Goal: Task Accomplishment & Management: Complete application form

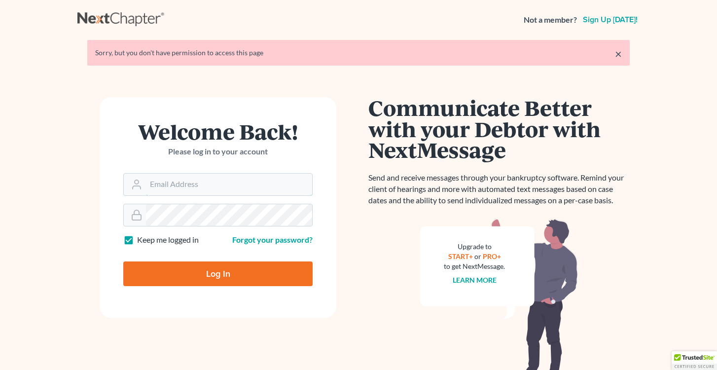
type input "[EMAIL_ADDRESS][DOMAIN_NAME]"
click at [218, 273] on input "Log In" at bounding box center [217, 273] width 189 height 25
type input "Thinking..."
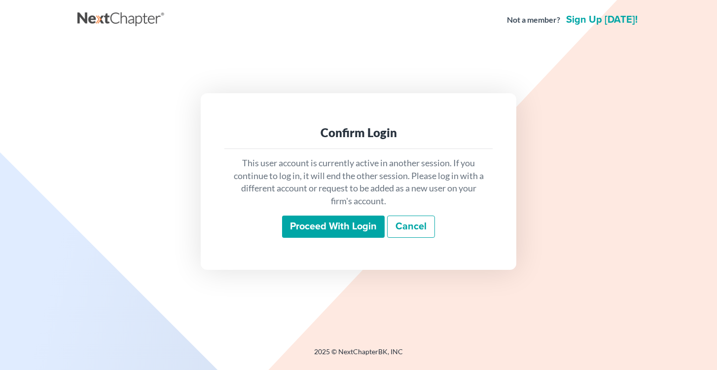
click at [354, 226] on input "Proceed with login" at bounding box center [333, 226] width 102 height 23
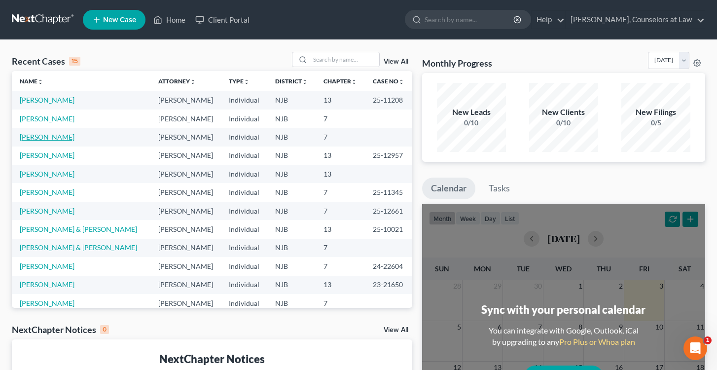
click at [46, 137] on link "Tabares, Kevin" at bounding box center [47, 137] width 55 height 8
select select "0"
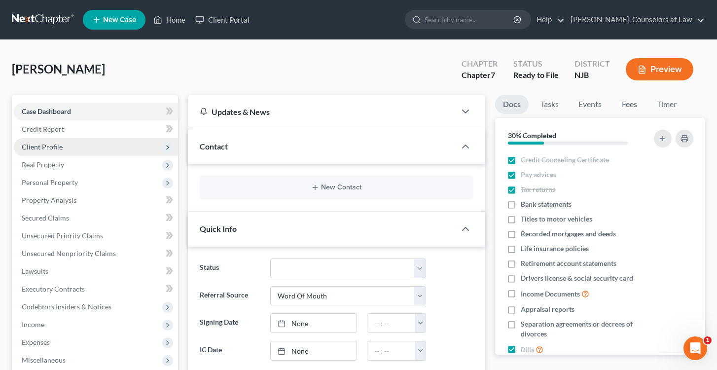
click at [52, 146] on span "Client Profile" at bounding box center [42, 146] width 41 height 8
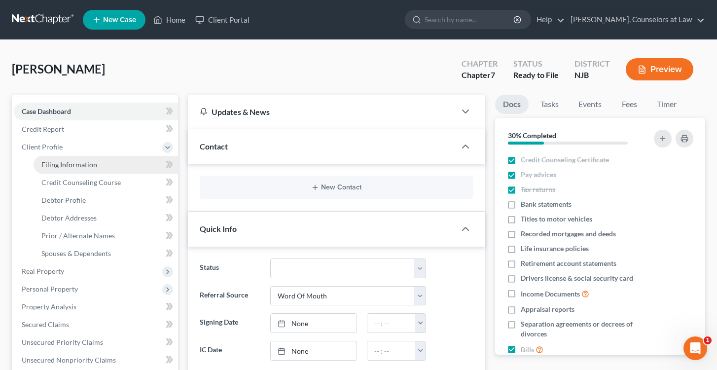
click at [59, 164] on span "Filing Information" at bounding box center [69, 164] width 56 height 8
select select "1"
select select "0"
select select "51"
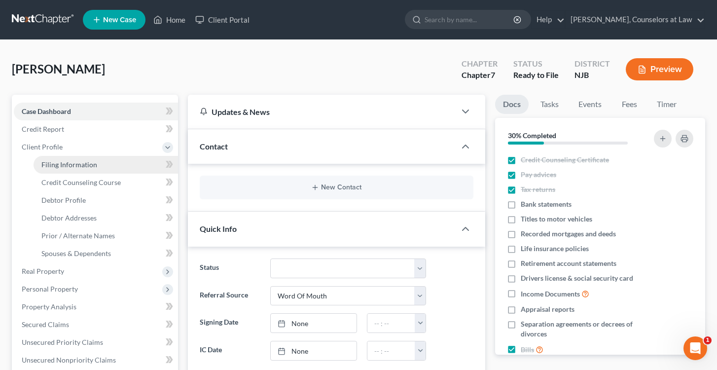
select select "0"
select select "33"
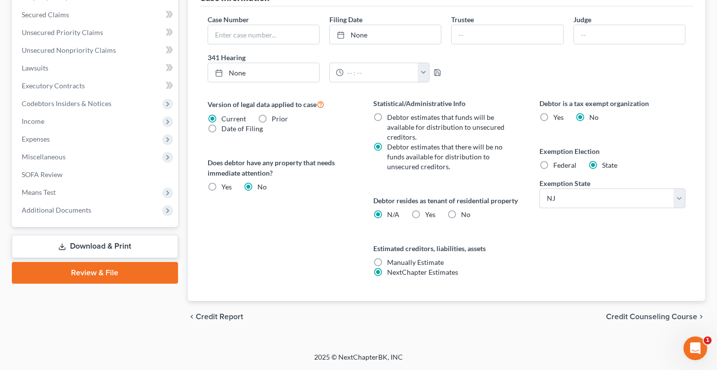
scroll to position [309, 0]
click at [425, 214] on label "Yes Yes" at bounding box center [430, 214] width 10 height 10
click at [429, 214] on input "Yes Yes" at bounding box center [432, 212] width 6 height 6
radio input "true"
radio input "false"
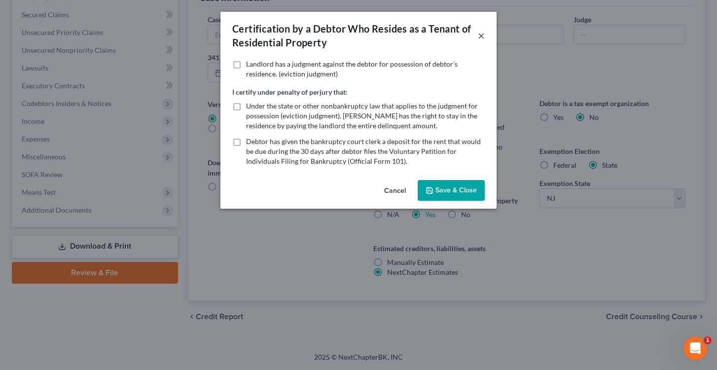
click at [481, 34] on button "×" at bounding box center [481, 36] width 7 height 12
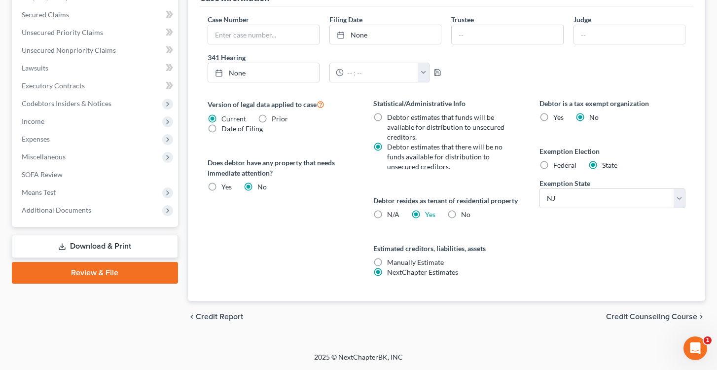
click at [553, 165] on label "Federal" at bounding box center [564, 165] width 23 height 10
click at [557, 165] on input "Federal" at bounding box center [560, 163] width 6 height 6
radio input "true"
radio input "false"
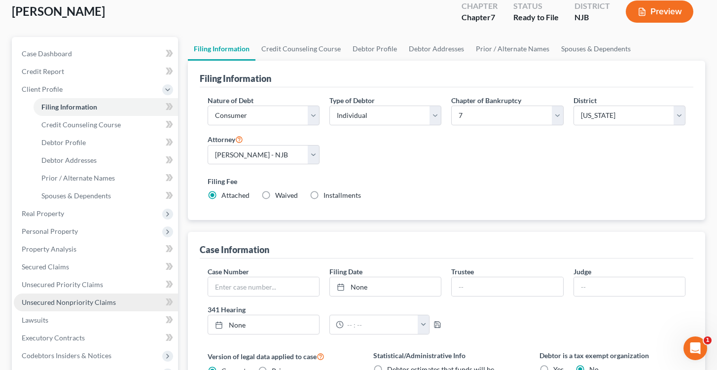
scroll to position [62, 0]
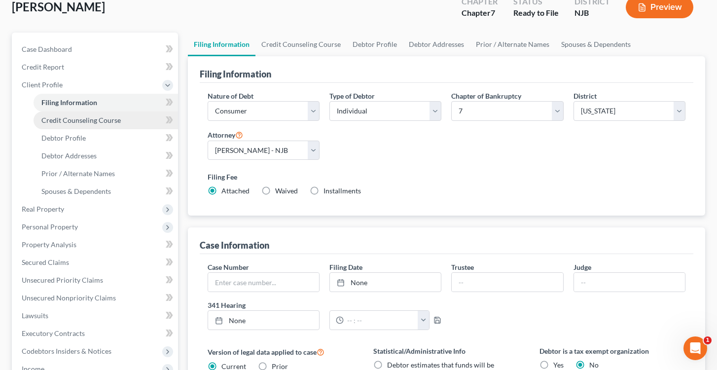
click at [69, 118] on span "Credit Counseling Course" at bounding box center [80, 120] width 79 height 8
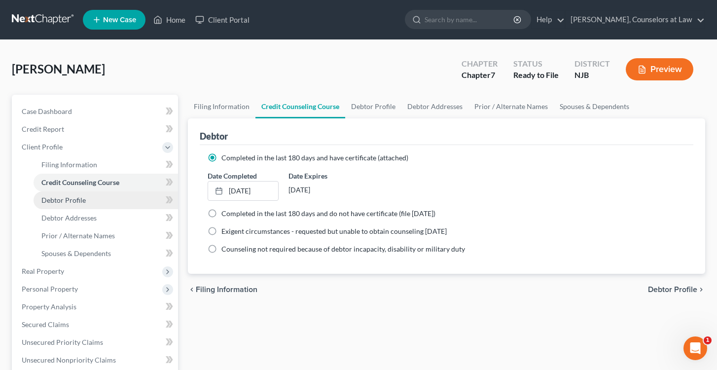
click at [77, 200] on span "Debtor Profile" at bounding box center [63, 200] width 44 height 8
select select "0"
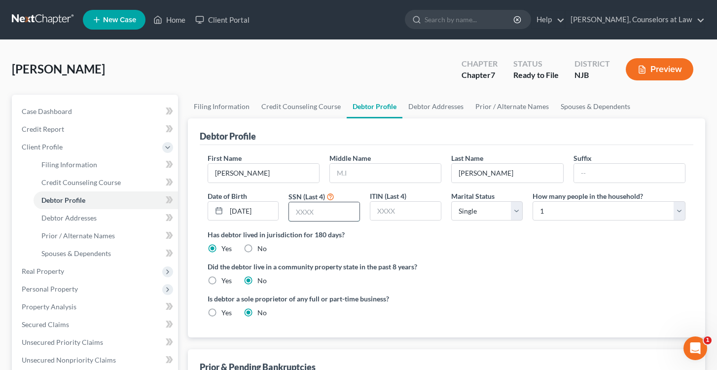
click at [308, 210] on input "text" at bounding box center [324, 211] width 70 height 19
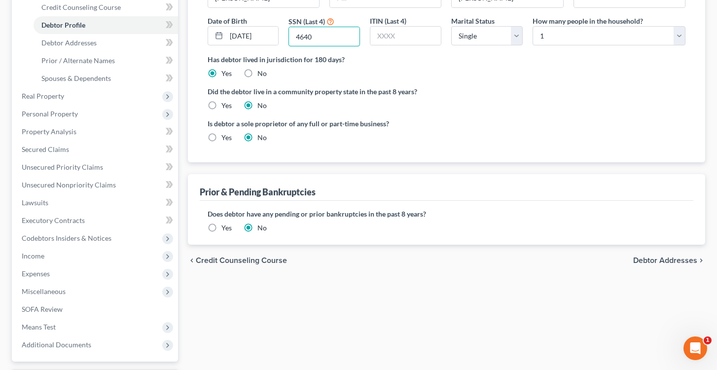
scroll to position [174, 0]
type input "4640"
click at [94, 43] on span "Debtor Addresses" at bounding box center [68, 43] width 55 height 8
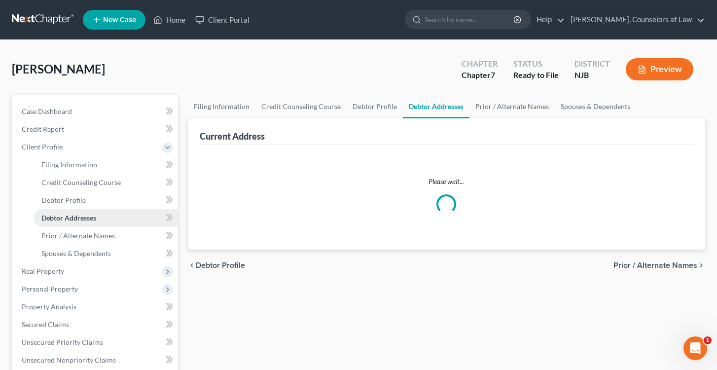
select select "0"
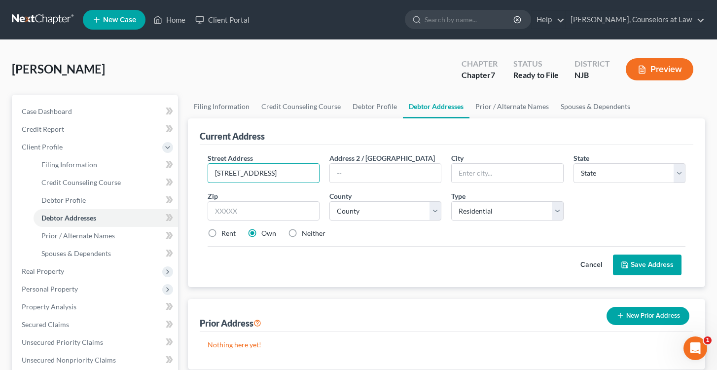
type input "20P Reading Rd."
type input "Edison"
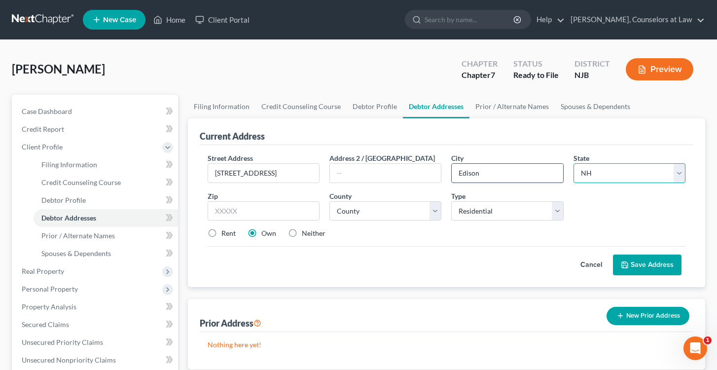
select select "33"
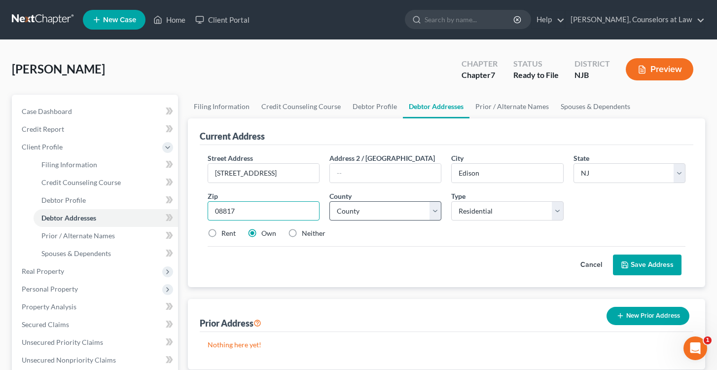
type input "08817"
select select "11"
click at [221, 235] on label "Rent" at bounding box center [228, 233] width 14 height 10
click at [225, 235] on input "Rent" at bounding box center [228, 231] width 6 height 6
radio input "true"
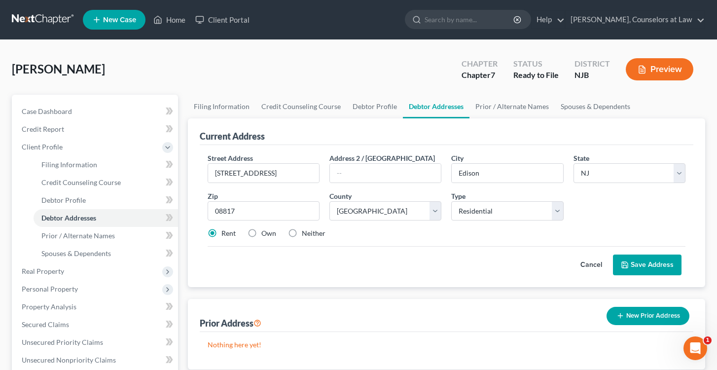
click at [638, 263] on button "Save Address" at bounding box center [647, 264] width 68 height 21
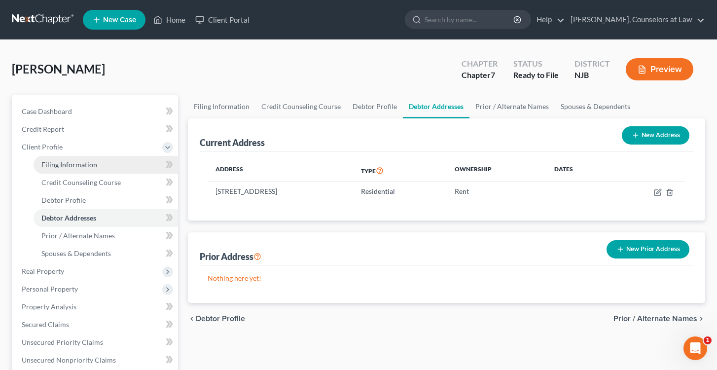
click at [74, 165] on span "Filing Information" at bounding box center [69, 164] width 56 height 8
select select "1"
select select "0"
select select "51"
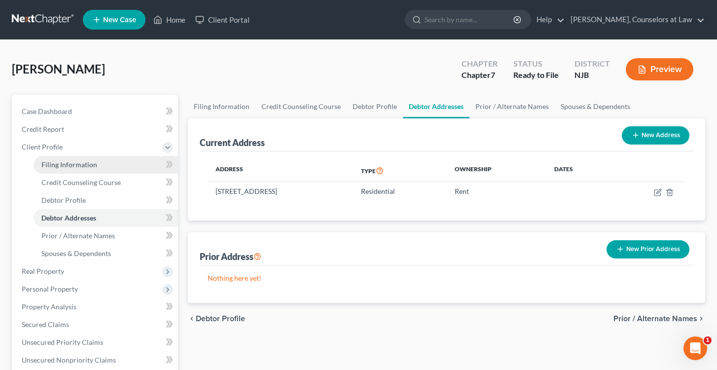
select select "0"
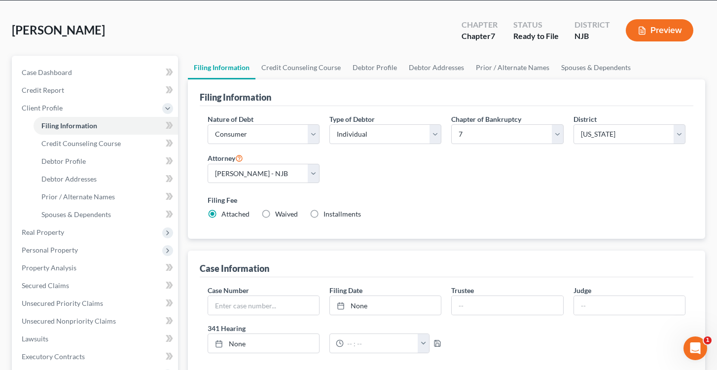
scroll to position [40, 0]
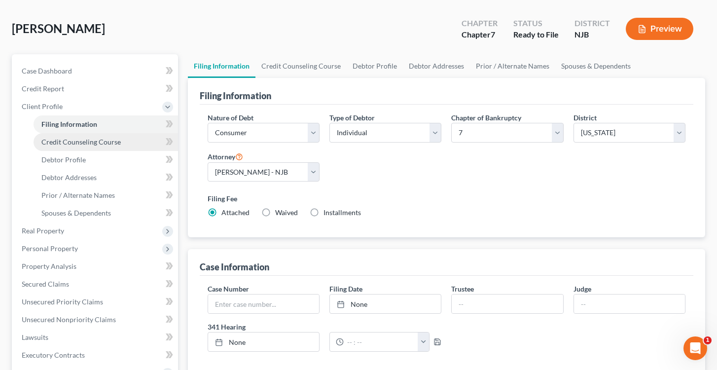
click at [87, 141] on span "Credit Counseling Course" at bounding box center [80, 141] width 79 height 8
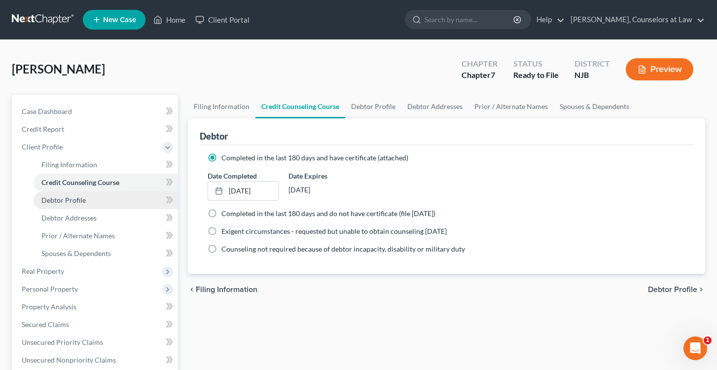
click at [72, 202] on span "Debtor Profile" at bounding box center [63, 200] width 44 height 8
select select "0"
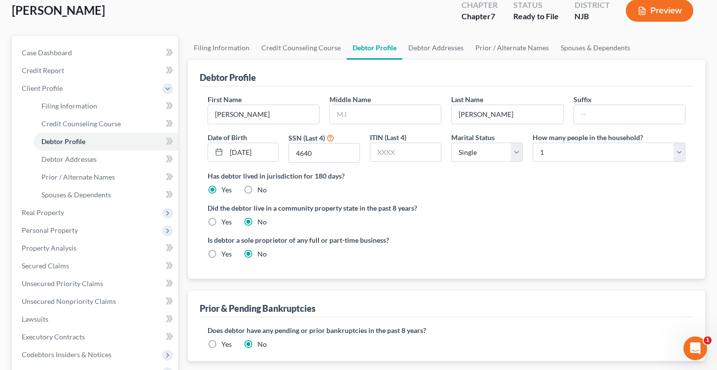
scroll to position [60, 0]
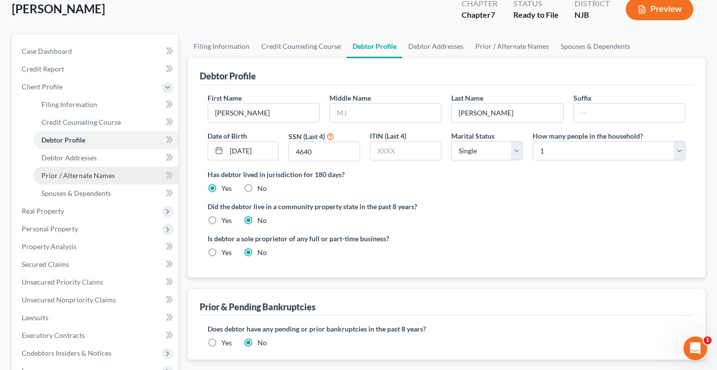
click at [98, 175] on span "Prior / Alternate Names" at bounding box center [77, 175] width 73 height 8
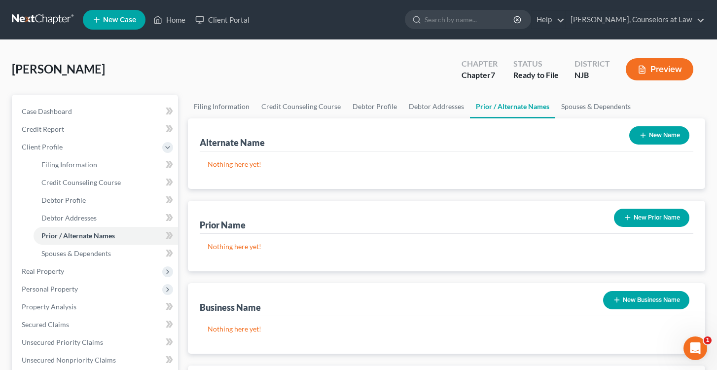
click at [651, 137] on button "New Name" at bounding box center [659, 135] width 60 height 18
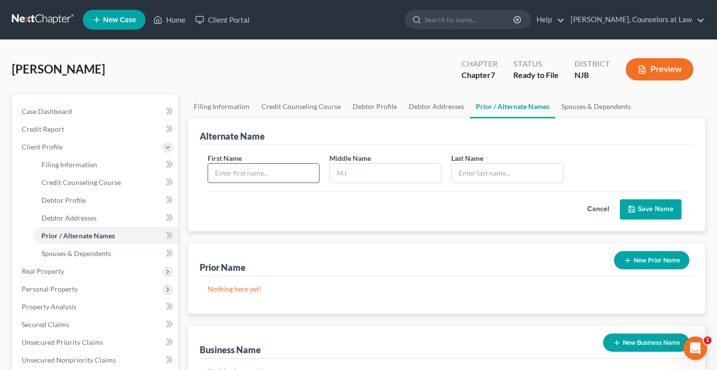
click at [245, 170] on input "text" at bounding box center [263, 173] width 111 height 19
type input "[PERSON_NAME]"
type input "A."
type input "Taberes"
click at [640, 213] on button "Save Name" at bounding box center [650, 209] width 62 height 21
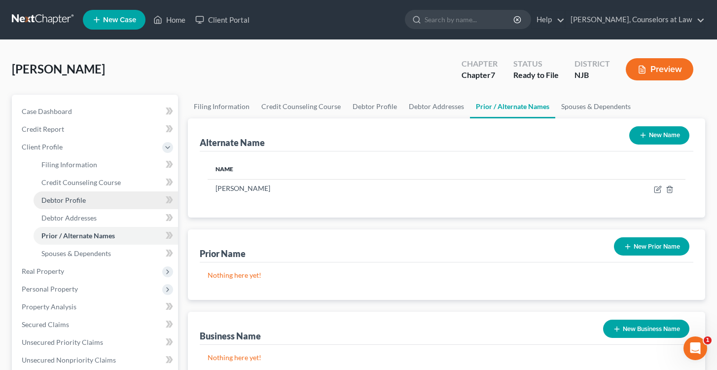
click at [72, 197] on span "Debtor Profile" at bounding box center [63, 200] width 44 height 8
select select "0"
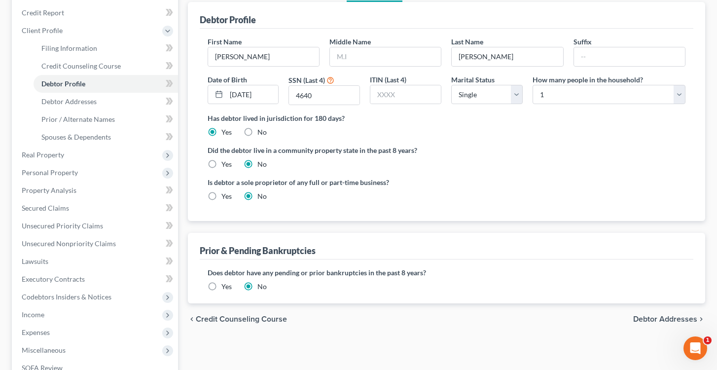
scroll to position [118, 0]
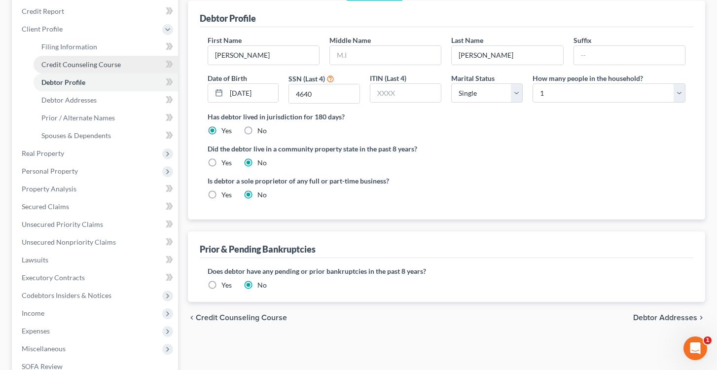
click at [87, 64] on span "Credit Counseling Course" at bounding box center [80, 64] width 79 height 8
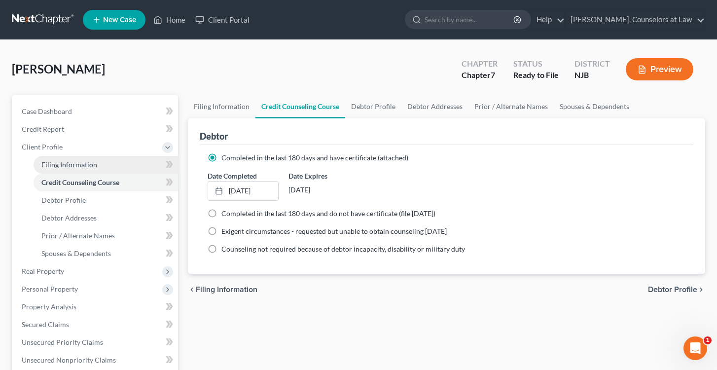
click at [81, 172] on link "Filing Information" at bounding box center [106, 165] width 144 height 18
select select "1"
select select "0"
select select "51"
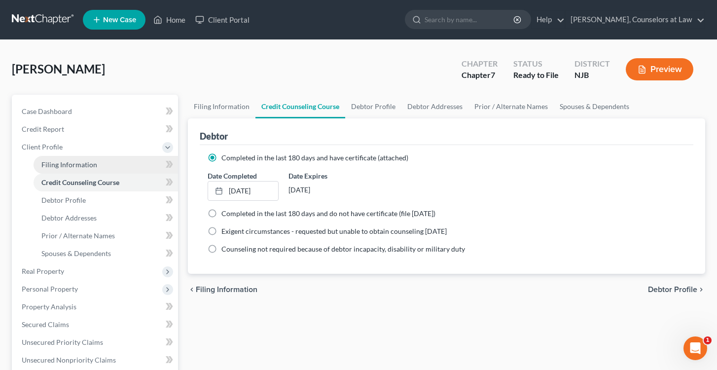
select select "0"
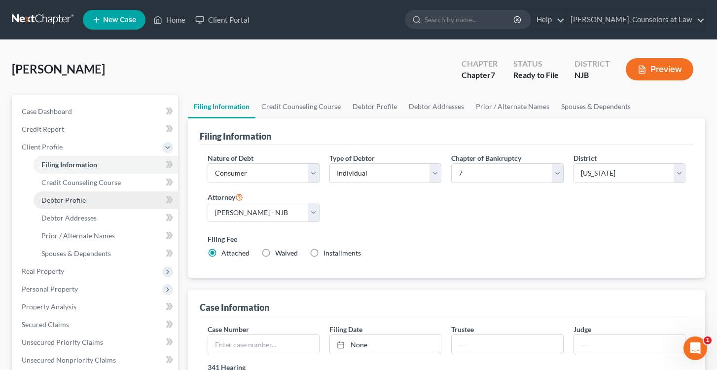
click at [67, 201] on span "Debtor Profile" at bounding box center [63, 200] width 44 height 8
select select "0"
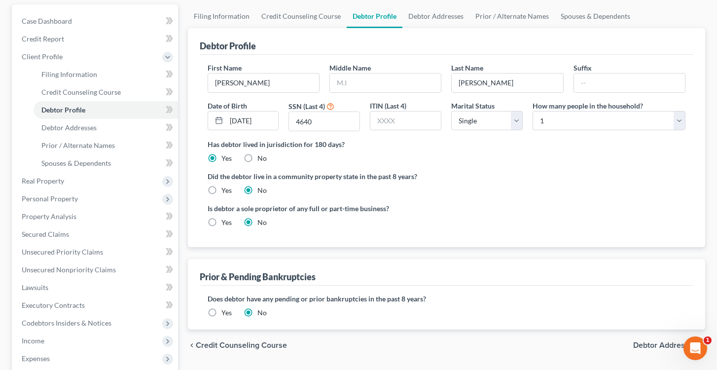
scroll to position [70, 0]
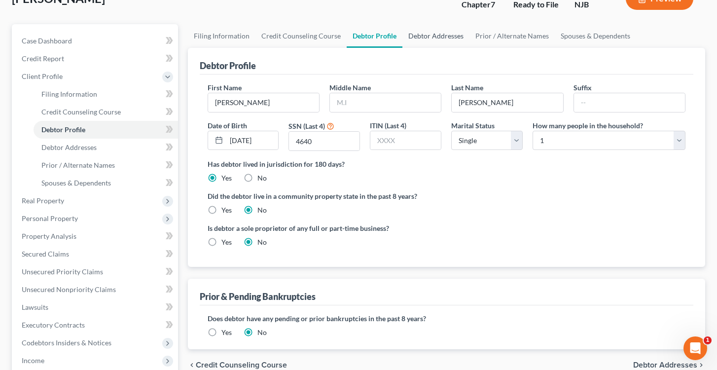
click at [438, 32] on link "Debtor Addresses" at bounding box center [435, 36] width 67 height 24
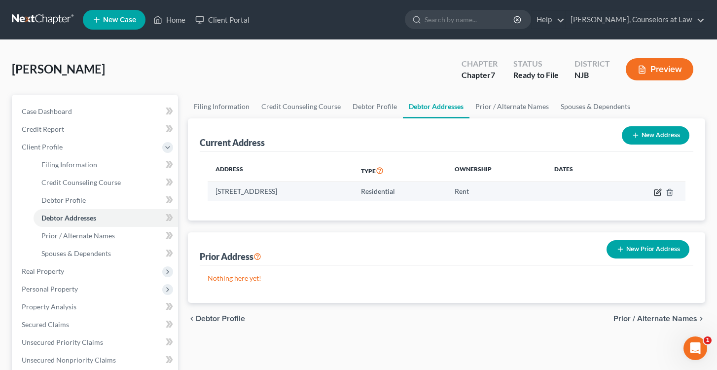
click at [654, 190] on icon "button" at bounding box center [657, 192] width 6 height 6
select select "33"
select select "11"
select select "0"
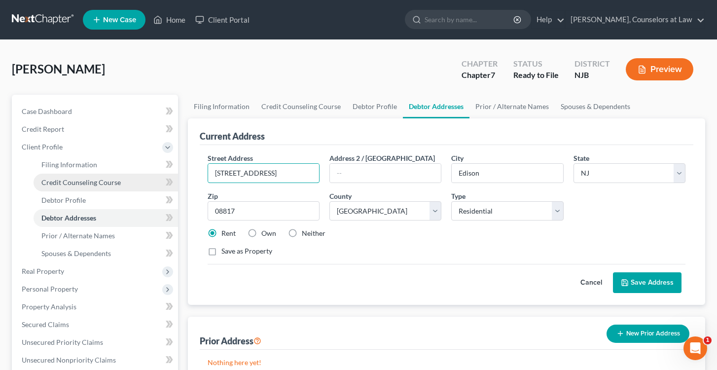
drag, startPoint x: 270, startPoint y: 172, endPoint x: 172, endPoint y: 174, distance: 98.1
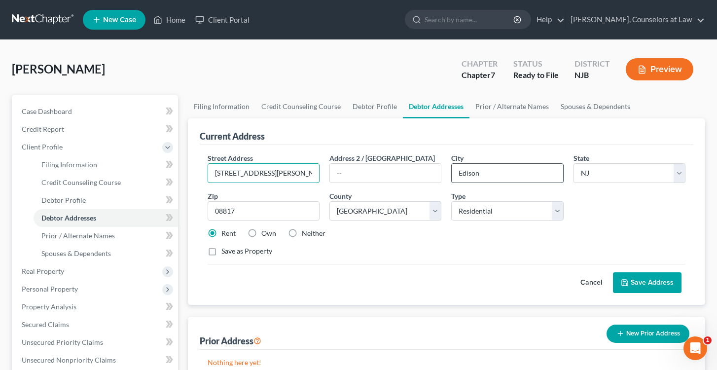
type input "50 Johnson Avenue"
drag, startPoint x: 486, startPoint y: 171, endPoint x: 428, endPoint y: 171, distance: 58.2
type input "Cranford"
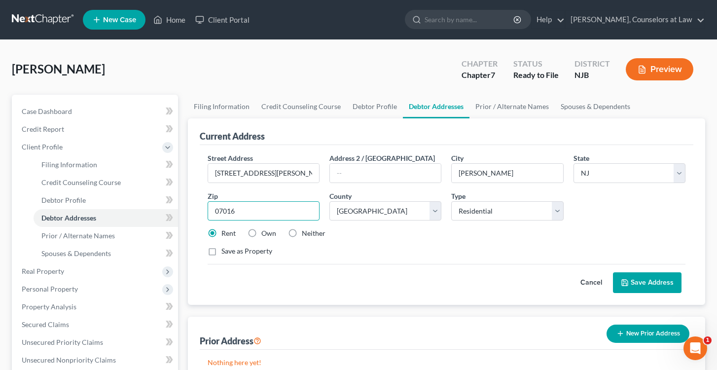
type input "07016"
select select "19"
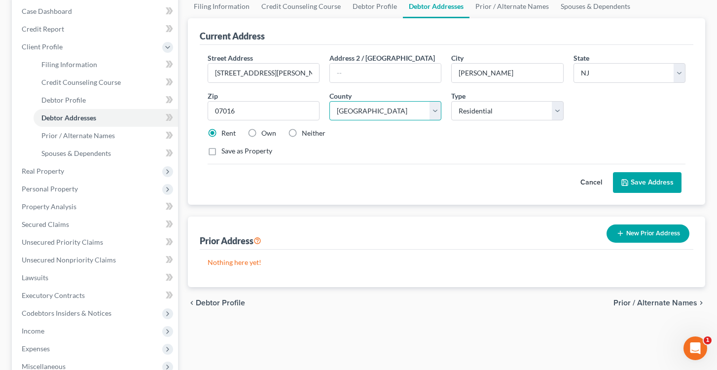
scroll to position [100, 0]
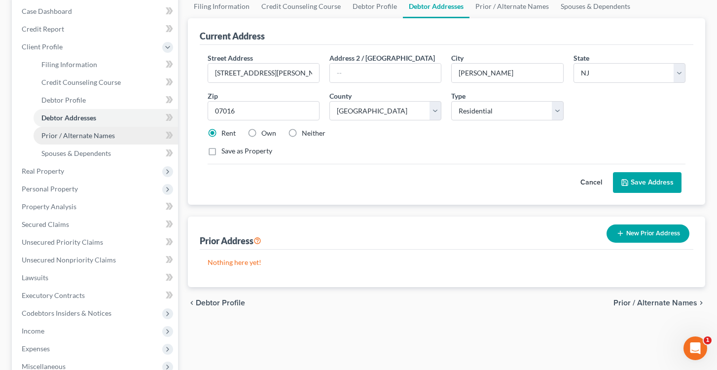
click at [110, 136] on span "Prior / Alternate Names" at bounding box center [77, 135] width 73 height 8
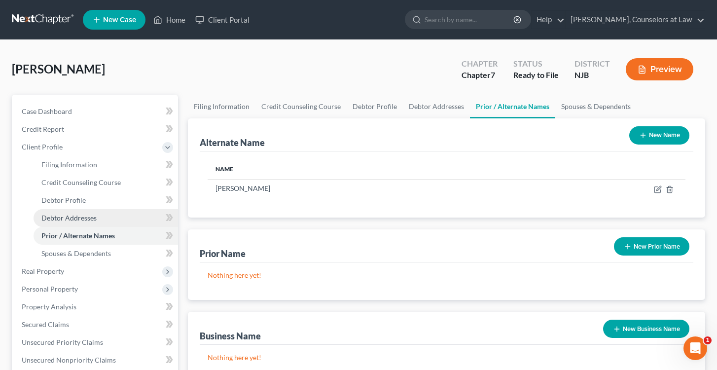
click at [72, 216] on span "Debtor Addresses" at bounding box center [68, 217] width 55 height 8
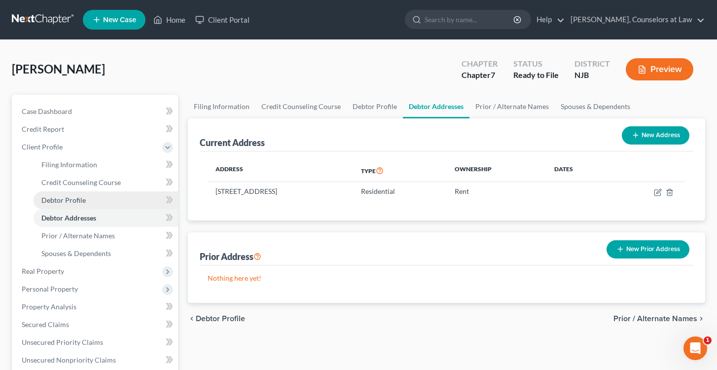
click at [72, 197] on span "Debtor Profile" at bounding box center [63, 200] width 44 height 8
select select "0"
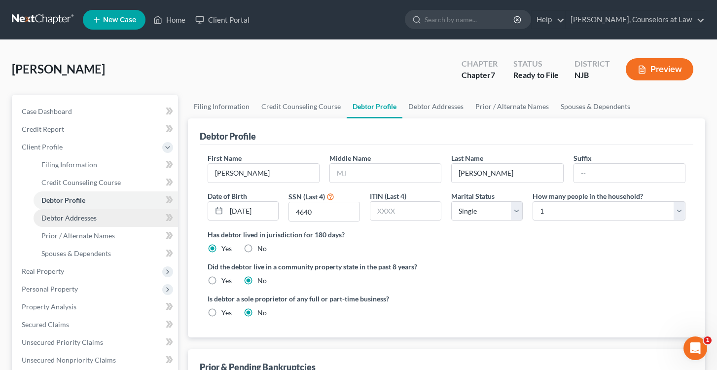
click at [74, 216] on span "Debtor Addresses" at bounding box center [68, 217] width 55 height 8
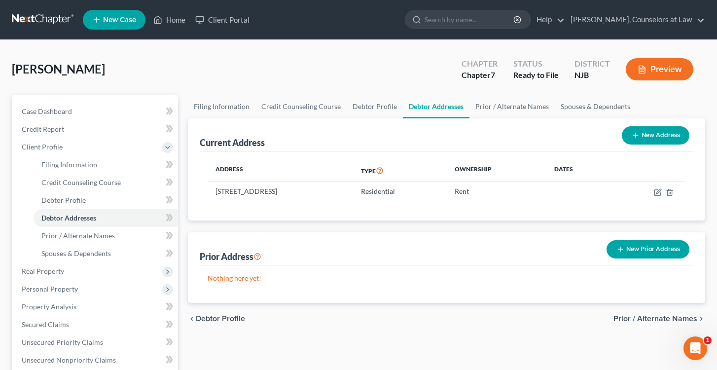
click at [643, 135] on button "New Address" at bounding box center [655, 135] width 68 height 18
select select "0"
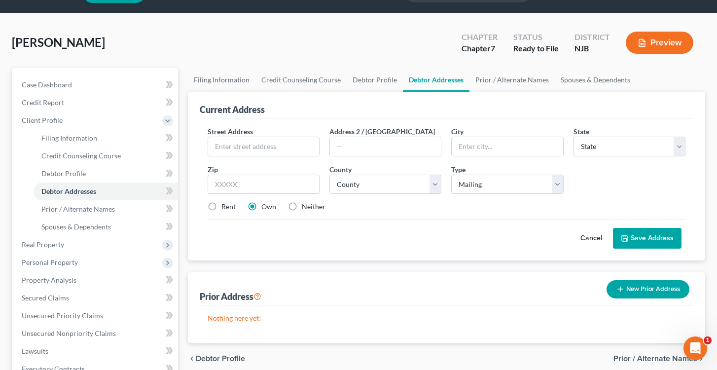
scroll to position [17, 0]
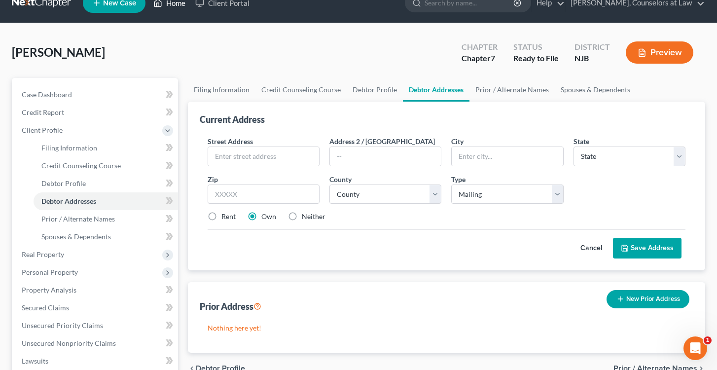
select select "0"
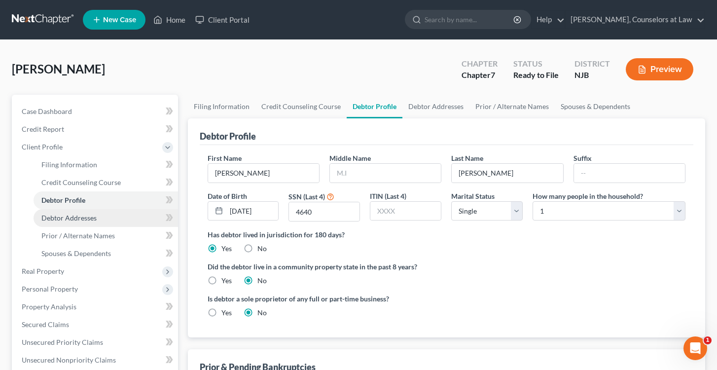
click at [79, 218] on span "Debtor Addresses" at bounding box center [68, 217] width 55 height 8
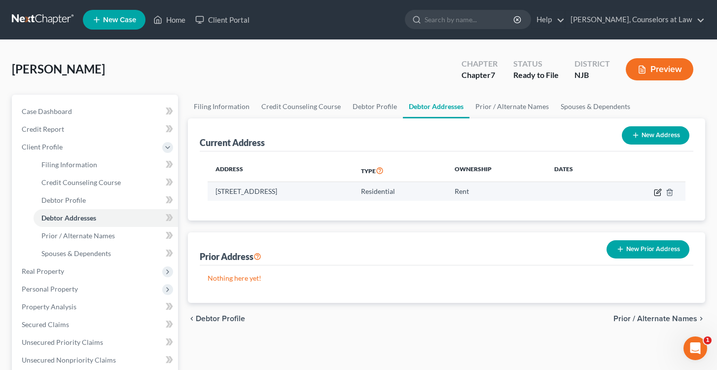
click at [656, 190] on icon "button" at bounding box center [657, 192] width 8 height 8
select select "33"
select select "11"
select select "0"
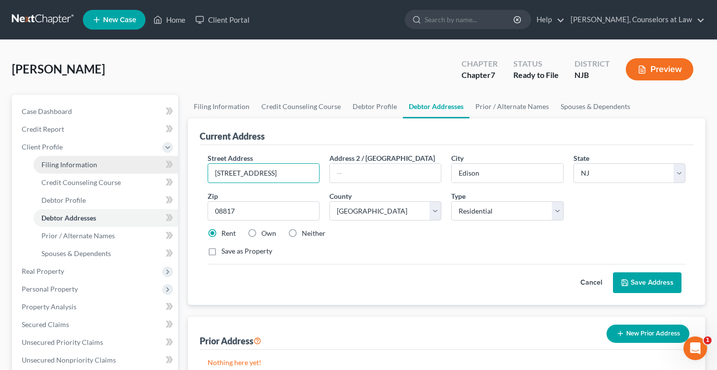
drag, startPoint x: 273, startPoint y: 171, endPoint x: 153, endPoint y: 169, distance: 119.3
type input "50 Johnson Avenue"
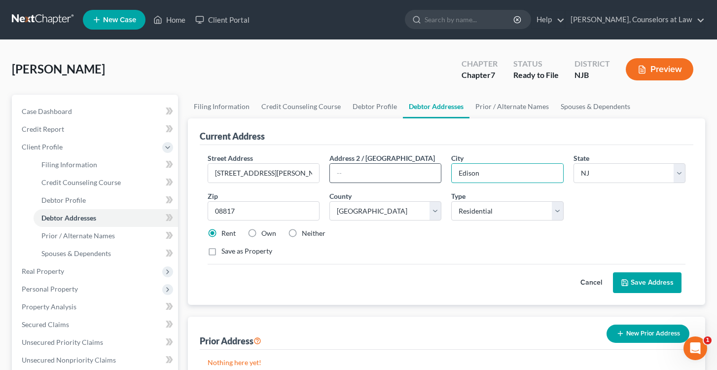
drag, startPoint x: 487, startPoint y: 171, endPoint x: 401, endPoint y: 166, distance: 85.9
click at [466, 174] on input "Crnford" at bounding box center [506, 173] width 111 height 19
type input "Cranford"
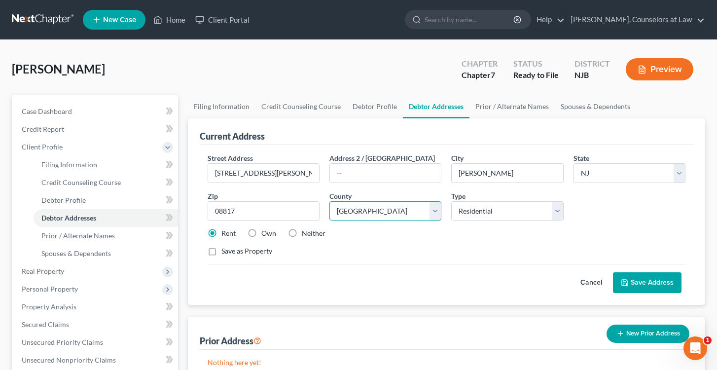
select select "19"
type input "0"
type input "07016"
click at [655, 282] on button "Save Address" at bounding box center [647, 282] width 68 height 21
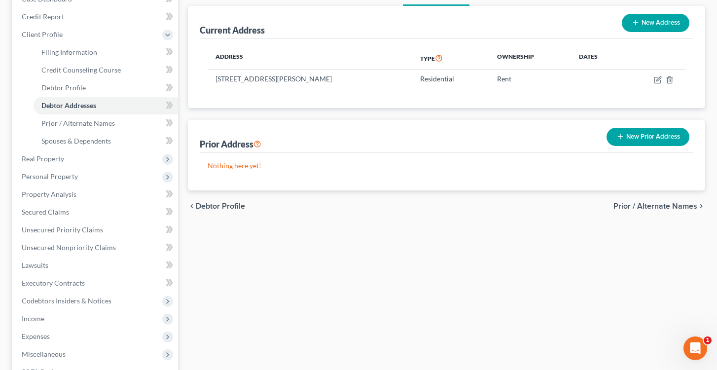
scroll to position [113, 0]
click at [254, 163] on p "Nothing here yet!" at bounding box center [446, 165] width 478 height 10
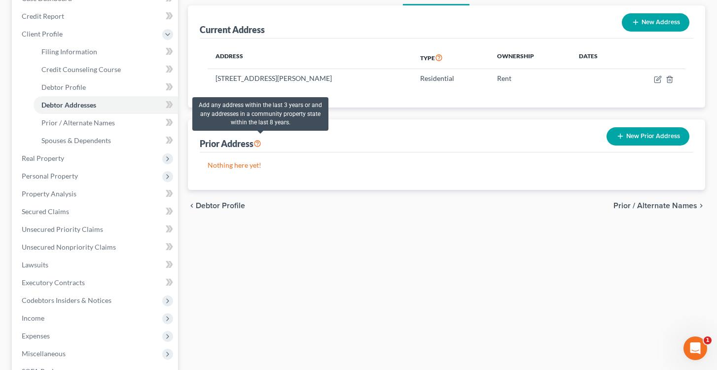
click at [261, 140] on icon at bounding box center [257, 142] width 8 height 9
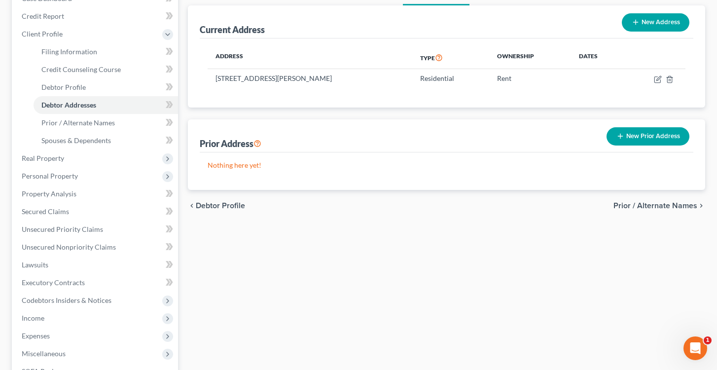
click at [633, 139] on button "New Prior Address" at bounding box center [647, 136] width 83 height 18
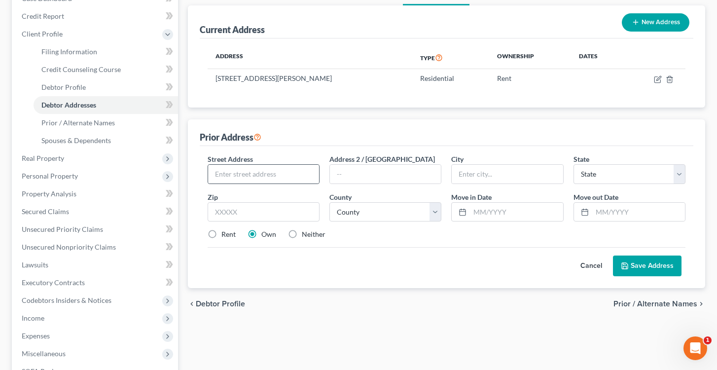
click at [241, 164] on div at bounding box center [263, 174] width 112 height 20
type input "20P Reading Road"
type input "Edison"
select select "33"
type input "07717"
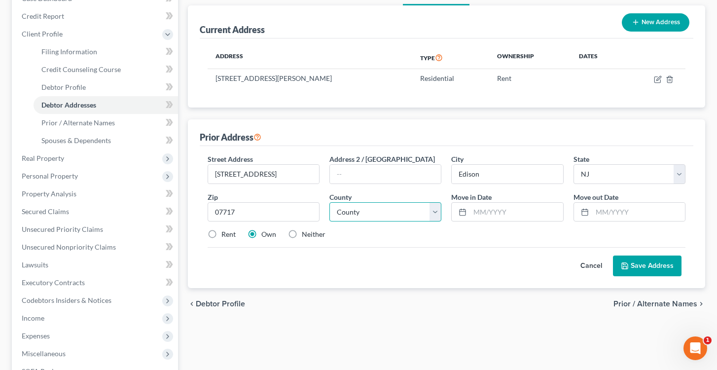
type input "Avon By The Sea"
select select "11"
click at [486, 214] on input "text" at bounding box center [516, 212] width 93 height 19
click at [595, 215] on input "text" at bounding box center [638, 212] width 93 height 19
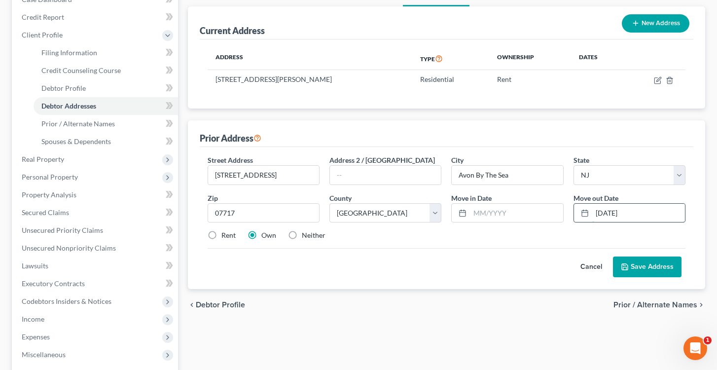
scroll to position [114, 0]
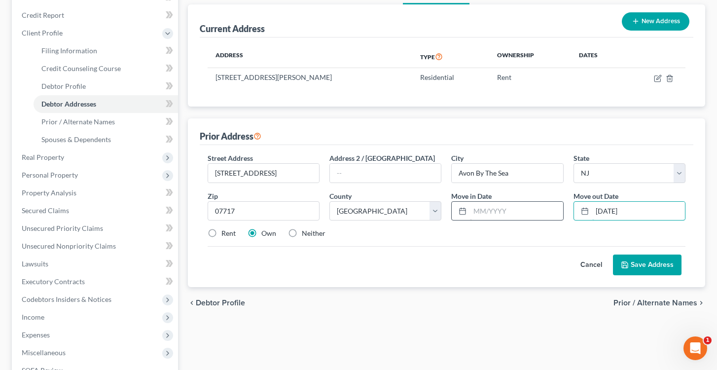
type input "02/01/2025"
click at [486, 211] on input "text" at bounding box center [516, 211] width 93 height 19
type input "01/01/2024"
drag, startPoint x: 646, startPoint y: 208, endPoint x: 562, endPoint y: 207, distance: 83.8
click at [562, 207] on div "Street Address * 20P Reading Road Address 2 / PO Box City * Avon By The Sea Sta…" at bounding box center [447, 200] width 488 height 94
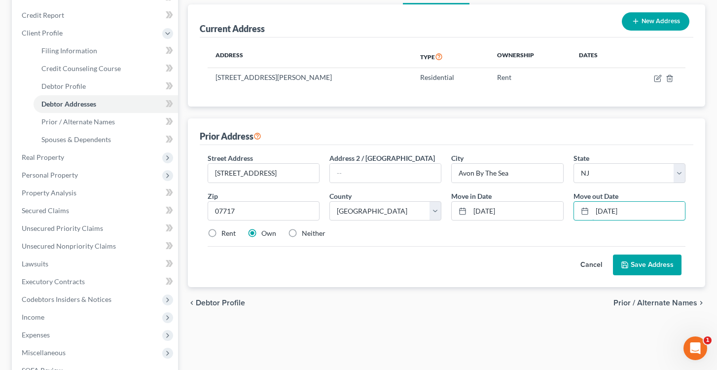
type input "10/01/2024"
click at [650, 268] on button "Save Address" at bounding box center [647, 264] width 68 height 21
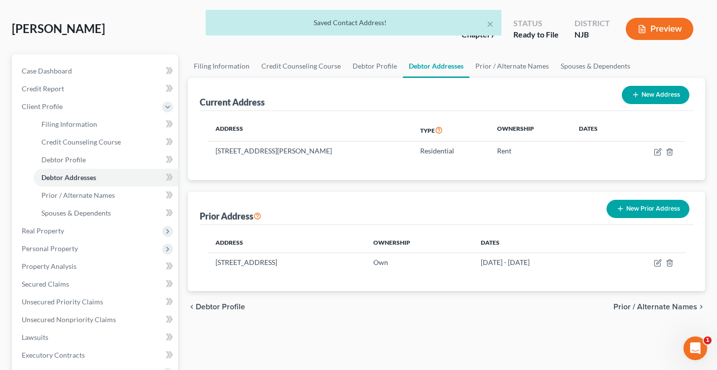
scroll to position [28, 0]
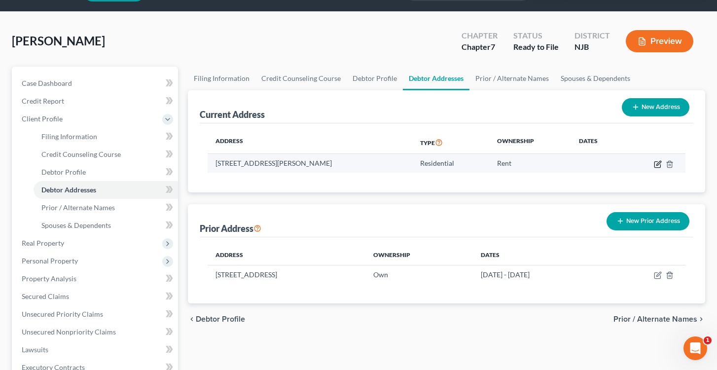
click at [655, 164] on icon "button" at bounding box center [657, 164] width 8 height 8
select select "33"
select select "19"
select select "0"
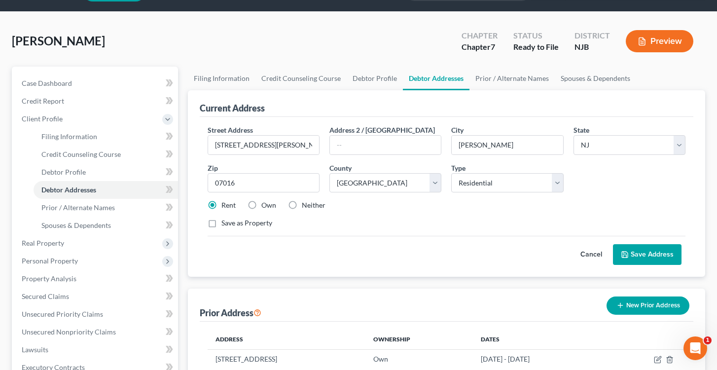
click at [649, 256] on button "Save Address" at bounding box center [647, 254] width 68 height 21
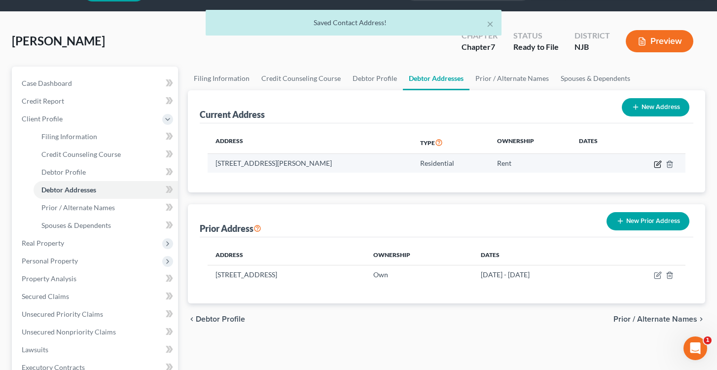
click at [656, 164] on icon "button" at bounding box center [657, 164] width 8 height 8
select select "33"
select select "19"
select select "0"
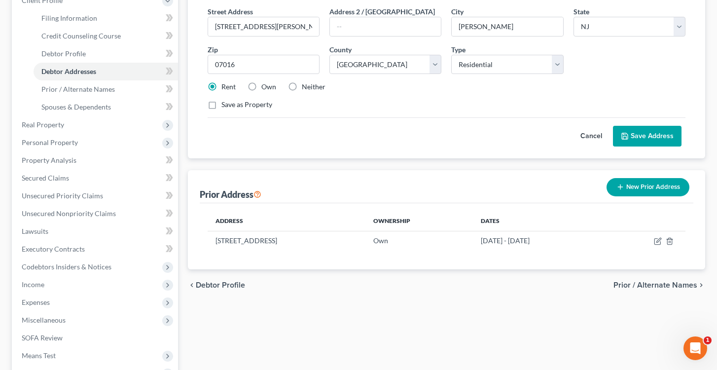
scroll to position [149, 0]
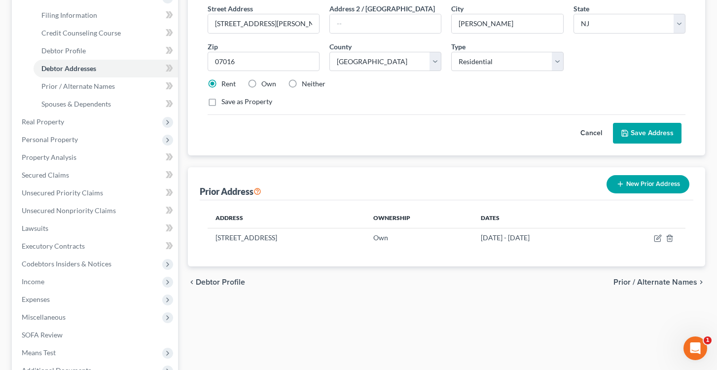
click at [640, 131] on button "Save Address" at bounding box center [647, 133] width 68 height 21
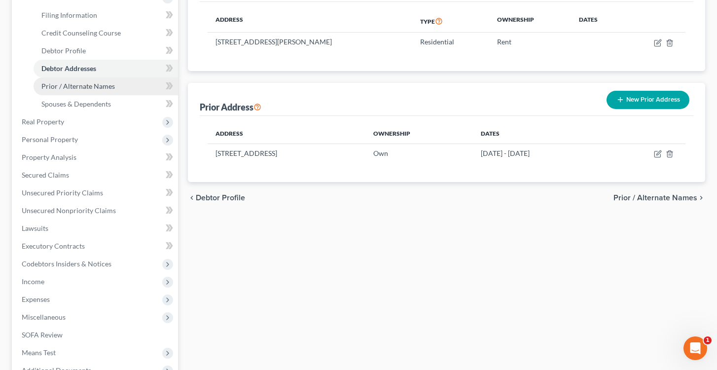
click at [91, 90] on span "Prior / Alternate Names" at bounding box center [77, 86] width 73 height 8
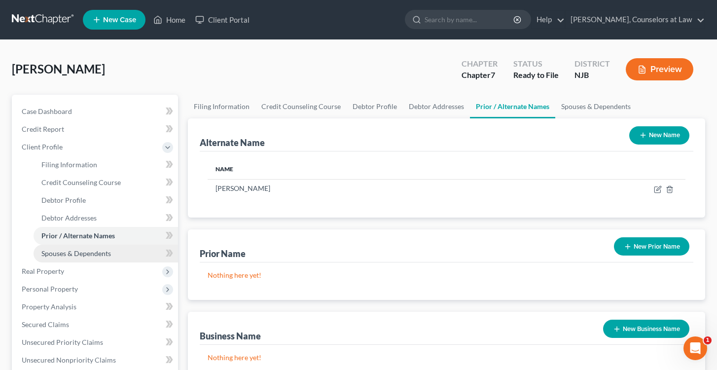
click at [98, 253] on span "Spouses & Dependents" at bounding box center [75, 253] width 69 height 8
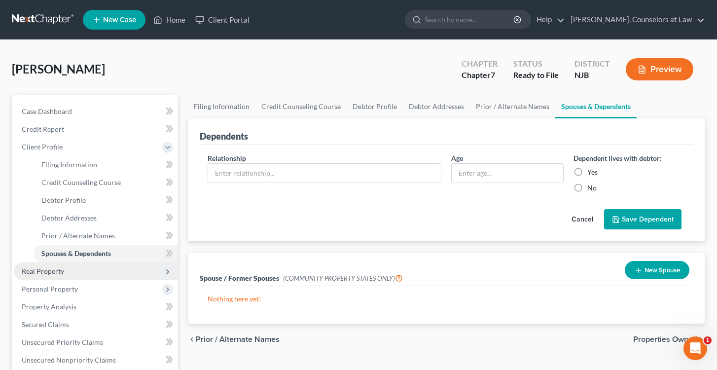
click at [62, 275] on span "Real Property" at bounding box center [96, 271] width 164 height 18
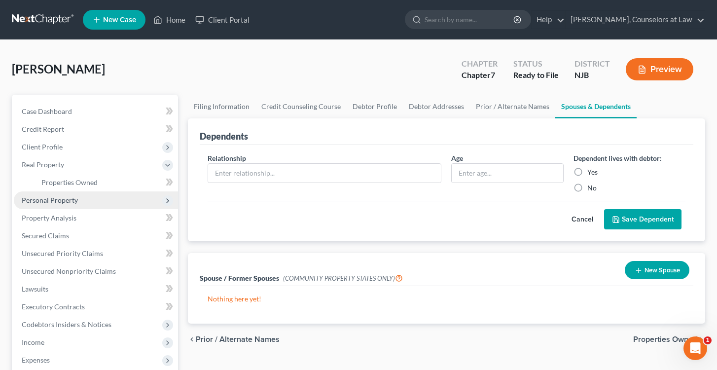
click at [60, 199] on span "Personal Property" at bounding box center [50, 200] width 56 height 8
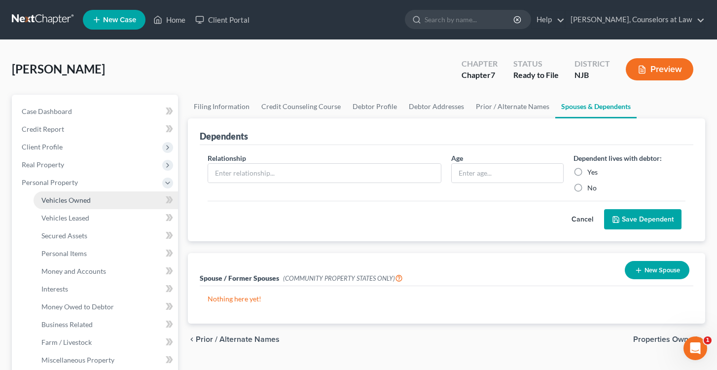
click at [77, 199] on span "Vehicles Owned" at bounding box center [65, 200] width 49 height 8
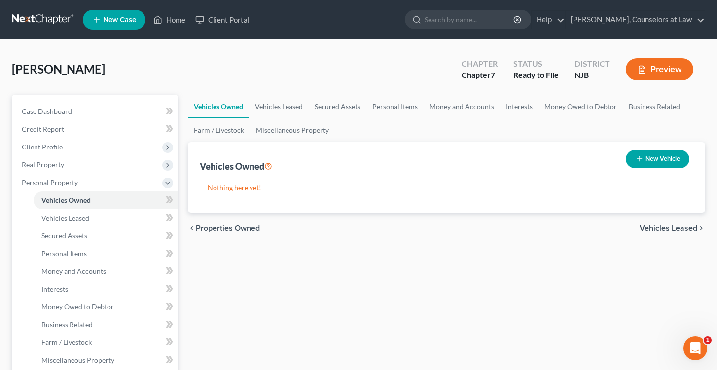
click at [660, 154] on button "New Vehicle" at bounding box center [657, 159] width 64 height 18
select select "0"
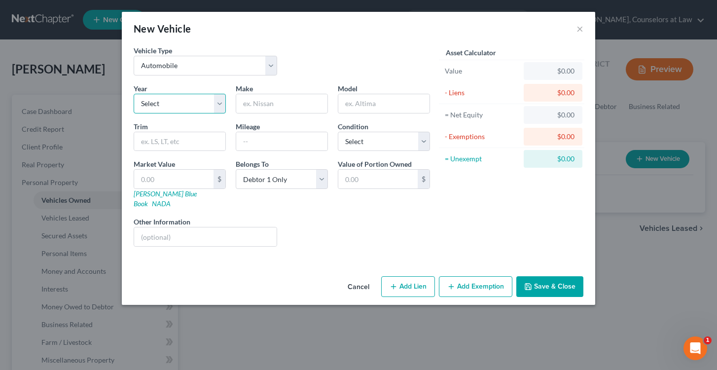
select select "17"
click at [256, 96] on input "text" at bounding box center [281, 103] width 91 height 19
type input "Y"
type input "Toyota"
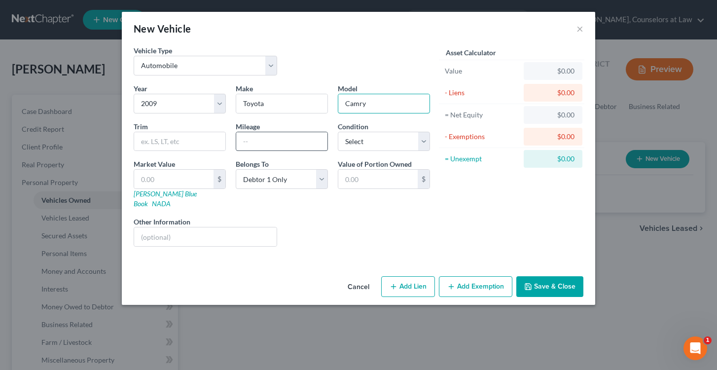
type input "Camry"
click at [253, 142] on input "text" at bounding box center [281, 141] width 91 height 19
type input "1"
type input "120,000"
select select "3"
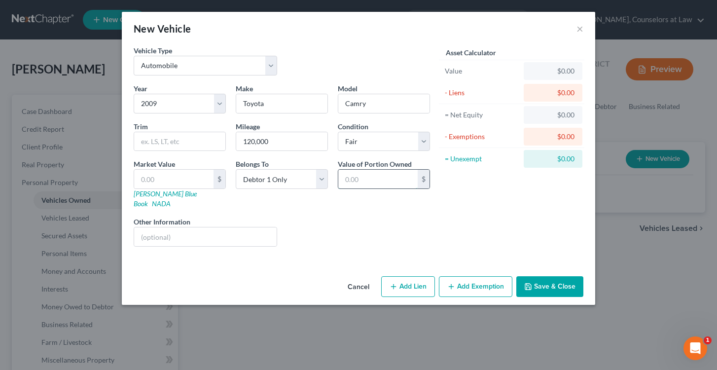
click at [369, 178] on input "text" at bounding box center [377, 179] width 79 height 19
click at [170, 179] on input "text" at bounding box center [173, 179] width 79 height 19
type input "2"
type input "2.00"
type input "25"
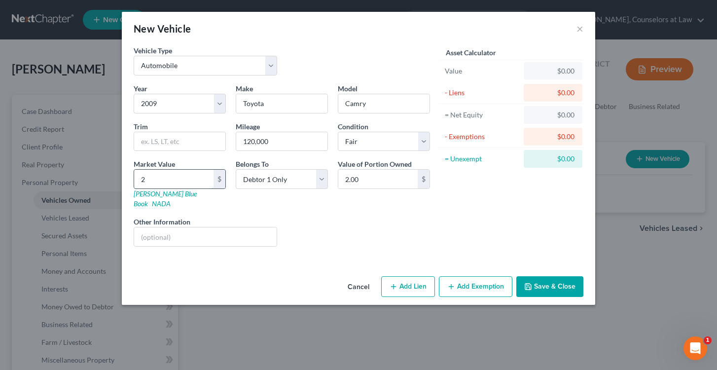
type input "25.00"
type input "250"
type input "250.00"
type input "2500"
type input "2,500.00"
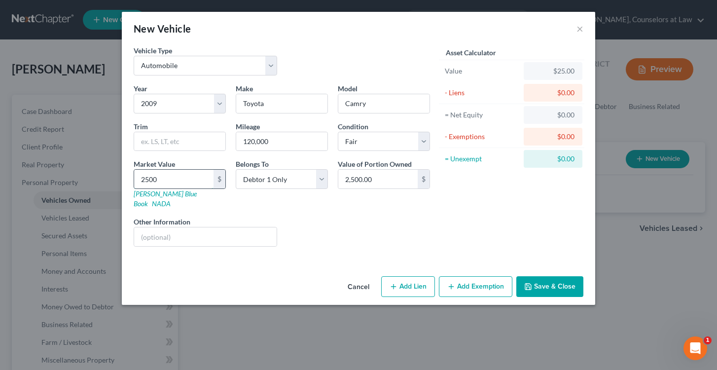
type input "2,500"
click at [181, 144] on input "text" at bounding box center [179, 141] width 91 height 19
click at [171, 138] on input "text" at bounding box center [179, 141] width 91 height 19
click at [174, 227] on input "text" at bounding box center [205, 236] width 142 height 19
click at [463, 278] on button "Add Exemption" at bounding box center [475, 286] width 73 height 21
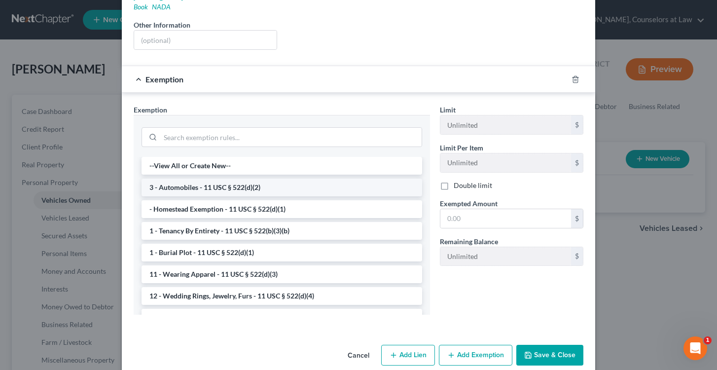
click at [234, 179] on li "3 - Automobiles - 11 USC § 522(d)(2)" at bounding box center [281, 187] width 280 height 18
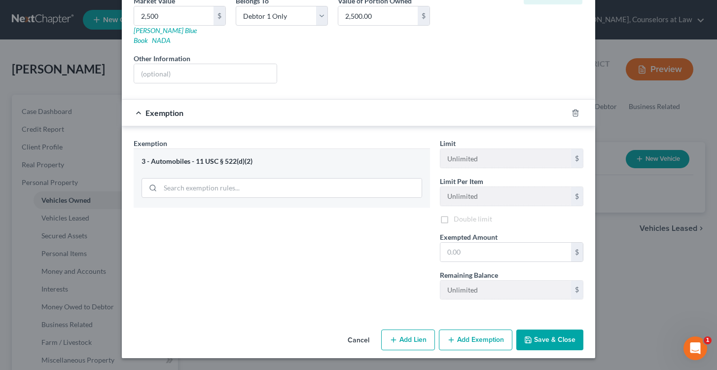
scroll to position [153, 0]
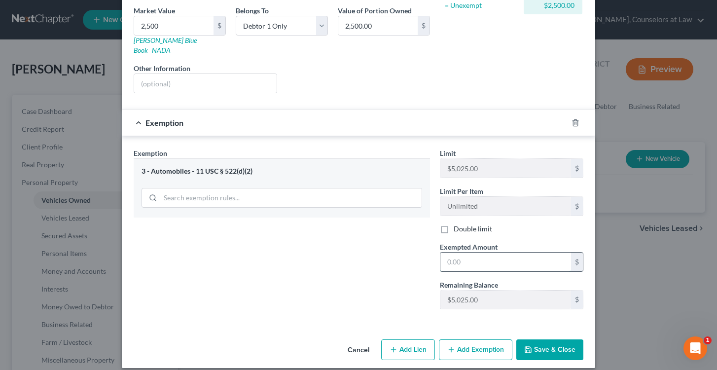
click at [470, 253] on input "text" at bounding box center [505, 261] width 131 height 19
type input "2,500"
drag, startPoint x: 543, startPoint y: 342, endPoint x: 460, endPoint y: 336, distance: 82.5
click at [460, 336] on div "Cancel Add Lien Add Lease Add Exemption Save & Close" at bounding box center [358, 351] width 473 height 33
click at [540, 339] on button "Save & Close" at bounding box center [549, 349] width 67 height 21
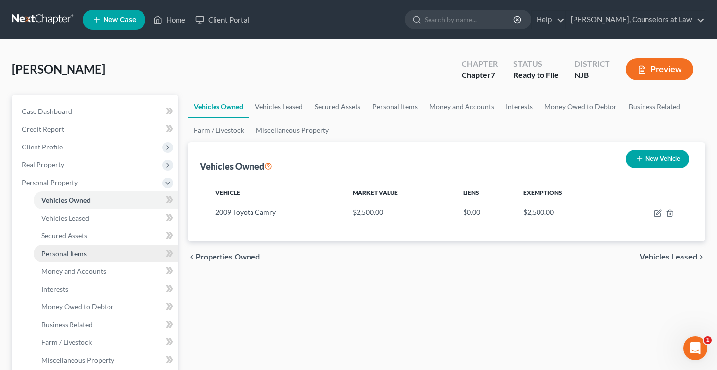
click at [74, 254] on span "Personal Items" at bounding box center [63, 253] width 45 height 8
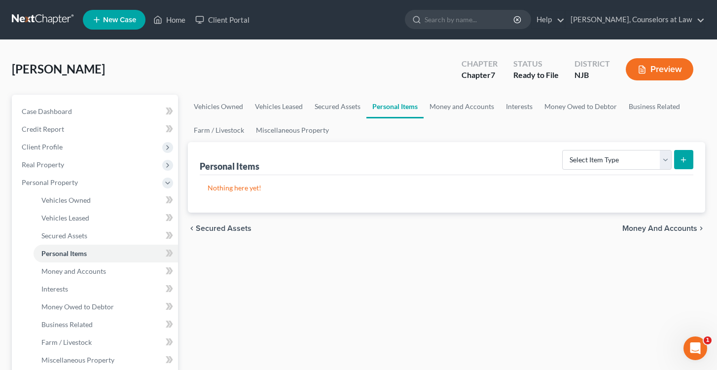
click at [250, 181] on div "Nothing here yet!" at bounding box center [447, 193] width 494 height 37
select select "clothing"
click at [685, 157] on icon "submit" at bounding box center [683, 160] width 8 height 8
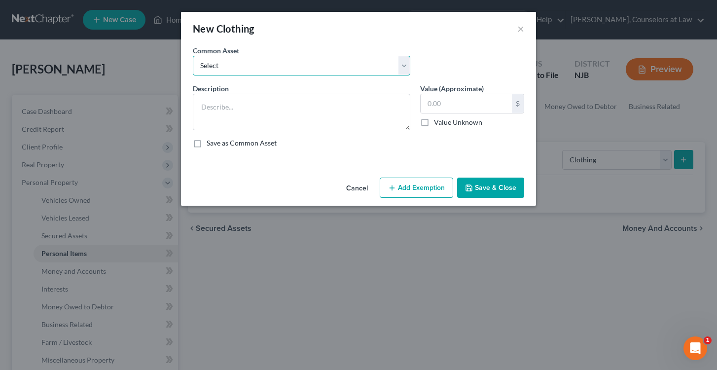
select select "0"
type textarea "Clothing"
type input "500.00"
click at [457, 102] on input "500.00" at bounding box center [465, 103] width 91 height 19
click at [478, 188] on button "Save & Close" at bounding box center [490, 187] width 67 height 21
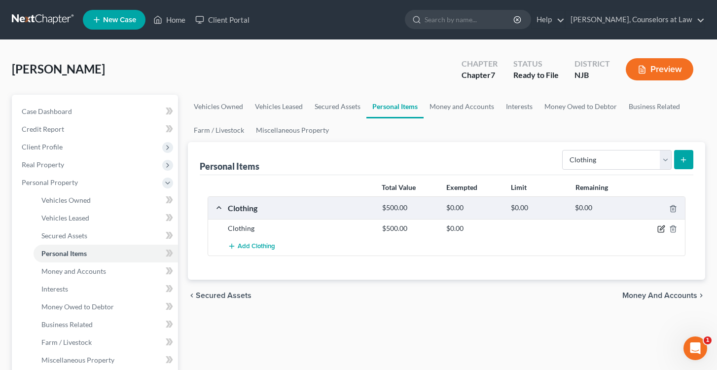
click at [660, 228] on icon "button" at bounding box center [661, 229] width 8 height 8
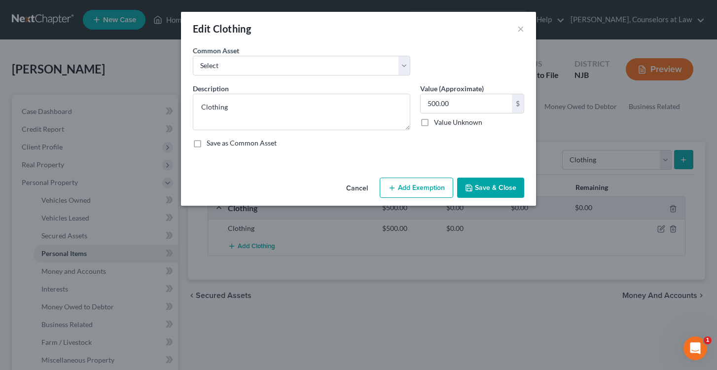
click at [425, 187] on button "Add Exemption" at bounding box center [415, 187] width 73 height 21
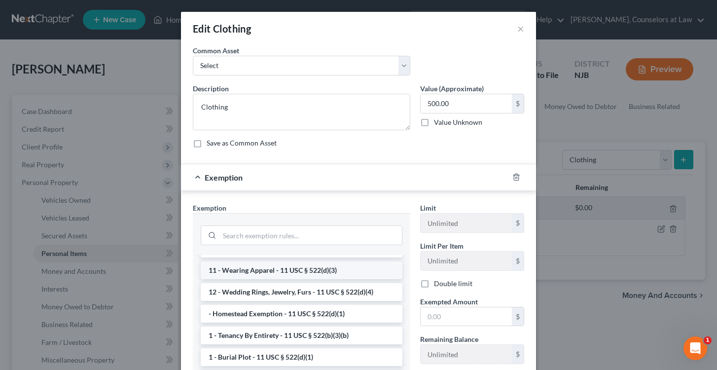
scroll to position [17, 0]
click at [270, 266] on li "11 - Wearing Apparel - 11 USC § 522(d)(3)" at bounding box center [302, 269] width 202 height 18
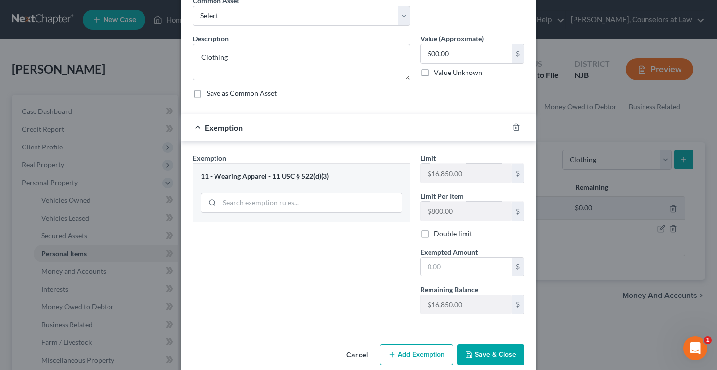
scroll to position [55, 0]
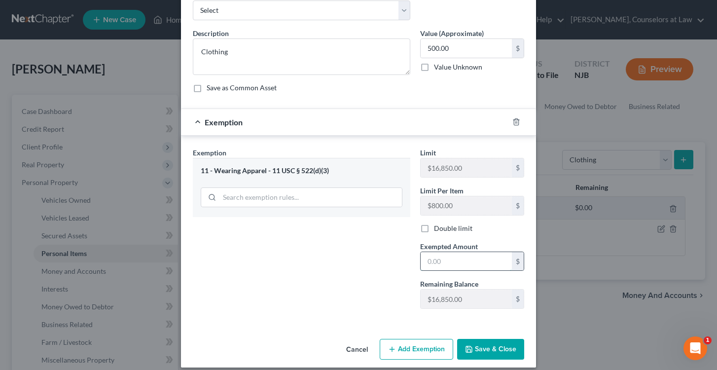
click at [436, 263] on input "text" at bounding box center [465, 261] width 91 height 19
type input "500"
click at [498, 350] on button "Save & Close" at bounding box center [490, 349] width 67 height 21
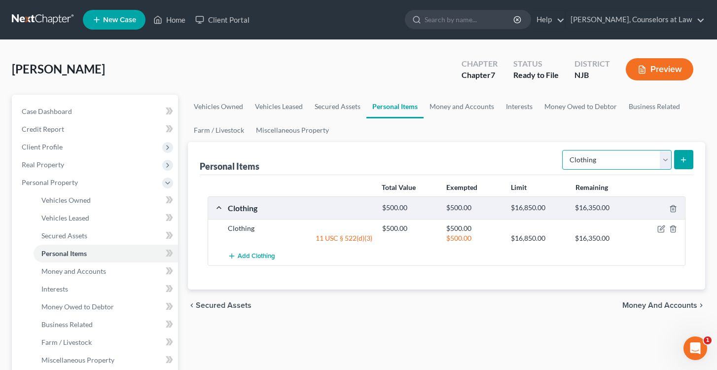
select select "pets"
click at [684, 158] on icon "submit" at bounding box center [683, 160] width 8 height 8
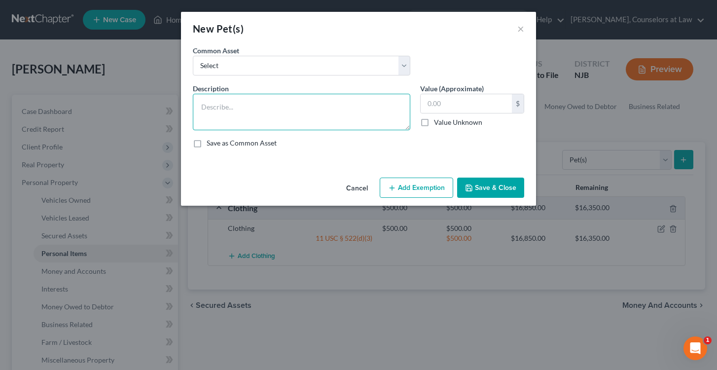
click at [221, 103] on textarea at bounding box center [301, 112] width 217 height 36
type textarea "Fish"
click at [206, 143] on label "Save as Common Asset" at bounding box center [241, 143] width 70 height 10
click at [210, 143] on input "Save as Common Asset" at bounding box center [213, 141] width 6 height 6
checkbox input "true"
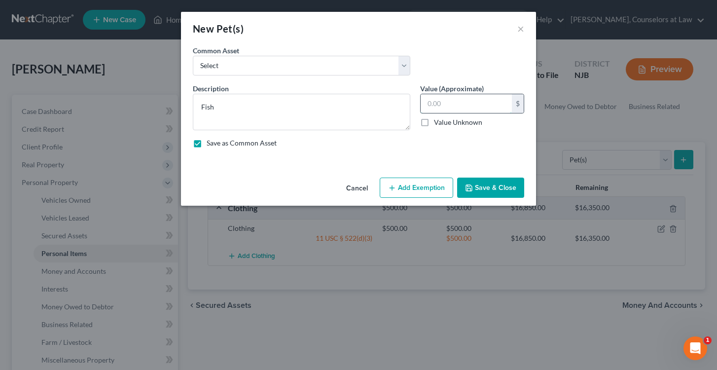
click at [441, 112] on input "text" at bounding box center [465, 103] width 91 height 19
type input "30.00"
click at [487, 190] on button "Save & Close" at bounding box center [490, 187] width 67 height 21
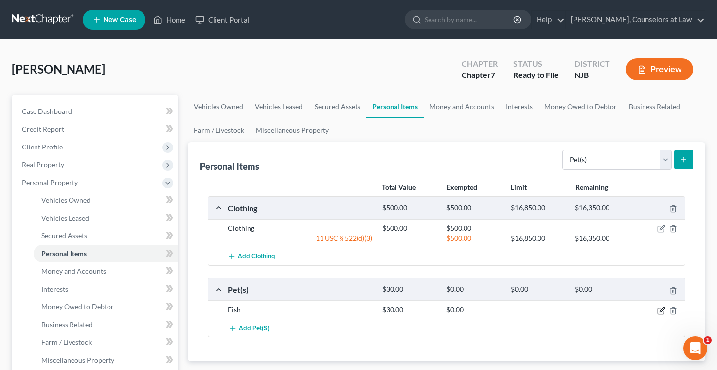
click at [662, 308] on icon "button" at bounding box center [661, 311] width 8 height 8
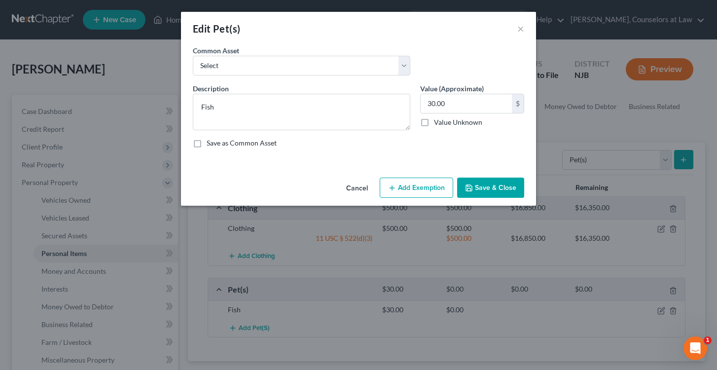
click at [404, 189] on button "Add Exemption" at bounding box center [415, 187] width 73 height 21
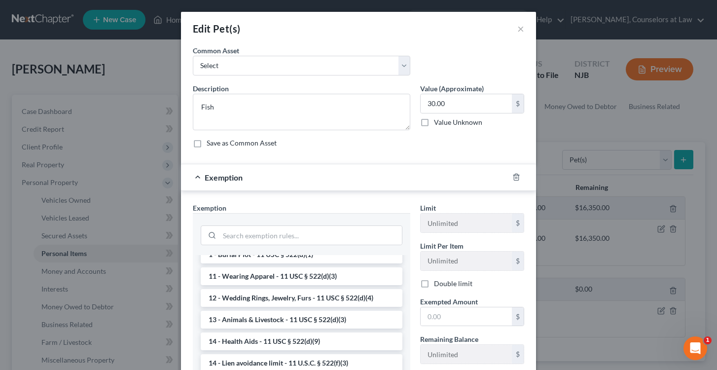
scroll to position [85, 0]
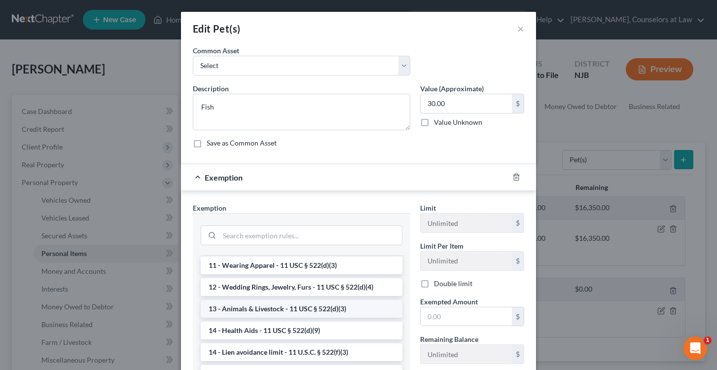
click at [290, 306] on li "13 - Animals & Livestock - 11 USC § 522(d)(3)" at bounding box center [302, 309] width 202 height 18
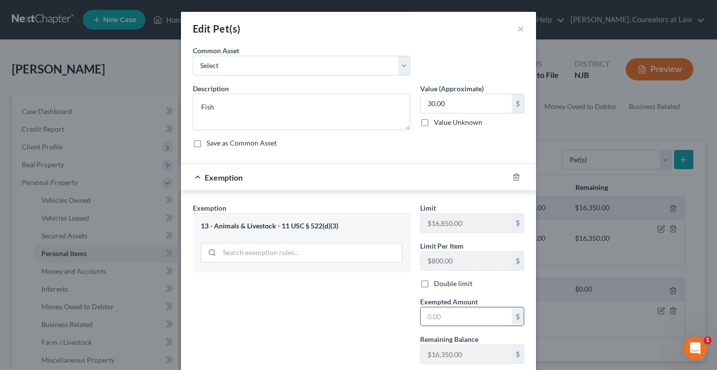
click at [447, 318] on input "text" at bounding box center [465, 316] width 91 height 19
type input "4"
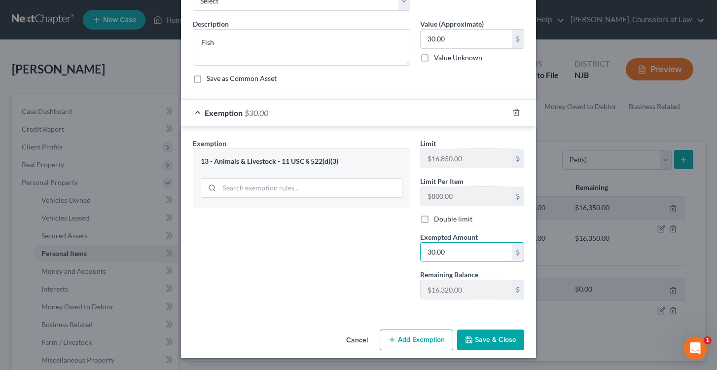
scroll to position [65, 0]
type input "30.00"
click at [486, 336] on button "Save & Close" at bounding box center [490, 339] width 67 height 21
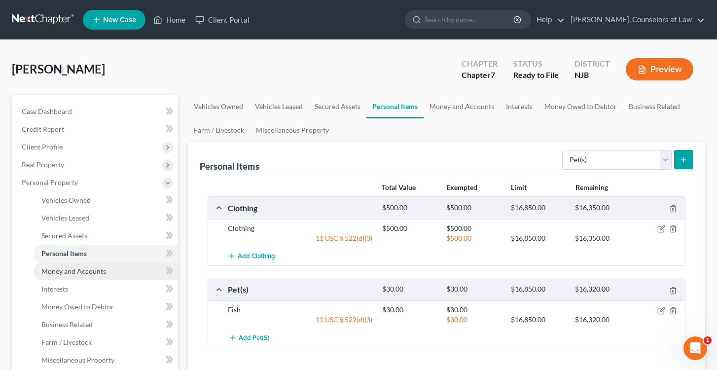
click at [58, 272] on span "Money and Accounts" at bounding box center [73, 271] width 65 height 8
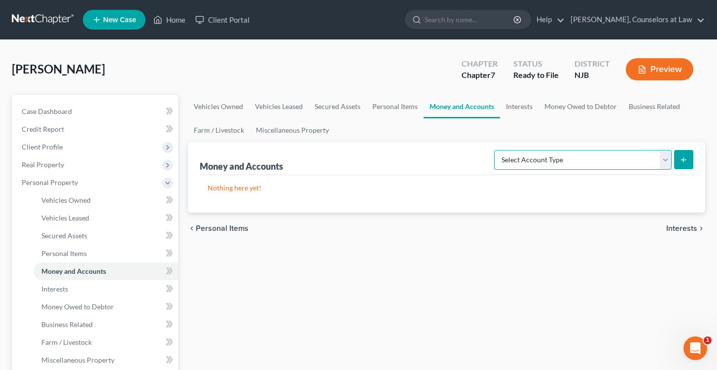
select select "checking"
click at [682, 158] on icon "submit" at bounding box center [683, 160] width 8 height 8
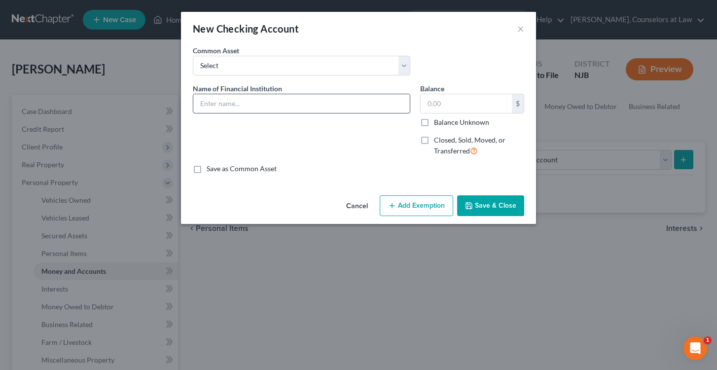
click at [219, 108] on input "text" at bounding box center [301, 103] width 216 height 19
type input "Ally Bank Checking"
click at [440, 108] on input "text" at bounding box center [465, 103] width 91 height 19
type input "218.83"
click at [485, 209] on button "Save & Close" at bounding box center [490, 205] width 67 height 21
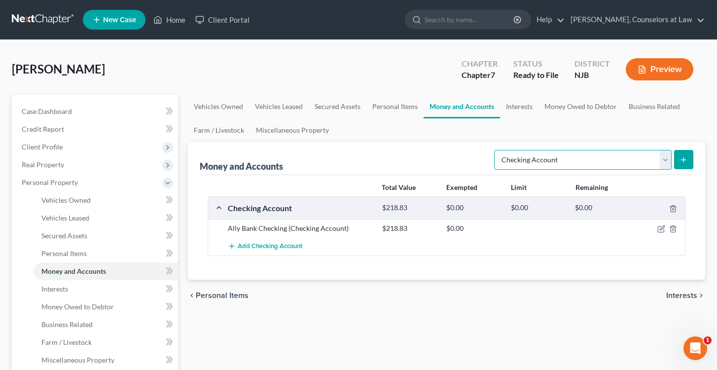
select select "savings"
click at [687, 157] on button "submit" at bounding box center [683, 159] width 19 height 19
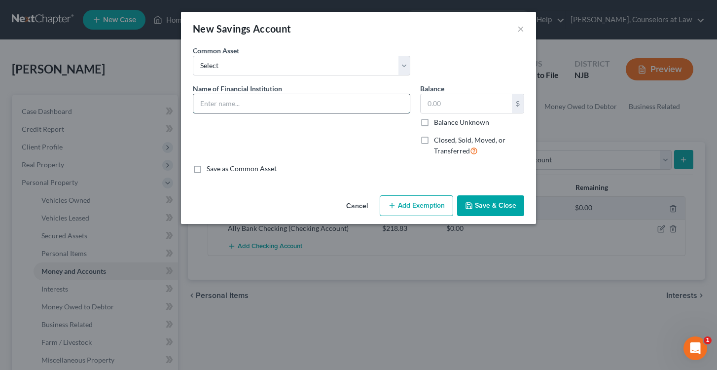
click at [227, 104] on input "text" at bounding box center [301, 103] width 216 height 19
type input "Ally Bank Savings"
click at [444, 104] on input "text" at bounding box center [465, 103] width 91 height 19
type input "1"
type input "0"
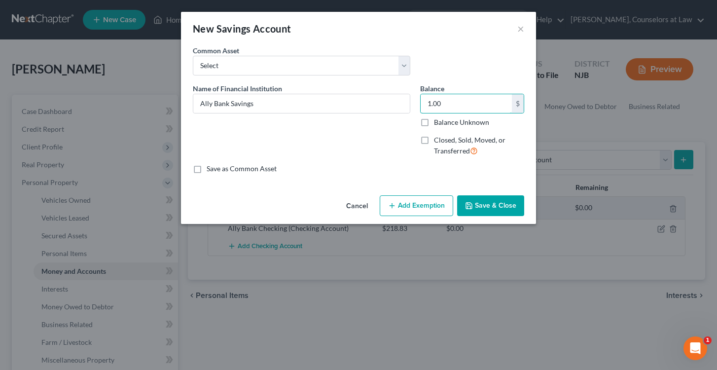
type input "1.00"
click at [469, 208] on icon "button" at bounding box center [469, 206] width 6 height 6
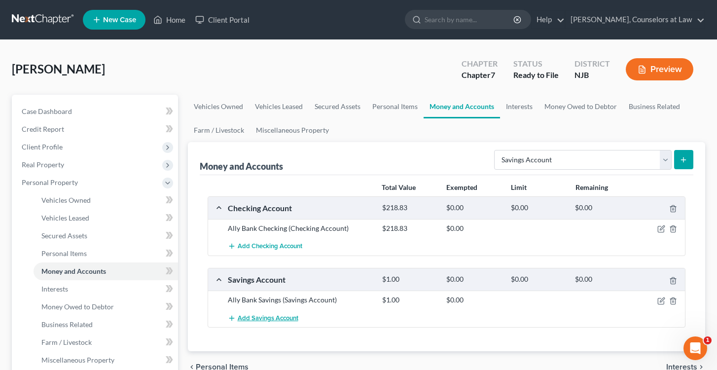
click at [256, 312] on button "Add Savings Account" at bounding box center [263, 317] width 70 height 18
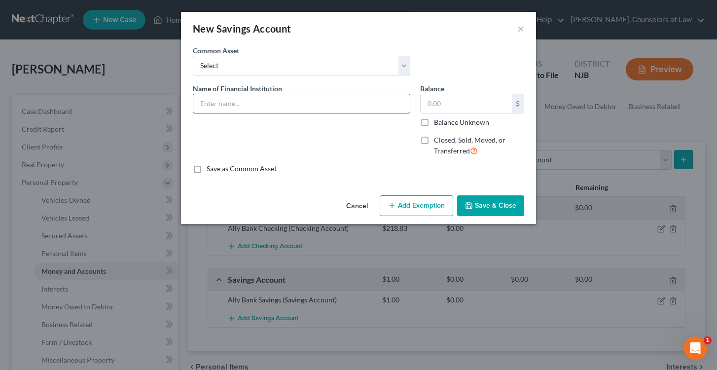
click at [218, 102] on input "text" at bounding box center [301, 103] width 216 height 19
type input "Alliant"
click at [433, 105] on input "text" at bounding box center [465, 103] width 91 height 19
type input "1.00"
click at [481, 199] on button "Save & Close" at bounding box center [490, 205] width 67 height 21
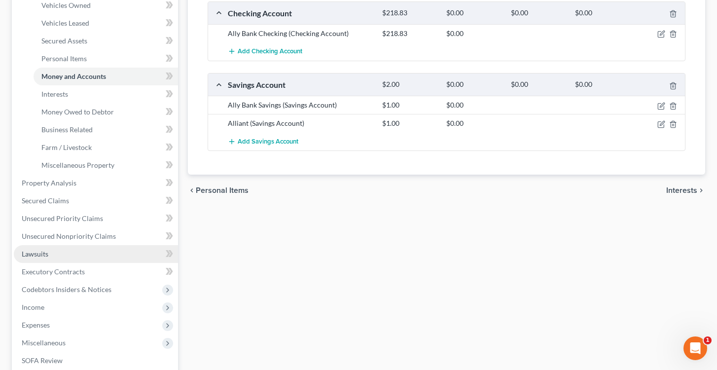
scroll to position [201, 0]
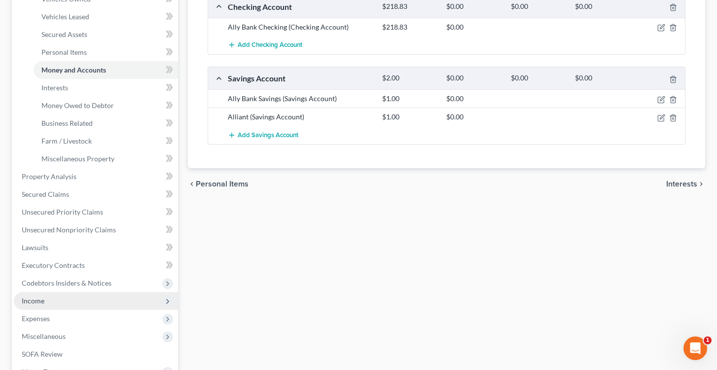
click at [42, 302] on span "Income" at bounding box center [33, 300] width 23 height 8
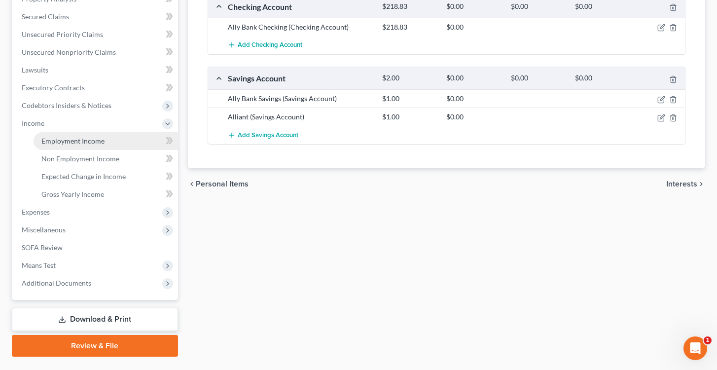
click at [68, 139] on span "Employment Income" at bounding box center [72, 141] width 63 height 8
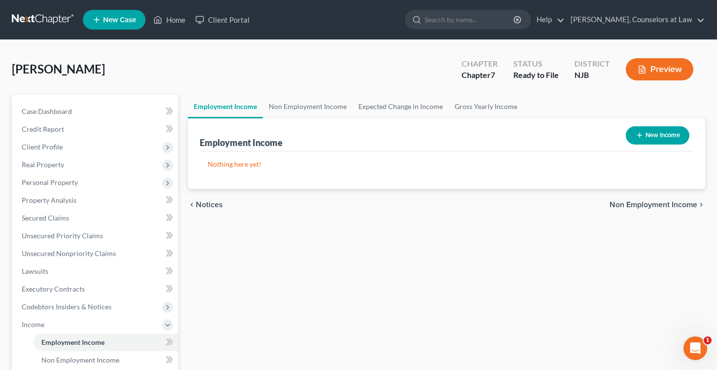
click at [652, 130] on button "New Income" at bounding box center [657, 135] width 64 height 18
select select "0"
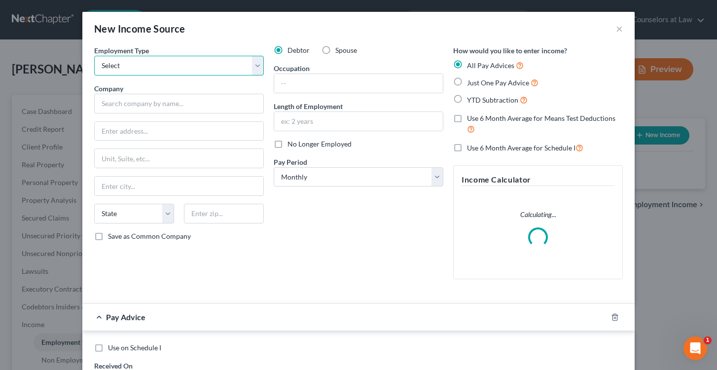
select select "0"
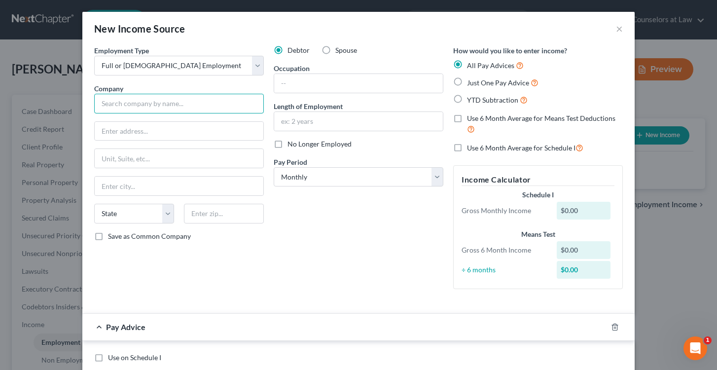
click at [125, 101] on input "text" at bounding box center [179, 104] width 170 height 20
type input "Provident Bank"
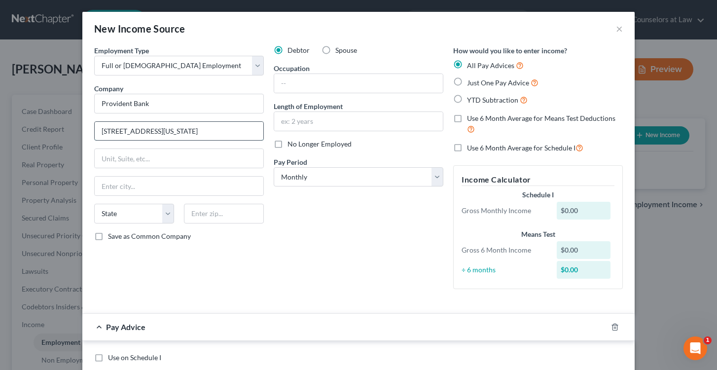
type input "239 Washington St."
type input "Jersey City"
select select "33"
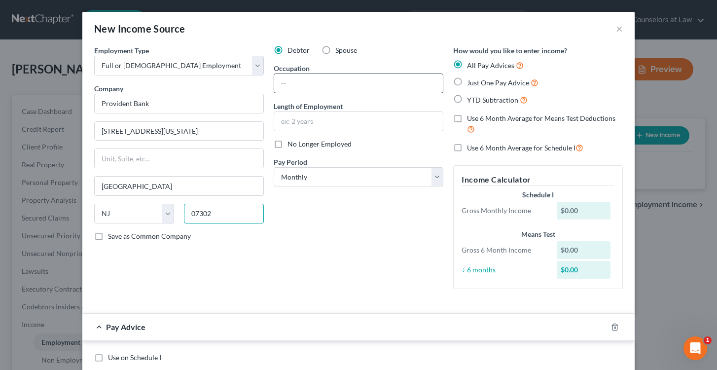
type input "07302"
click at [302, 88] on input "text" at bounding box center [358, 83] width 169 height 19
type input "Retail Bank teller"
click at [292, 121] on input "text" at bounding box center [358, 121] width 169 height 19
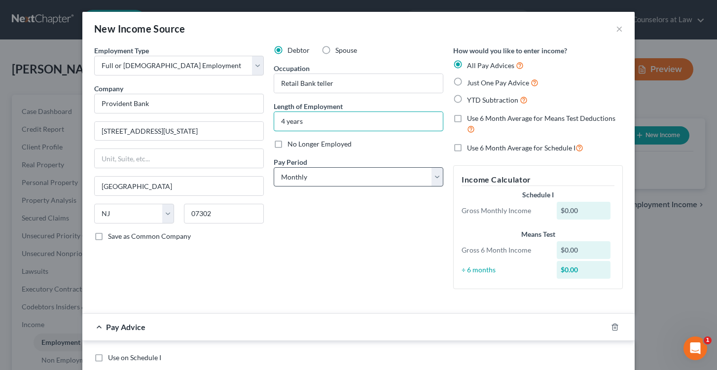
type input "4 years"
select select "2"
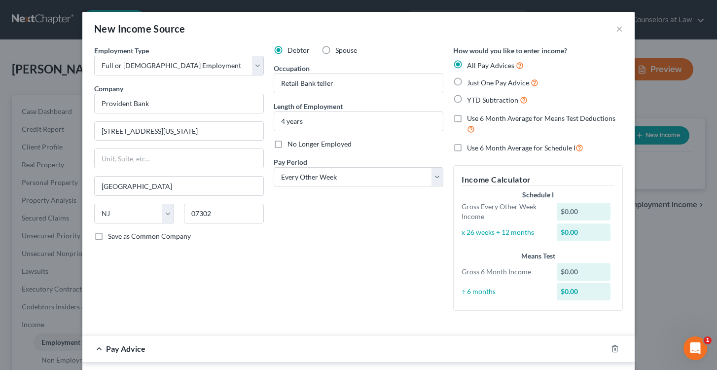
click at [467, 82] on label "Just One Pay Advice" at bounding box center [502, 82] width 71 height 11
click at [471, 82] on input "Just One Pay Advice" at bounding box center [474, 80] width 6 height 6
radio input "true"
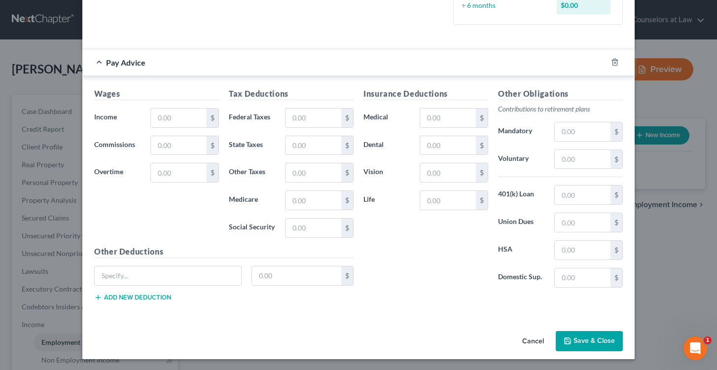
scroll to position [255, 0]
click at [190, 116] on input "text" at bounding box center [179, 118] width 56 height 19
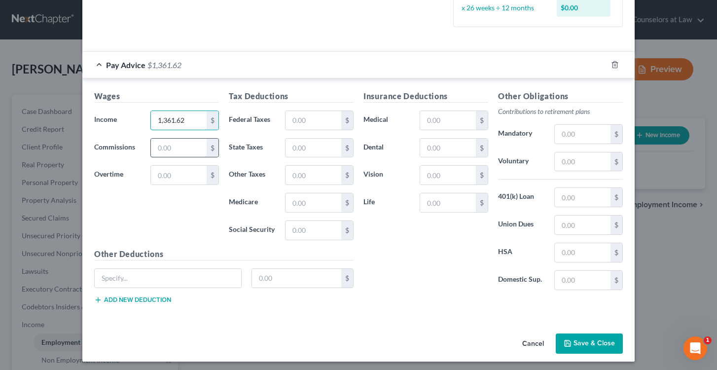
type input "1,361.62"
click at [162, 143] on input "text" at bounding box center [179, 147] width 56 height 19
type input "0"
click at [174, 174] on input "text" at bounding box center [179, 175] width 56 height 19
click at [307, 119] on input "text" at bounding box center [313, 120] width 56 height 19
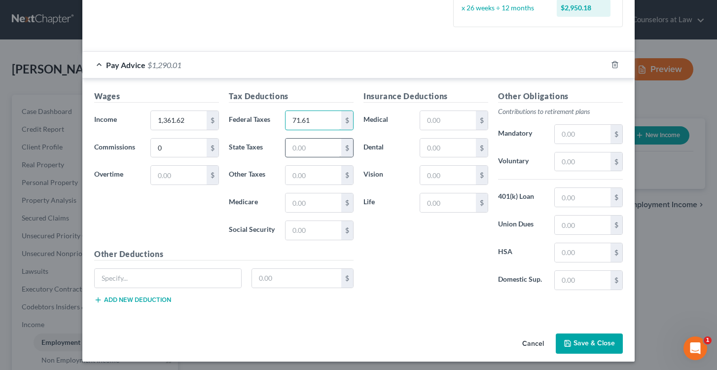
type input "71.61"
type input "1"
type input "23.15"
click at [307, 174] on input "text" at bounding box center [313, 175] width 56 height 19
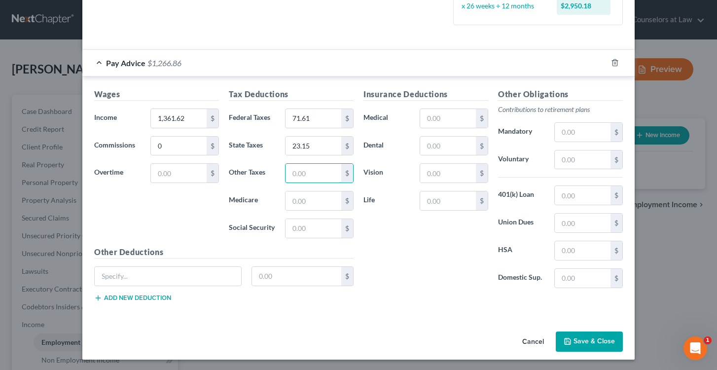
scroll to position [256, 0]
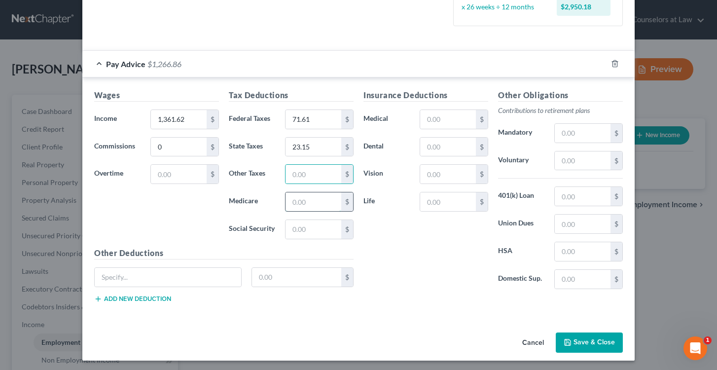
click at [303, 196] on input "text" at bounding box center [313, 201] width 56 height 19
type input "18.33"
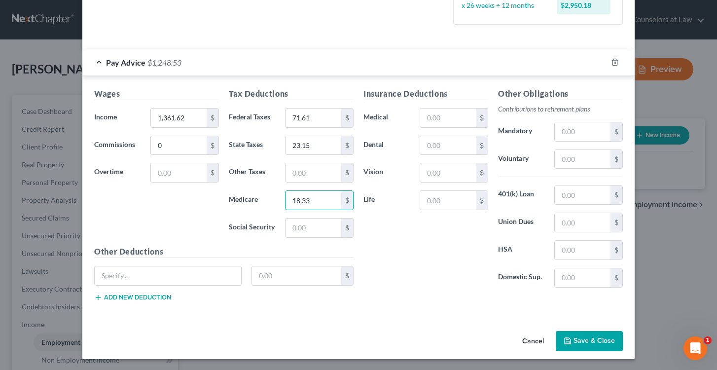
scroll to position [257, 0]
click at [306, 227] on input "text" at bounding box center [313, 228] width 56 height 19
type input "78.35"
click at [436, 117] on input "text" at bounding box center [448, 118] width 56 height 19
type input "2"
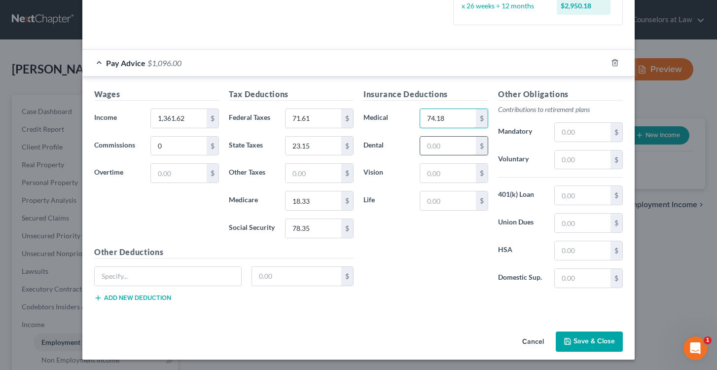
type input "74.18"
click at [437, 142] on input "text" at bounding box center [448, 146] width 56 height 19
type input "1.50"
click at [437, 173] on input "text" at bounding box center [448, 173] width 56 height 19
type input "1.30"
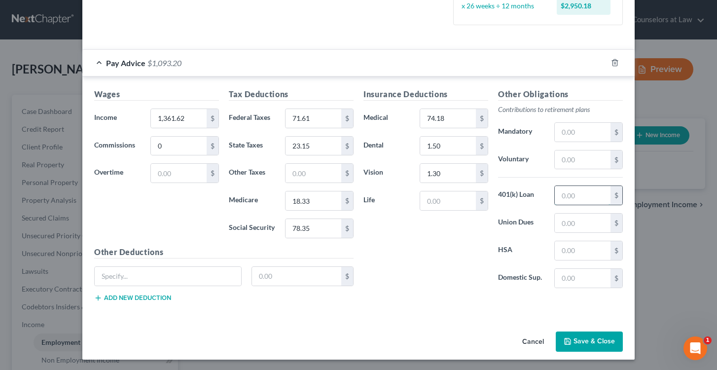
click at [576, 195] on input "text" at bounding box center [582, 195] width 56 height 19
click at [570, 161] on input "text" at bounding box center [582, 159] width 56 height 19
type input "13.62"
drag, startPoint x: 584, startPoint y: 340, endPoint x: 220, endPoint y: 55, distance: 461.6
click at [220, 55] on div "New Income Source × Employment Type * Select Full or Part Time Employment Self …" at bounding box center [358, 57] width 552 height 605
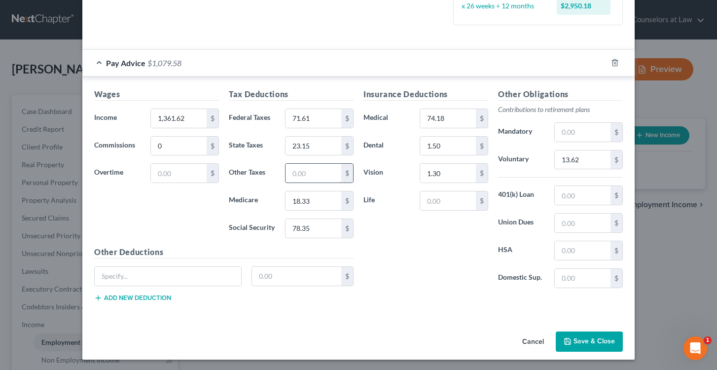
click at [289, 165] on input "text" at bounding box center [313, 173] width 56 height 19
type input "10.00"
click at [589, 338] on button "Save & Close" at bounding box center [588, 341] width 67 height 21
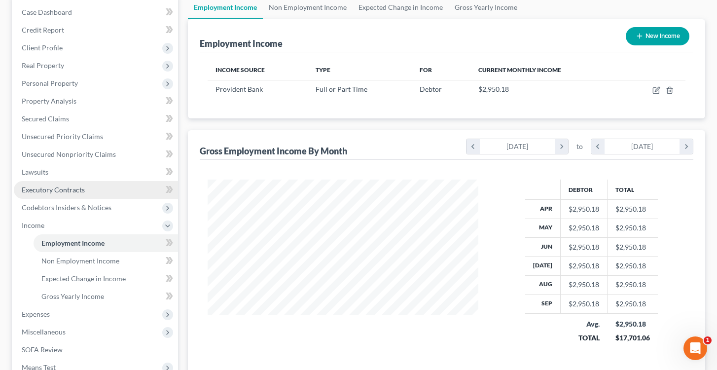
scroll to position [88, 0]
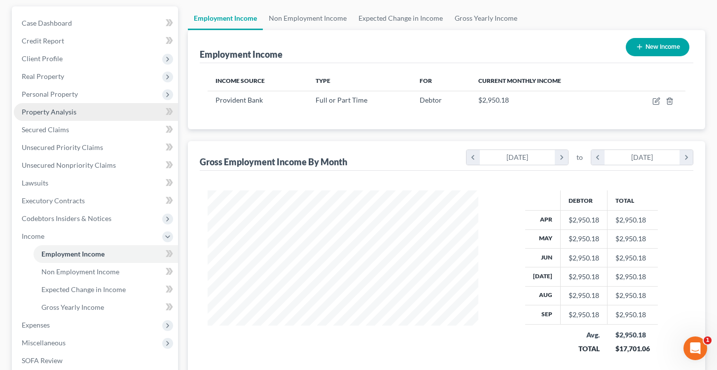
click at [57, 109] on span "Property Analysis" at bounding box center [49, 111] width 55 height 8
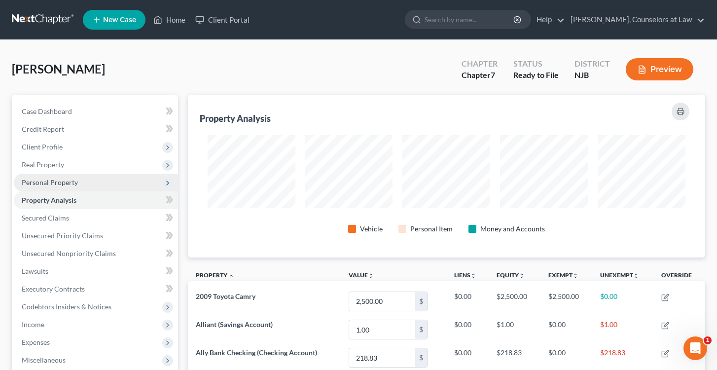
click at [58, 183] on span "Personal Property" at bounding box center [50, 182] width 56 height 8
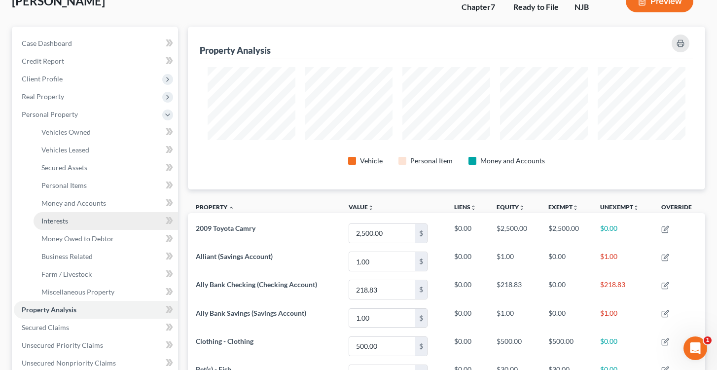
click at [69, 220] on link "Interests" at bounding box center [106, 221] width 144 height 18
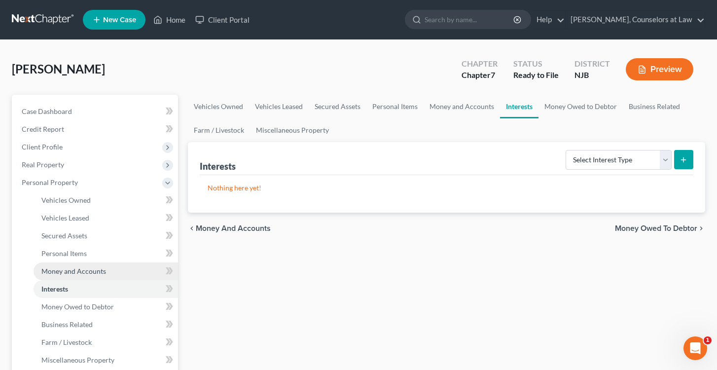
click at [77, 272] on span "Money and Accounts" at bounding box center [73, 271] width 65 height 8
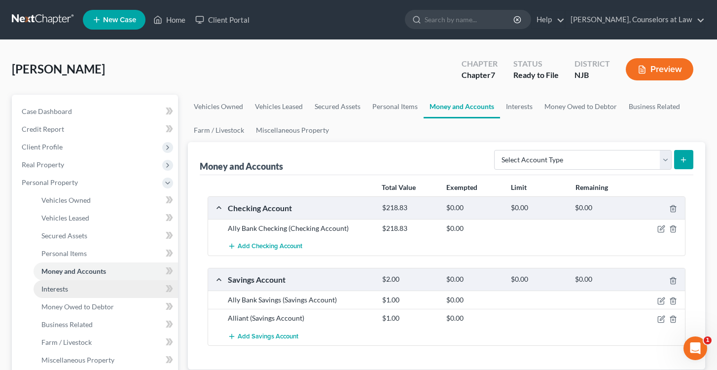
click at [58, 291] on span "Interests" at bounding box center [54, 288] width 27 height 8
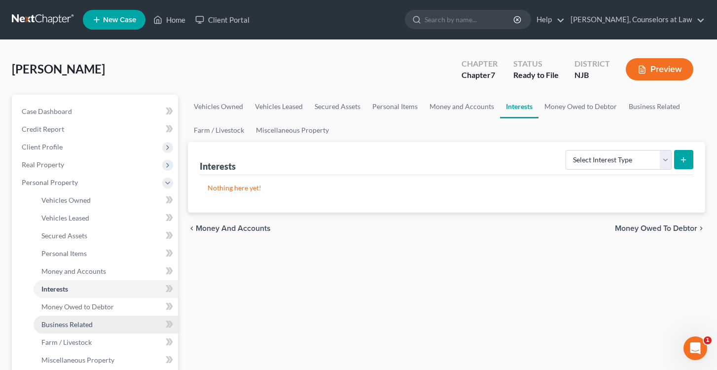
click at [85, 324] on span "Business Related" at bounding box center [66, 324] width 51 height 8
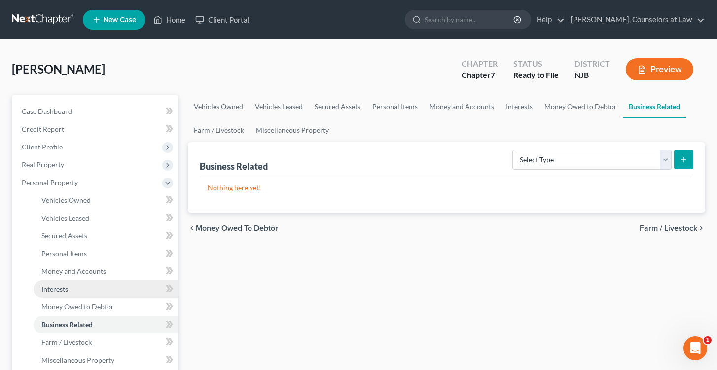
click at [57, 289] on span "Interests" at bounding box center [54, 288] width 27 height 8
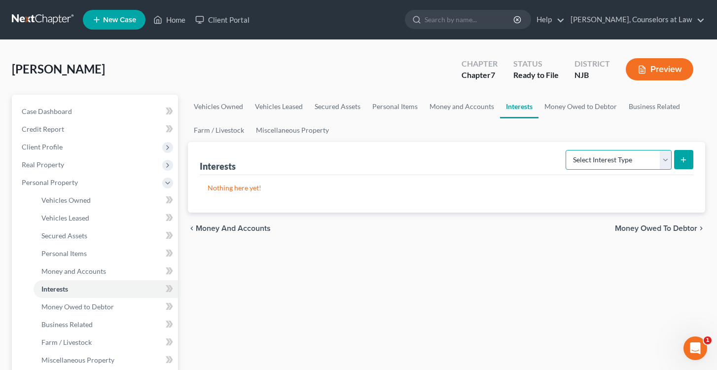
select select "stock"
click at [685, 154] on button "submit" at bounding box center [683, 159] width 19 height 19
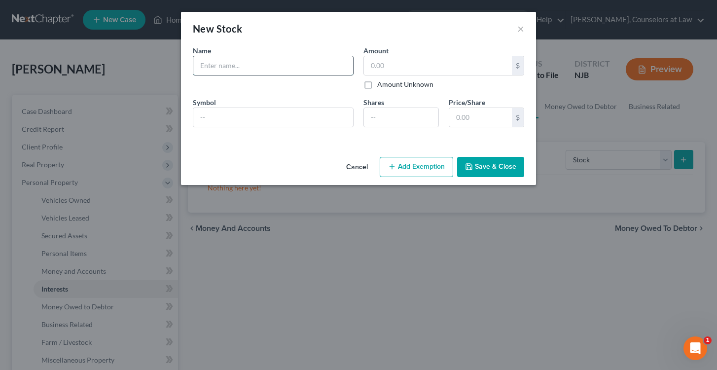
click at [216, 68] on input "text" at bounding box center [273, 65] width 160 height 19
type input "Employee Stock Ownership Plan"
click at [230, 119] on input "text" at bounding box center [273, 117] width 160 height 19
type input "Provident Bank"
click at [431, 66] on input "text" at bounding box center [438, 65] width 148 height 19
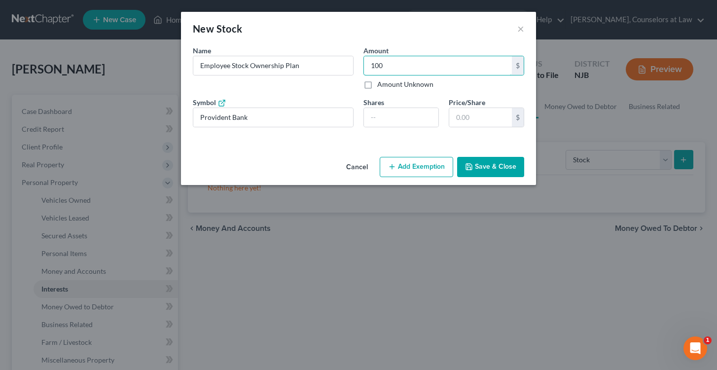
type input "100"
click at [485, 170] on button "Save & Close" at bounding box center [490, 167] width 67 height 21
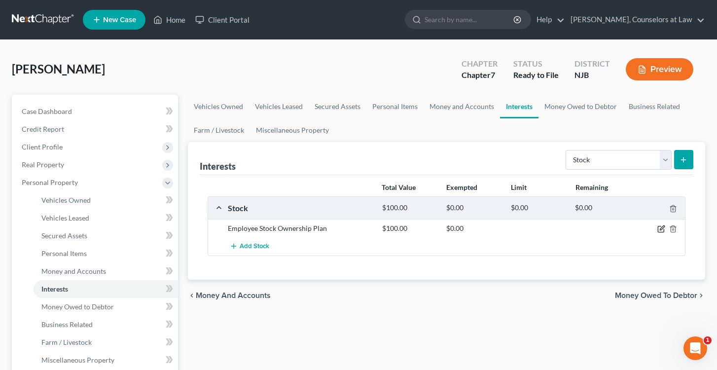
click at [658, 227] on icon "button" at bounding box center [661, 229] width 8 height 8
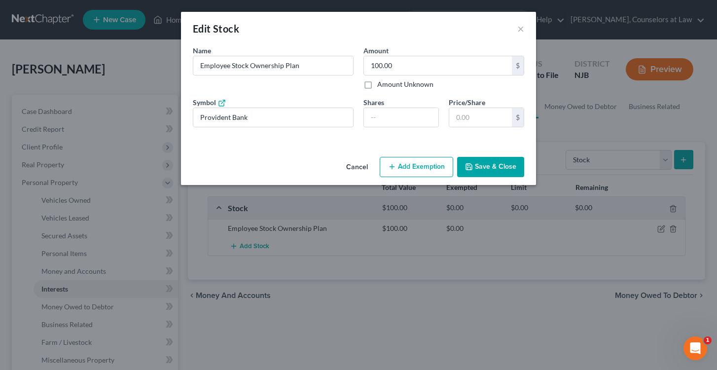
click at [403, 165] on button "Add Exemption" at bounding box center [415, 167] width 73 height 21
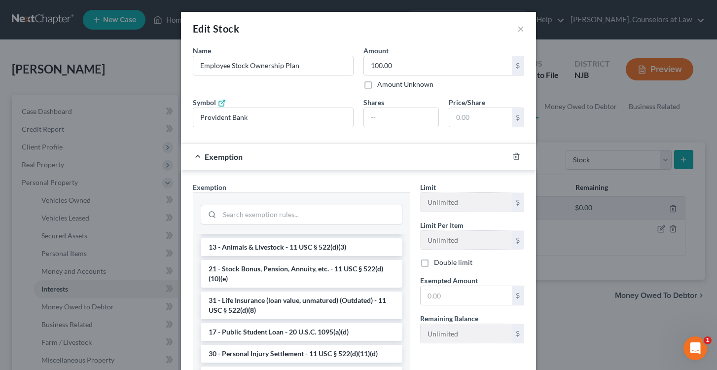
scroll to position [763, 0]
click at [284, 267] on li "21 - Stock Bonus, Pension, Annuity, etc. - 11 USC § 522(d)(10)(e)" at bounding box center [302, 274] width 202 height 28
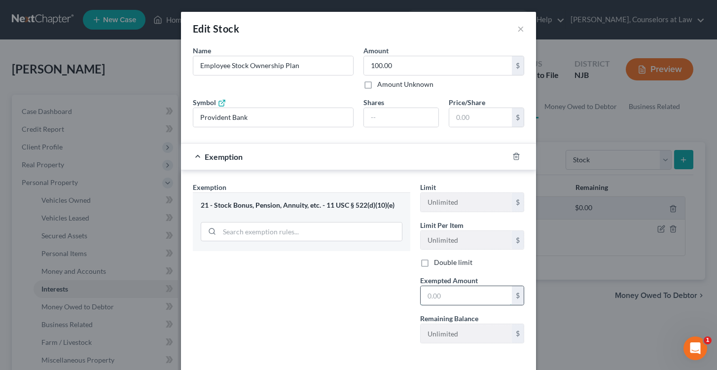
click at [449, 300] on input "text" at bounding box center [465, 295] width 91 height 19
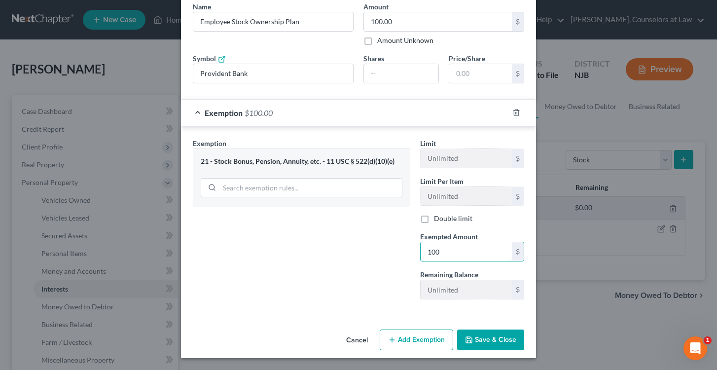
scroll to position [43, 0]
type input "100"
click at [482, 344] on button "Save & Close" at bounding box center [490, 340] width 67 height 21
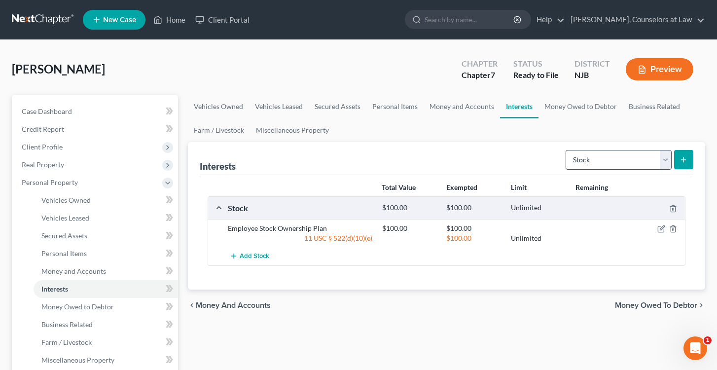
click at [671, 159] on form "Select Interest Type 401K Annuity Bond Education IRA Government Bond Government…" at bounding box center [629, 160] width 128 height 20
select select "401k"
click at [683, 159] on line "submit" at bounding box center [683, 159] width 0 height 4
click at [683, 155] on button "submit" at bounding box center [683, 159] width 19 height 19
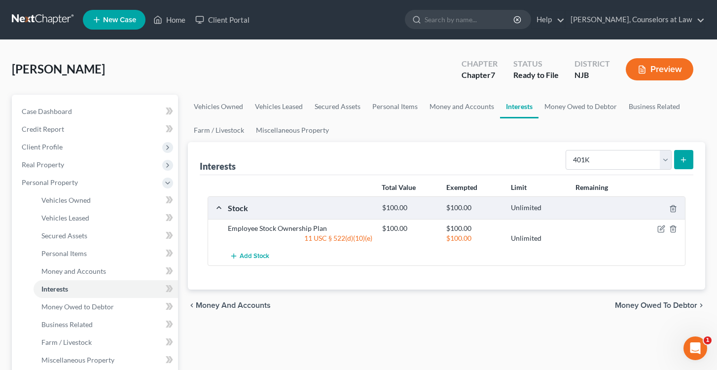
click at [683, 155] on button "submit" at bounding box center [683, 159] width 19 height 19
select select "401k"
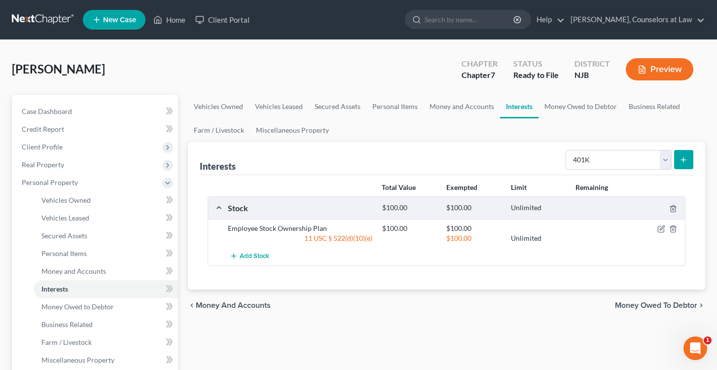
click at [682, 158] on icon "submit" at bounding box center [683, 160] width 8 height 8
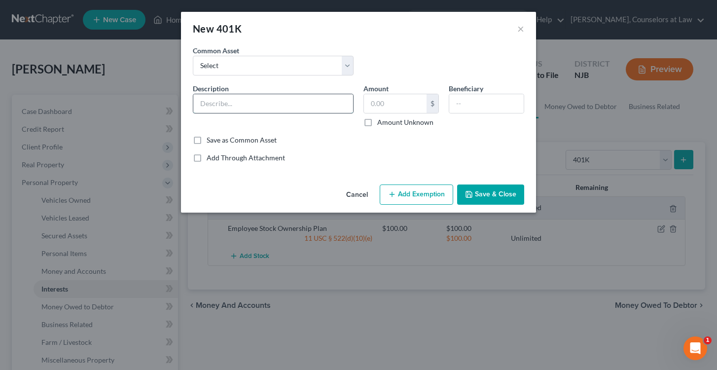
click at [216, 110] on input "text" at bounding box center [273, 103] width 160 height 19
type input "Provident Bank 401(k)"
click at [430, 104] on div "$" at bounding box center [432, 103] width 12 height 19
click at [371, 108] on input "text" at bounding box center [395, 103] width 63 height 19
type input "500"
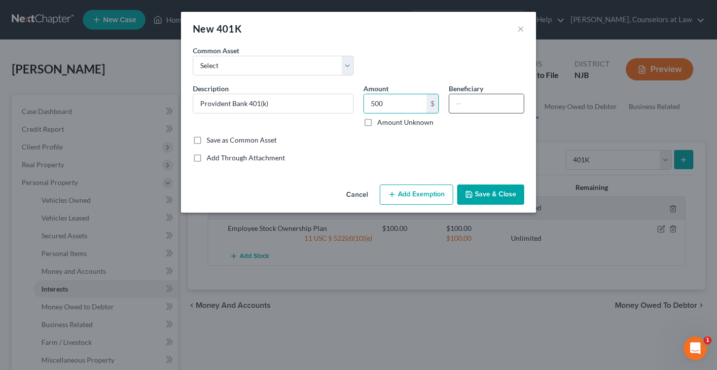
click at [464, 103] on input "text" at bounding box center [486, 103] width 74 height 19
click at [474, 191] on button "Save & Close" at bounding box center [490, 194] width 67 height 21
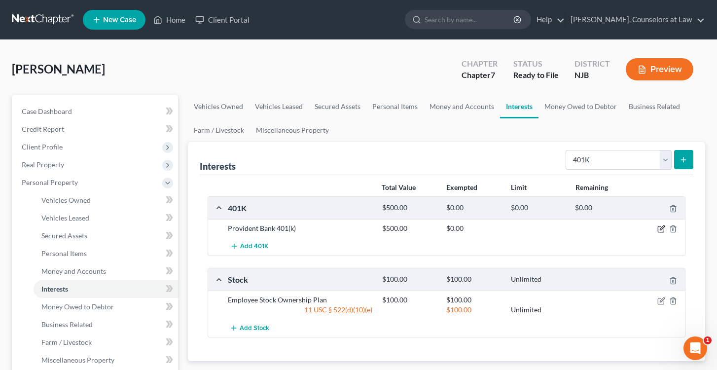
click at [657, 227] on icon "button" at bounding box center [660, 229] width 6 height 6
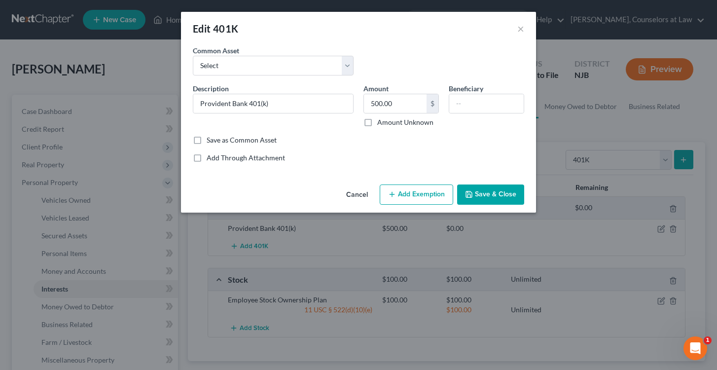
click at [406, 191] on button "Add Exemption" at bounding box center [415, 194] width 73 height 21
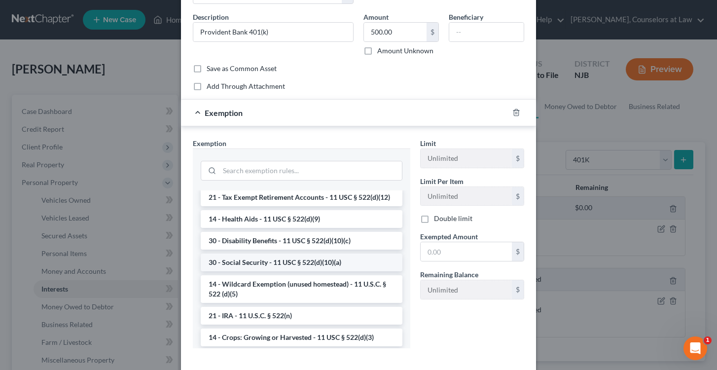
scroll to position [501, 0]
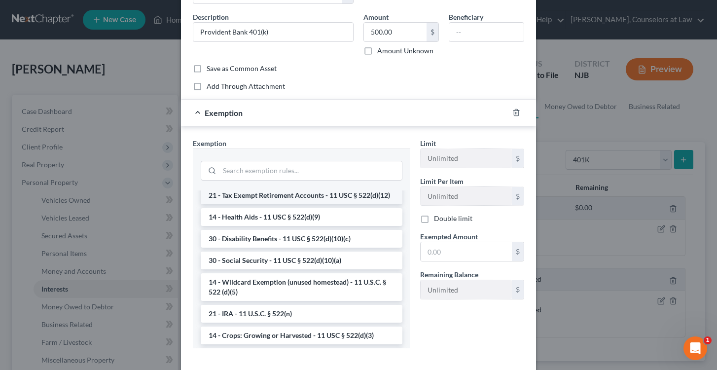
click at [303, 195] on li "21 - Tax Exempt Retirement Accounts - 11 USC § 522(d)(12)" at bounding box center [302, 195] width 202 height 18
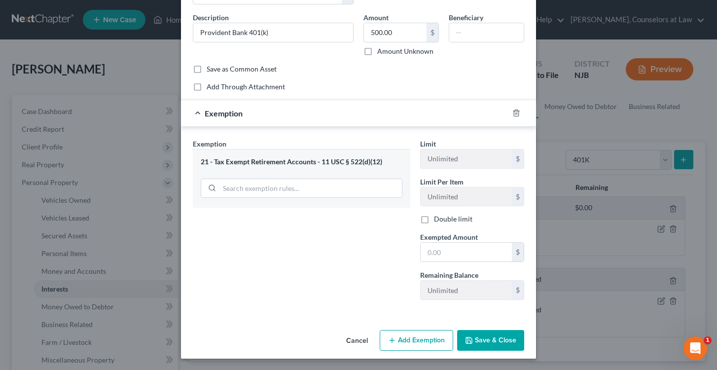
click at [485, 339] on button "Save & Close" at bounding box center [490, 340] width 67 height 21
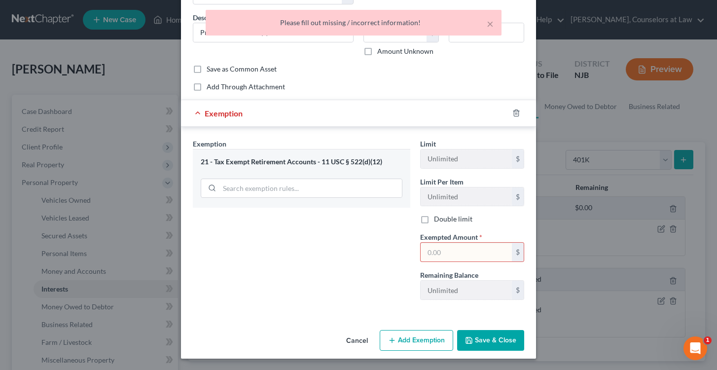
click at [444, 248] on input "text" at bounding box center [465, 251] width 91 height 19
type input "500"
click at [484, 330] on button "Save & Close" at bounding box center [490, 340] width 67 height 21
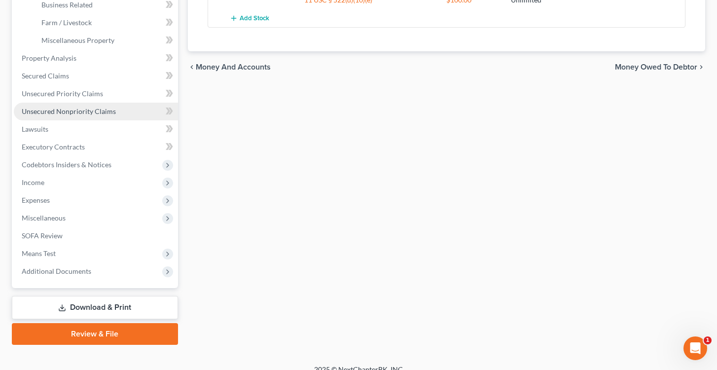
scroll to position [322, 0]
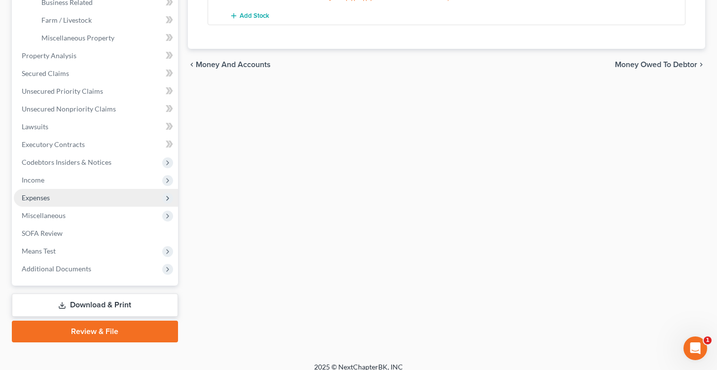
click at [40, 199] on span "Expenses" at bounding box center [36, 197] width 28 height 8
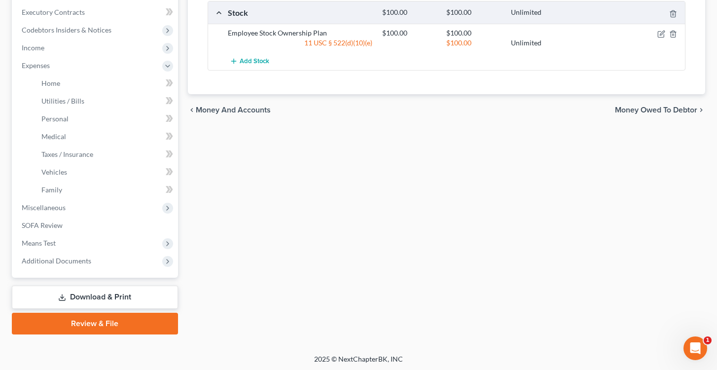
scroll to position [274, 0]
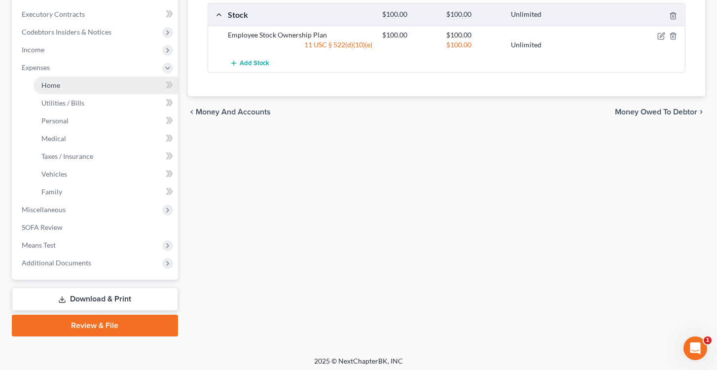
click at [47, 86] on span "Home" at bounding box center [50, 85] width 19 height 8
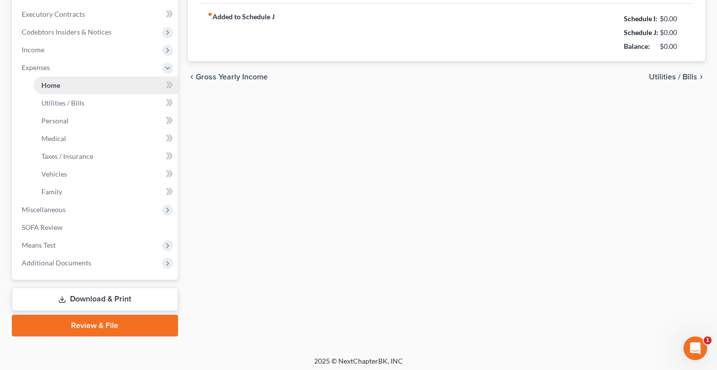
type input "0.00"
radio input "true"
type input "0.00"
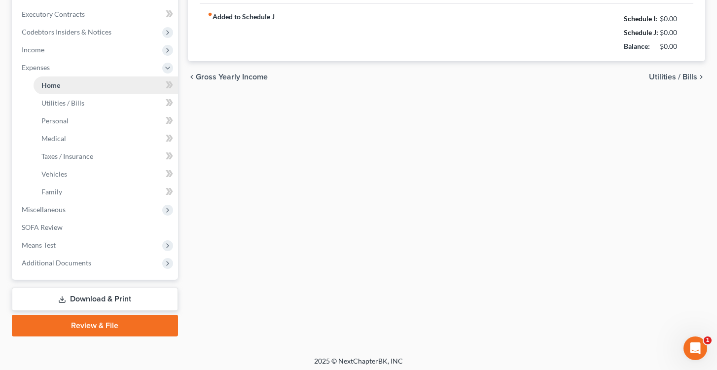
type input "0.00"
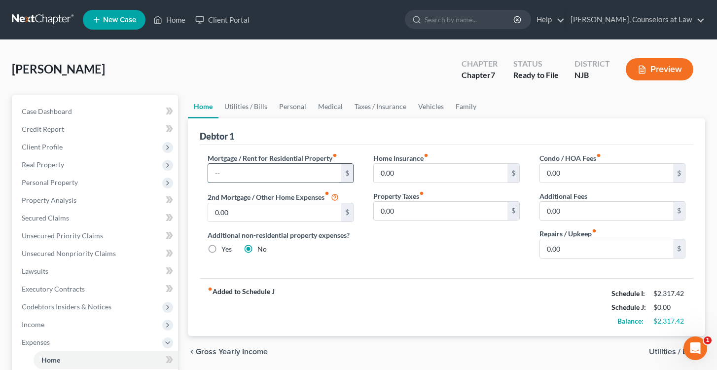
click at [248, 177] on input "text" at bounding box center [275, 173] width 134 height 19
type input "500.00"
click at [248, 105] on link "Utilities / Bills" at bounding box center [245, 107] width 55 height 24
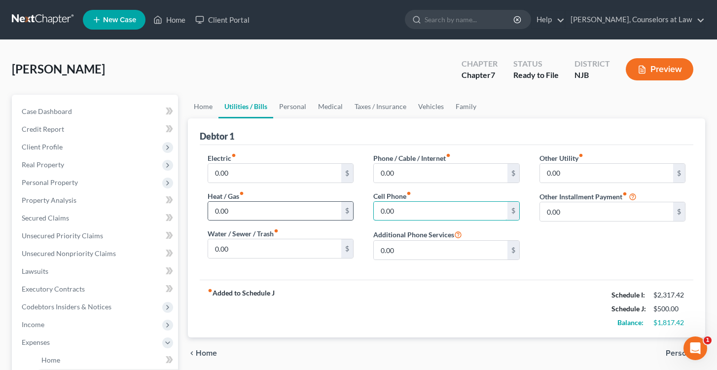
drag, startPoint x: 412, startPoint y: 210, endPoint x: 342, endPoint y: 210, distance: 70.5
click at [385, 210] on input "6.84" at bounding box center [441, 211] width 134 height 19
type input "64.84"
click at [299, 103] on link "Personal" at bounding box center [292, 107] width 39 height 24
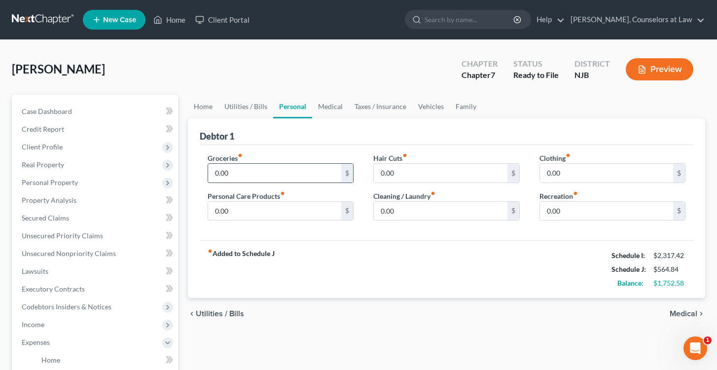
click at [259, 174] on input "0.00" at bounding box center [275, 173] width 134 height 19
type input "500"
type input "80"
click at [423, 105] on link "Vehicles" at bounding box center [430, 107] width 37 height 24
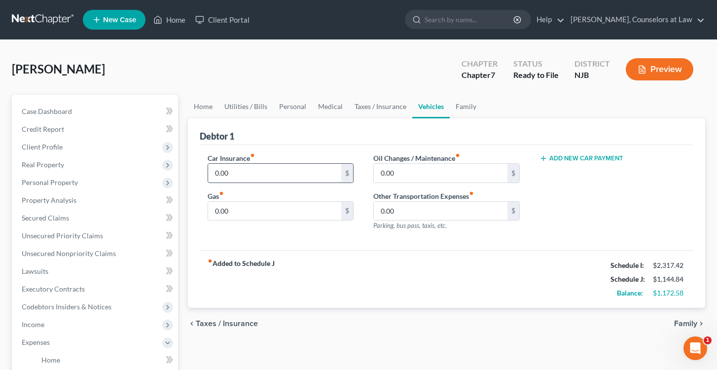
click at [240, 179] on input "0.00" at bounding box center [275, 173] width 134 height 19
type input "0"
type input "80.19"
drag, startPoint x: 241, startPoint y: 212, endPoint x: 186, endPoint y: 206, distance: 55.1
click at [186, 206] on div "Home Utilities / Bills Personal Medical Taxes / Insurance Vehicles Family Debto…" at bounding box center [446, 353] width 527 height 516
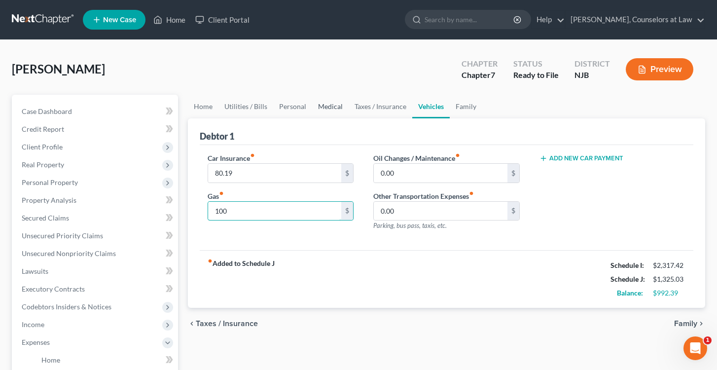
type input "100"
click at [329, 105] on link "Medical" at bounding box center [330, 107] width 36 height 24
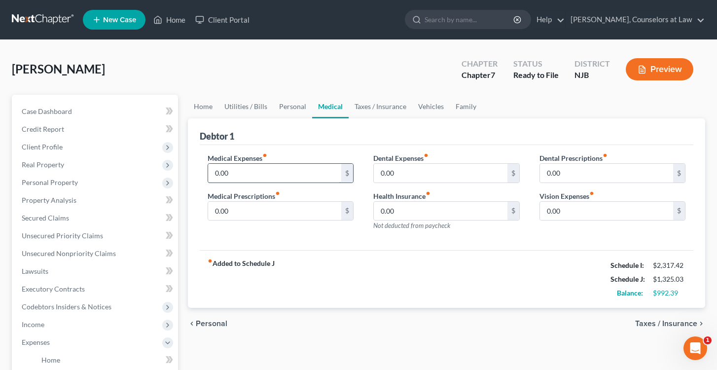
click at [255, 174] on input "0.00" at bounding box center [275, 173] width 134 height 19
type input "0"
type input "27"
click at [266, 210] on input "0.00" at bounding box center [275, 211] width 134 height 19
type input "0"
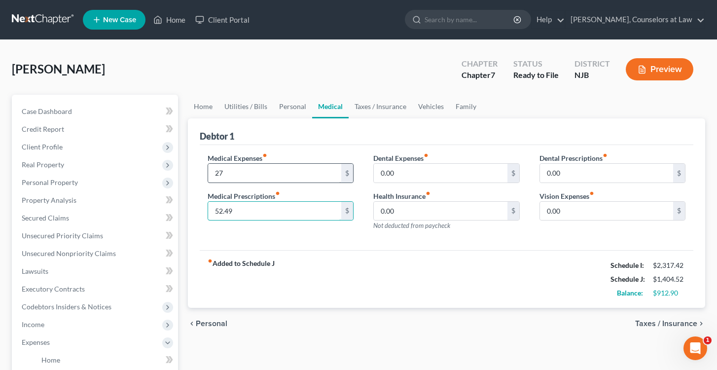
type input "52.49"
click at [275, 168] on input "27" at bounding box center [275, 173] width 134 height 19
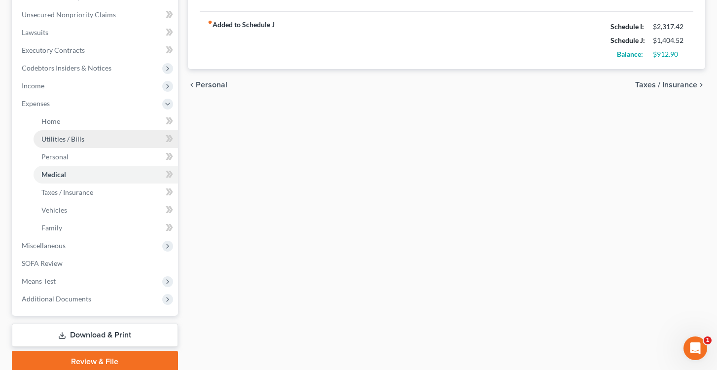
scroll to position [256, 0]
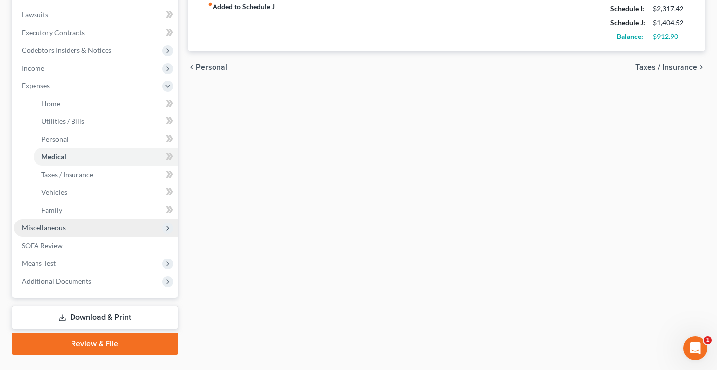
click at [52, 229] on span "Miscellaneous" at bounding box center [44, 227] width 44 height 8
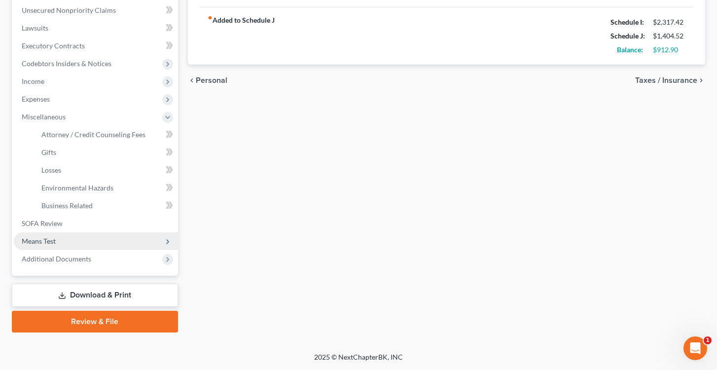
scroll to position [243, 0]
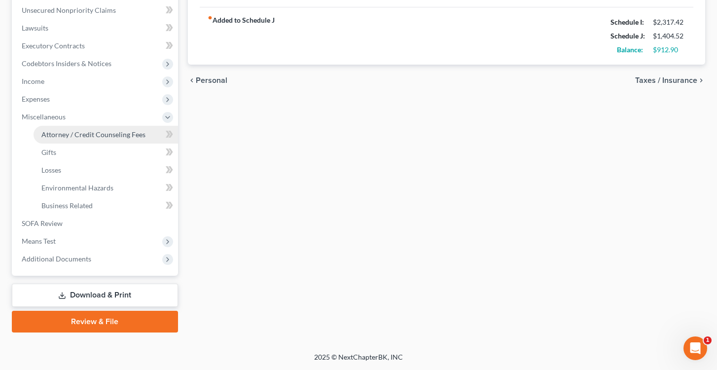
click at [86, 134] on span "Attorney / Credit Counseling Fees" at bounding box center [93, 134] width 104 height 8
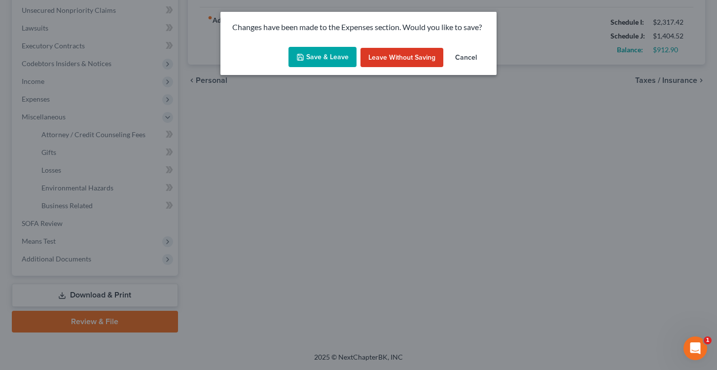
click at [321, 59] on button "Save & Leave" at bounding box center [322, 57] width 68 height 21
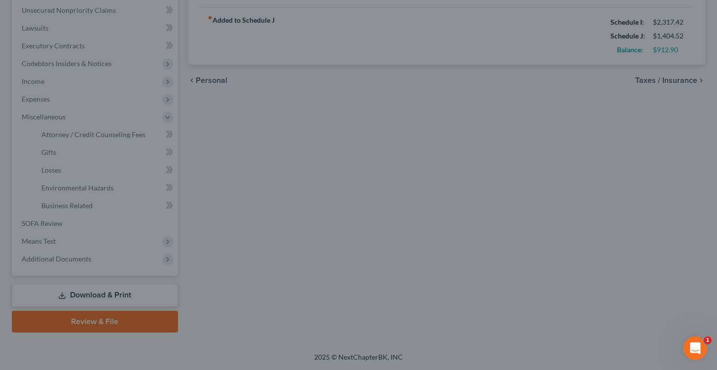
type input "27.00"
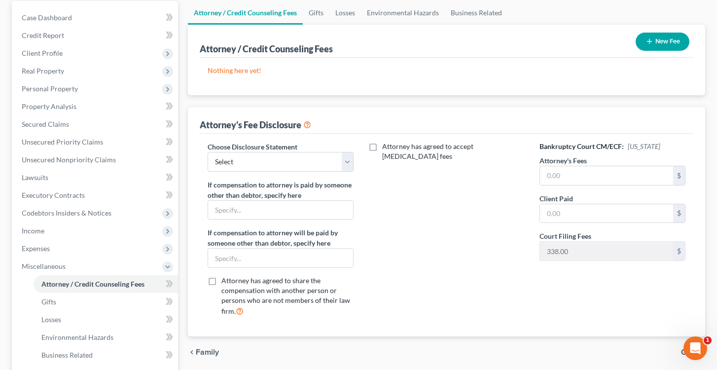
scroll to position [96, 0]
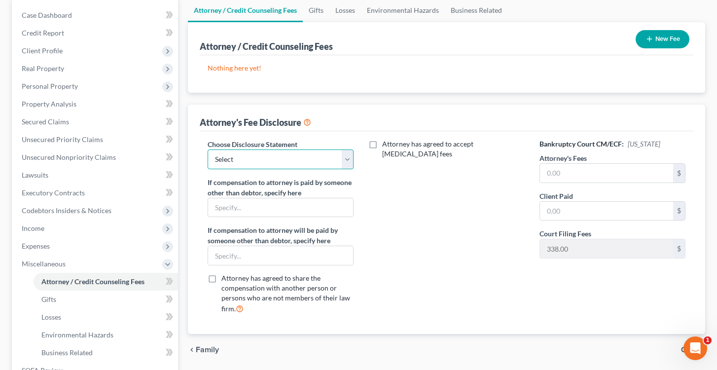
select select "0"
click at [274, 212] on input "text" at bounding box center [280, 207] width 145 height 19
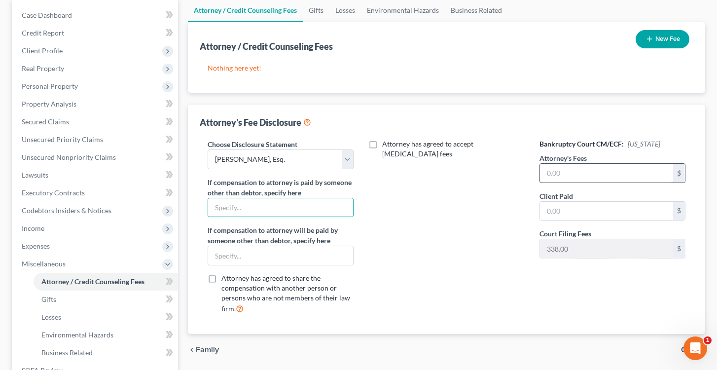
click at [567, 166] on input "text" at bounding box center [607, 173] width 134 height 19
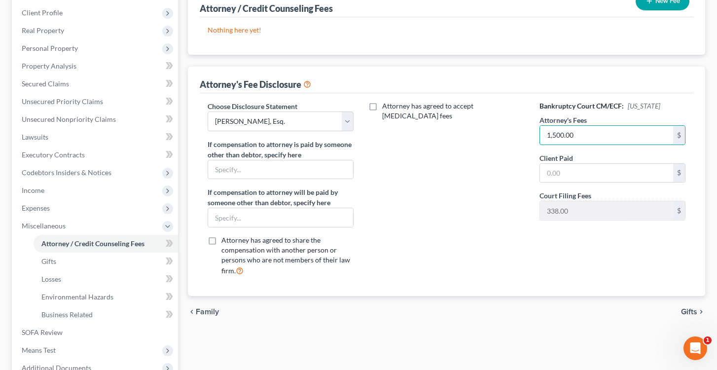
scroll to position [127, 0]
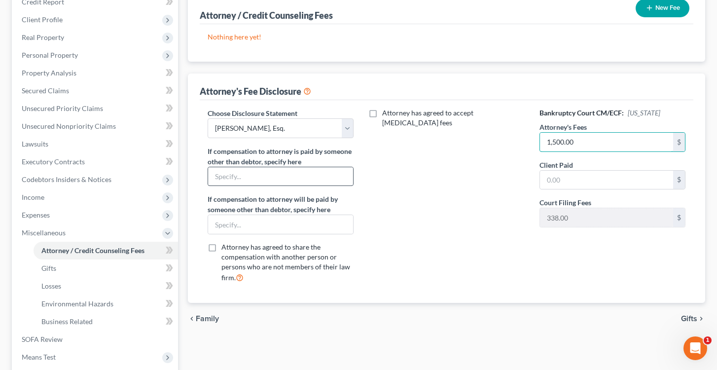
type input "1,500.00"
click at [235, 179] on input "text" at bounding box center [280, 176] width 145 height 19
click at [250, 236] on div "Choose Disclosure Statement Select Richard F. Fried, Esq. If compensation to at…" at bounding box center [281, 199] width 166 height 183
click at [250, 228] on input "text" at bounding box center [280, 224] width 145 height 19
click at [256, 171] on input "text" at bounding box center [280, 176] width 145 height 19
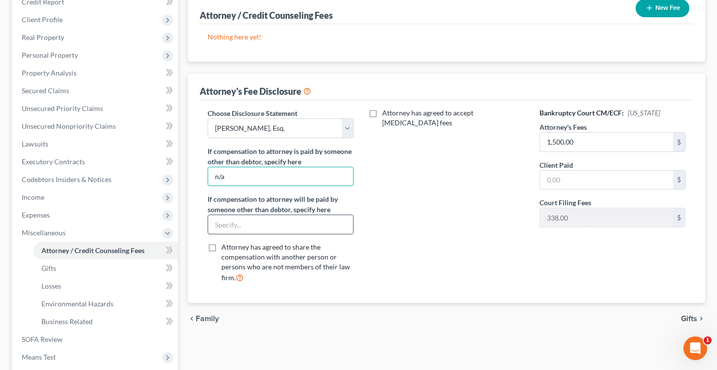
type input "n/a"
click at [233, 216] on input "text" at bounding box center [280, 224] width 145 height 19
type input "n/a"
click at [55, 267] on span "Gifts" at bounding box center [48, 268] width 15 height 8
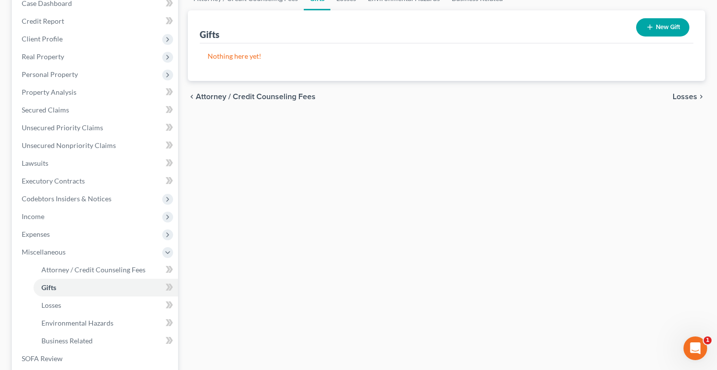
scroll to position [115, 0]
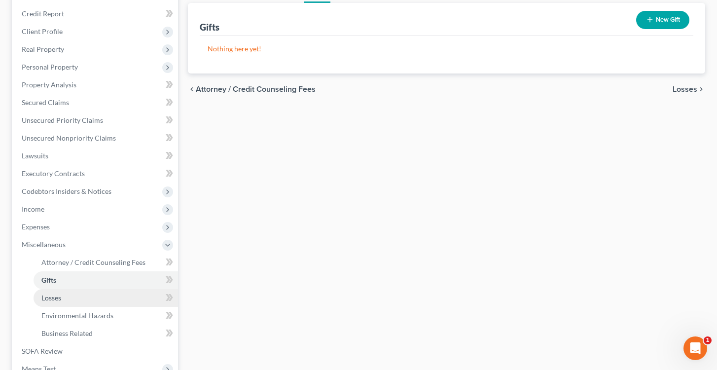
click at [57, 298] on span "Losses" at bounding box center [51, 297] width 20 height 8
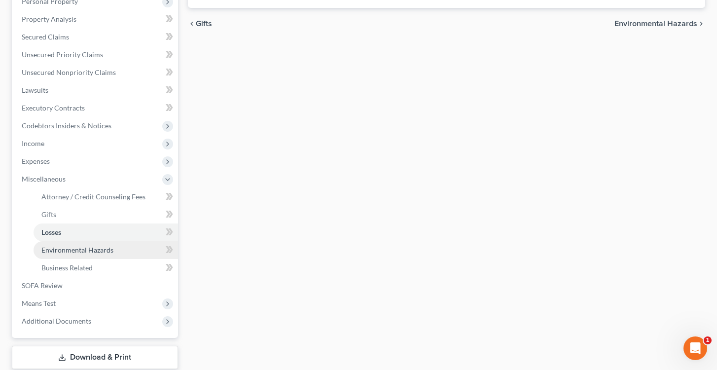
click at [75, 254] on link "Environmental Hazards" at bounding box center [106, 250] width 144 height 18
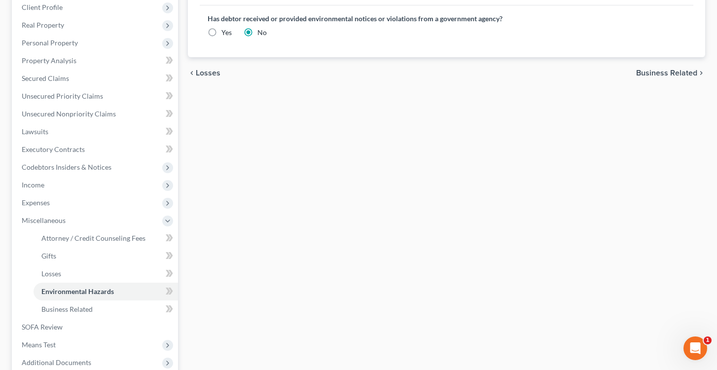
scroll to position [151, 0]
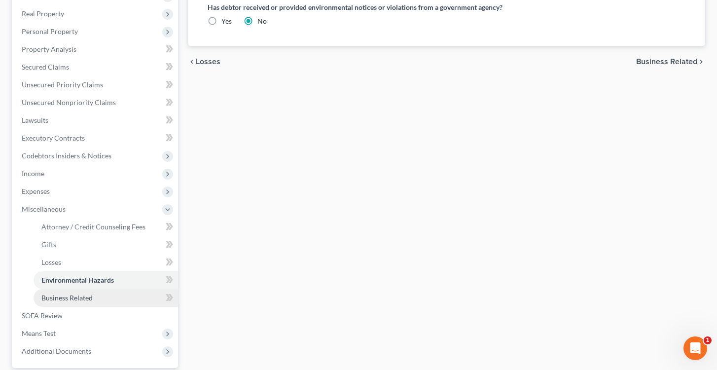
click at [77, 295] on span "Business Related" at bounding box center [66, 297] width 51 height 8
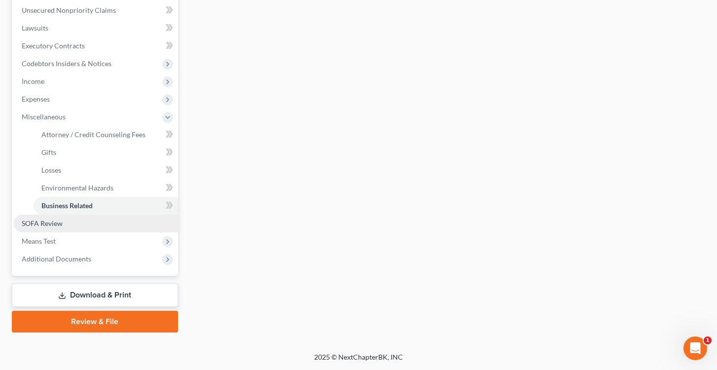
click at [48, 226] on span "SOFA Review" at bounding box center [42, 223] width 41 height 8
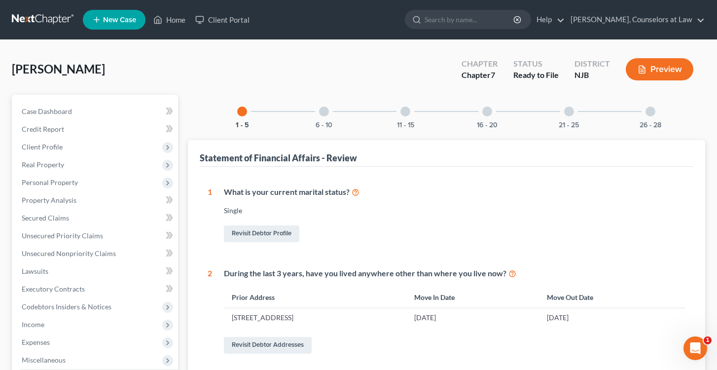
click at [327, 110] on div at bounding box center [324, 111] width 10 height 10
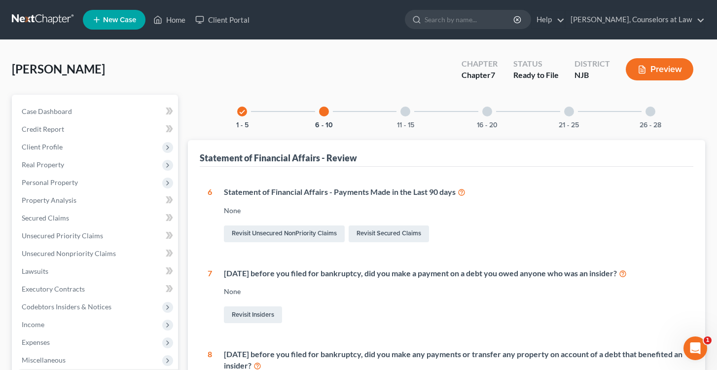
click at [413, 105] on div "11 - 15" at bounding box center [405, 112] width 34 height 34
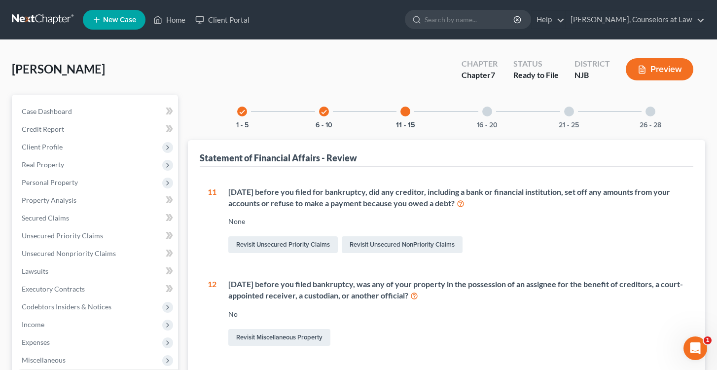
click at [486, 106] on div at bounding box center [487, 111] width 10 height 10
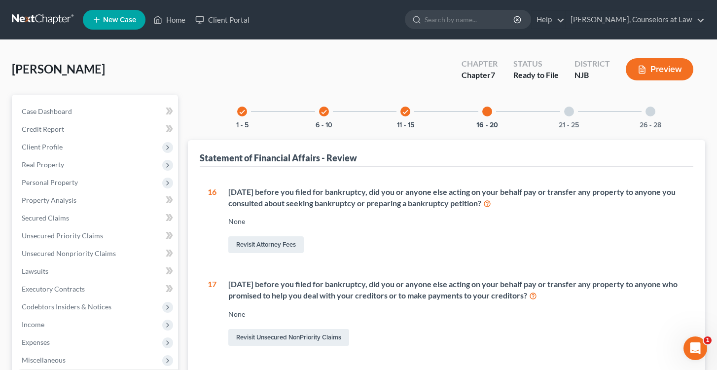
click at [569, 116] on div at bounding box center [569, 111] width 10 height 10
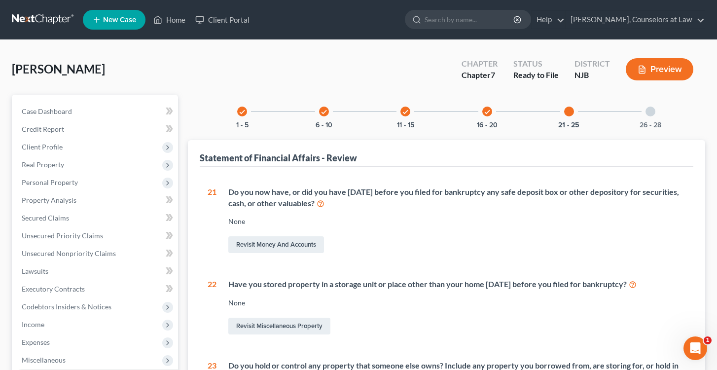
click at [650, 107] on div at bounding box center [650, 111] width 10 height 10
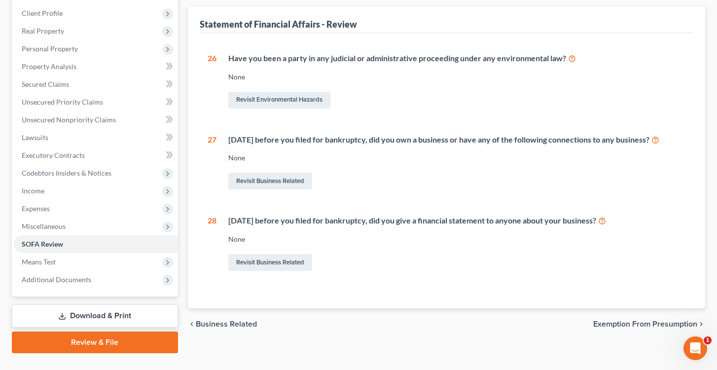
scroll to position [137, 0]
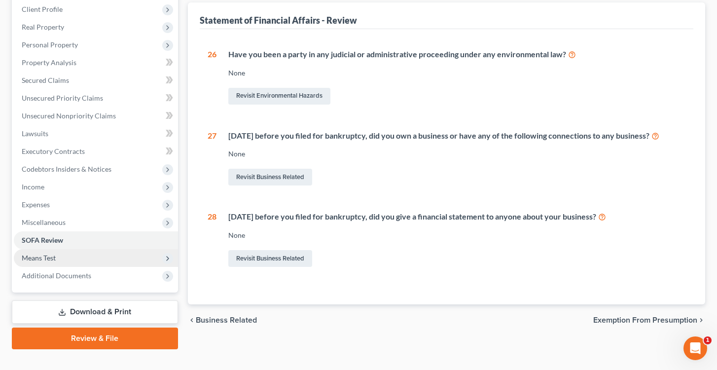
click at [69, 259] on span "Means Test" at bounding box center [96, 258] width 164 height 18
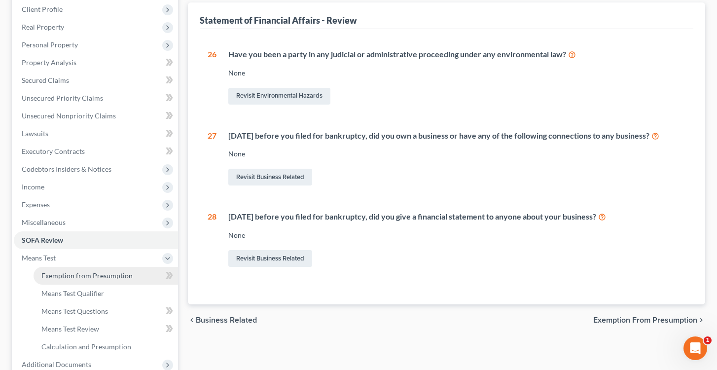
click at [97, 280] on link "Exemption from Presumption" at bounding box center [106, 276] width 144 height 18
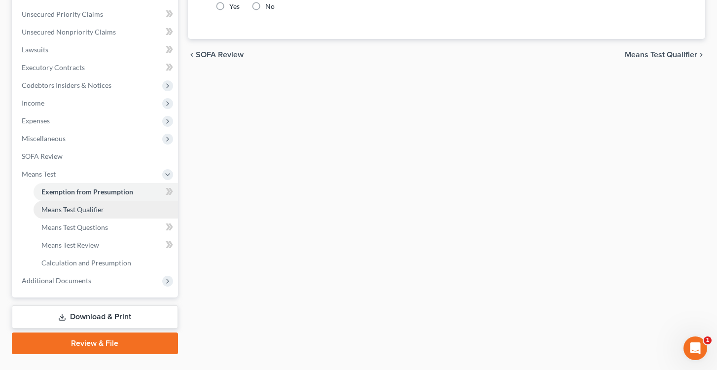
click at [85, 211] on span "Means Test Qualifier" at bounding box center [72, 209] width 63 height 8
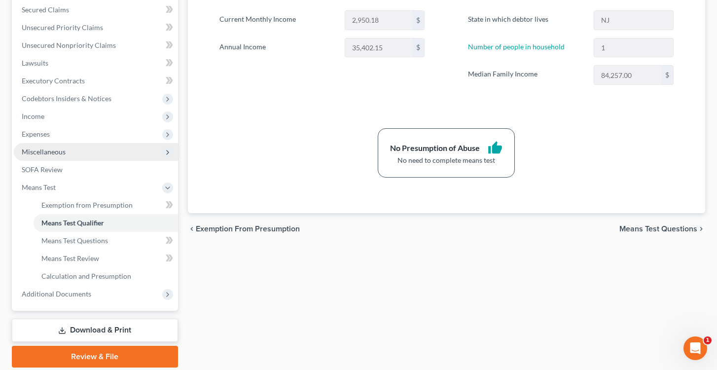
scroll to position [210, 0]
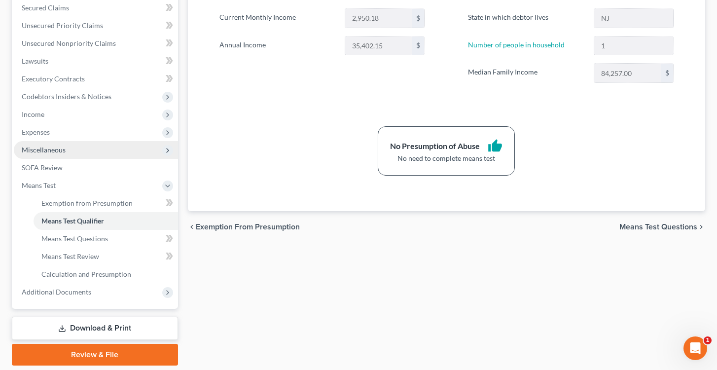
click at [53, 150] on span "Miscellaneous" at bounding box center [44, 149] width 44 height 8
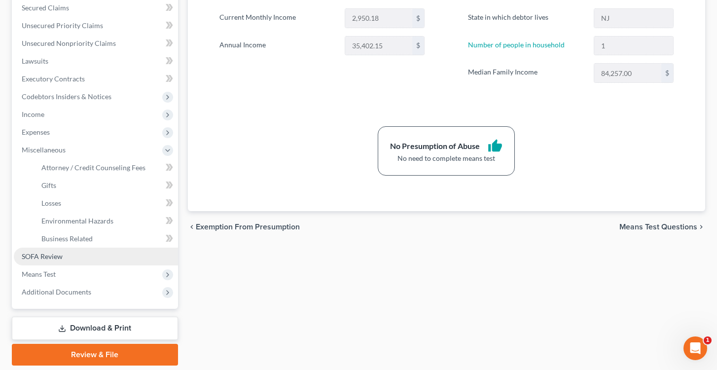
click at [41, 259] on span "SOFA Review" at bounding box center [42, 256] width 41 height 8
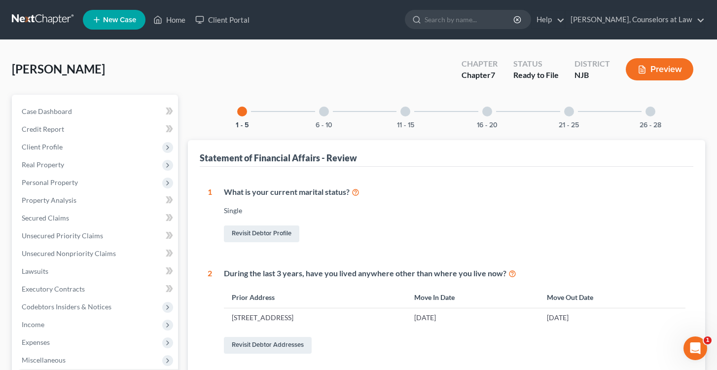
click at [324, 113] on div at bounding box center [324, 111] width 10 height 10
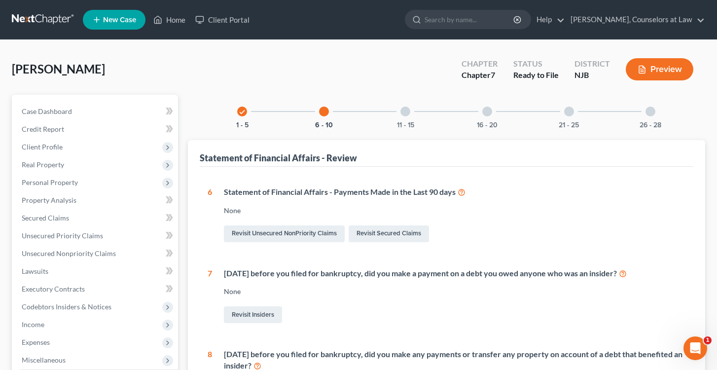
click at [408, 108] on div at bounding box center [405, 111] width 10 height 10
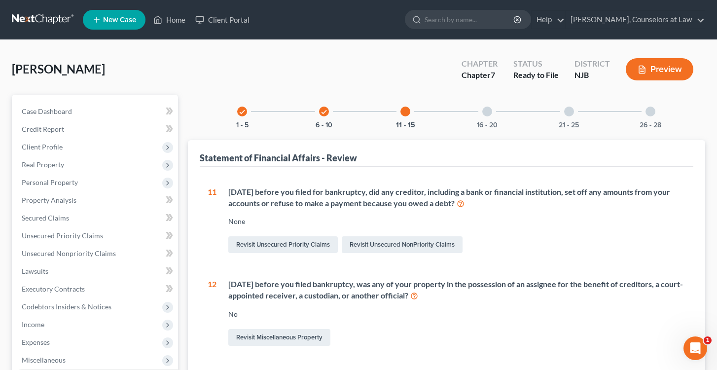
click at [484, 108] on div at bounding box center [487, 111] width 10 height 10
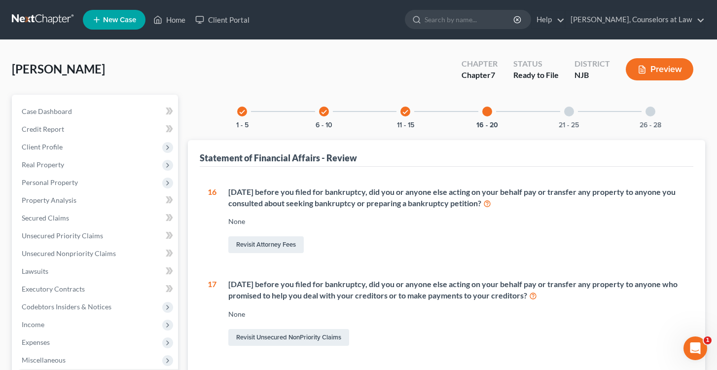
click at [568, 105] on div "21 - 25" at bounding box center [569, 112] width 34 height 34
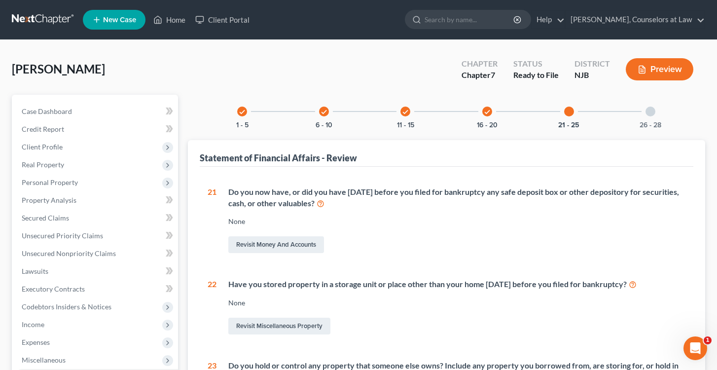
click at [486, 110] on icon "check" at bounding box center [486, 111] width 7 height 7
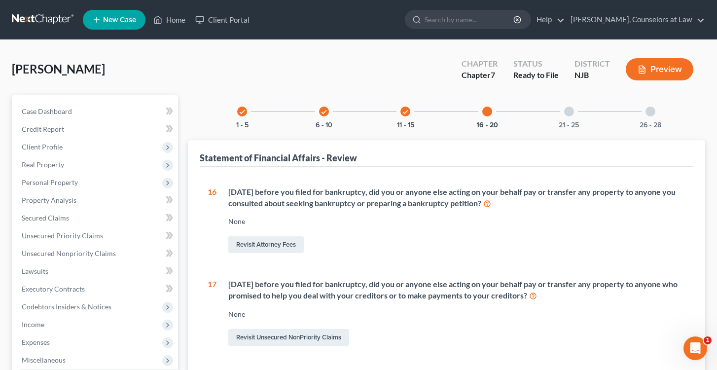
click at [566, 112] on div at bounding box center [569, 111] width 10 height 10
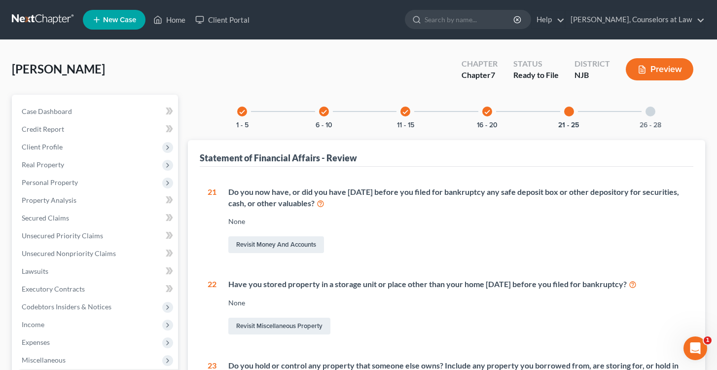
click at [643, 113] on div "26 - 28" at bounding box center [650, 112] width 34 height 34
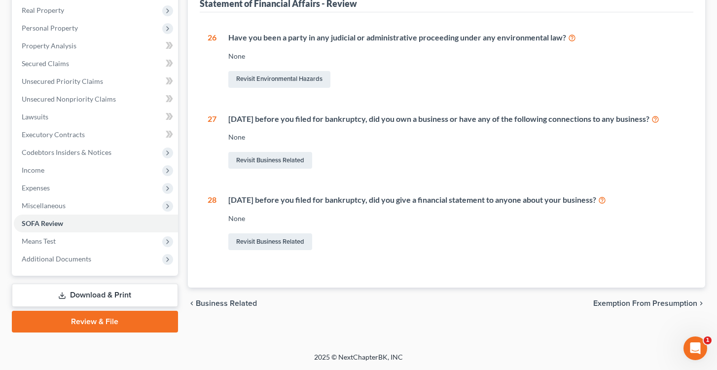
scroll to position [154, 0]
click at [37, 168] on span "Income" at bounding box center [33, 170] width 23 height 8
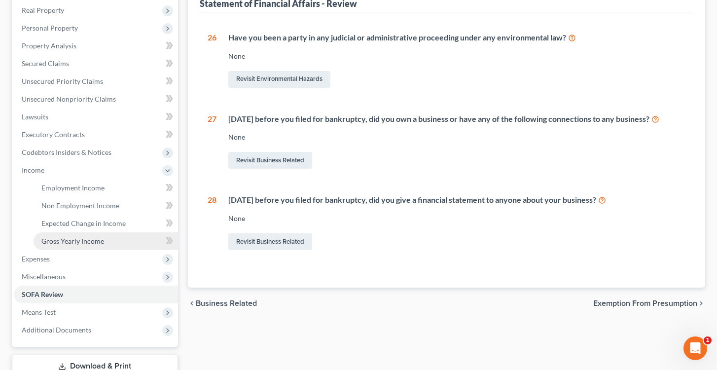
click at [86, 242] on span "Gross Yearly Income" at bounding box center [72, 241] width 63 height 8
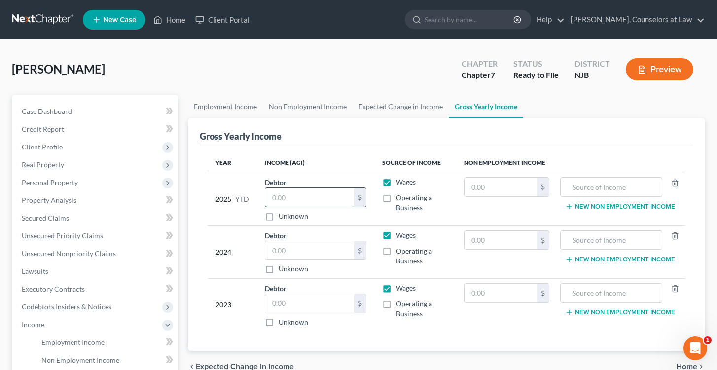
click at [343, 201] on input "text" at bounding box center [309, 197] width 89 height 19
click at [297, 248] on input "text" at bounding box center [309, 250] width 89 height 19
type input "25,767"
click at [519, 239] on input "text" at bounding box center [500, 240] width 72 height 19
click at [282, 196] on input "text" at bounding box center [309, 197] width 89 height 19
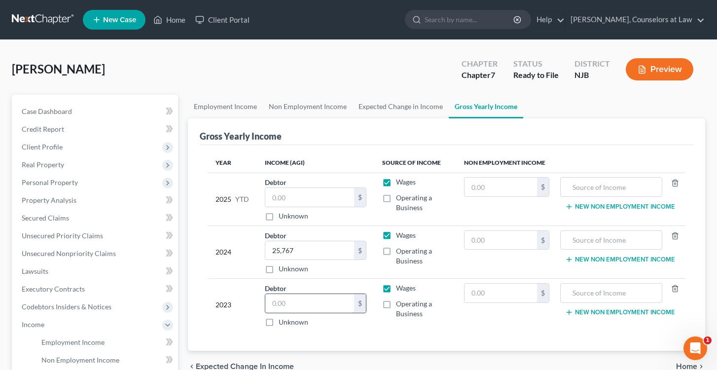
click at [282, 299] on input "text" at bounding box center [309, 303] width 89 height 19
type input "25,306"
click at [294, 193] on input "text" at bounding box center [309, 197] width 89 height 19
type input "20,306"
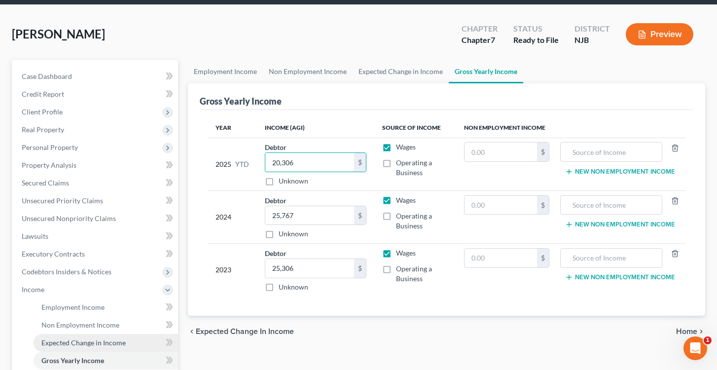
scroll to position [30, 0]
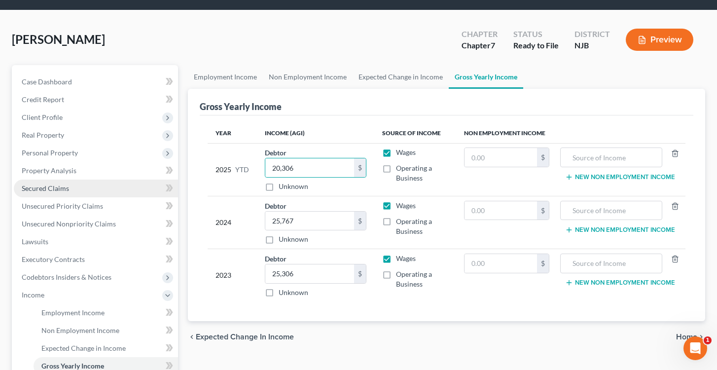
click at [83, 187] on link "Secured Claims" at bounding box center [96, 188] width 164 height 18
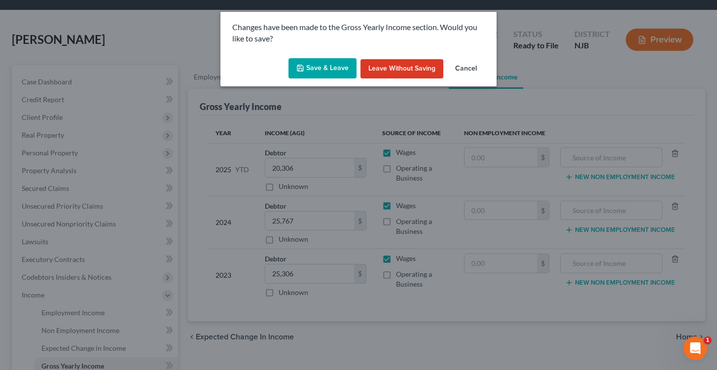
click at [333, 65] on button "Save & Leave" at bounding box center [322, 68] width 68 height 21
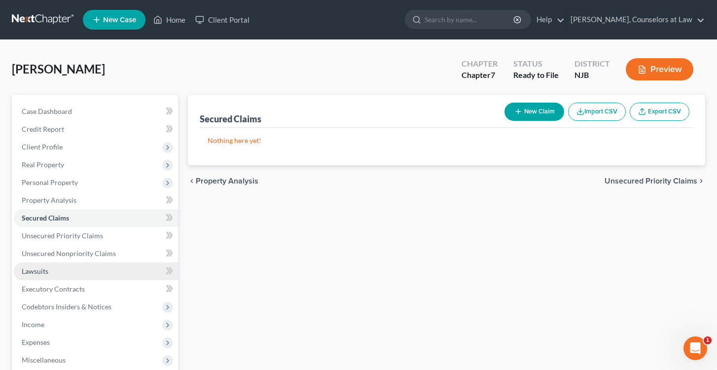
click at [52, 274] on link "Lawsuits" at bounding box center [96, 271] width 164 height 18
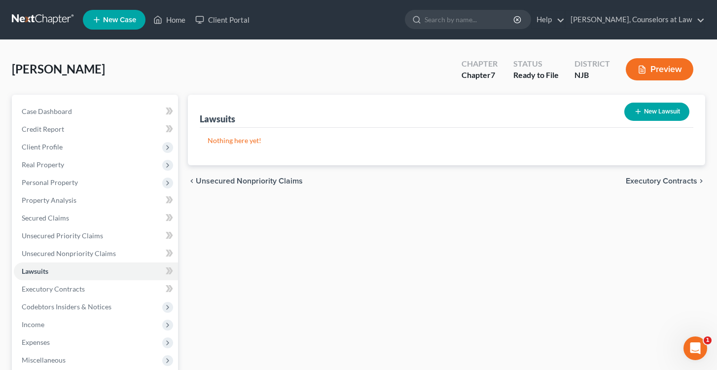
click at [641, 114] on button "New Lawsuit" at bounding box center [656, 111] width 65 height 18
select select "0"
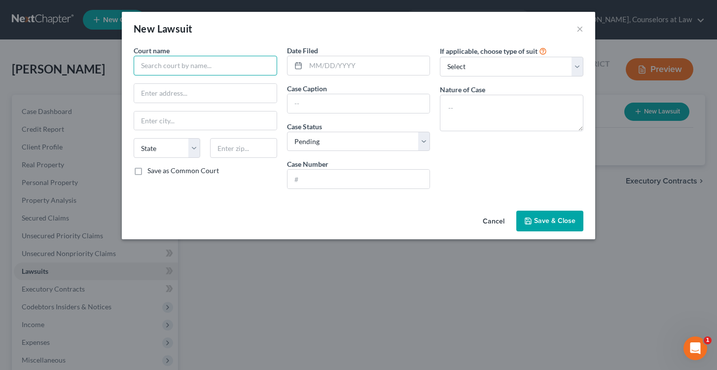
click at [190, 66] on input "text" at bounding box center [205, 66] width 143 height 20
type input "Superior Court Union County NJ"
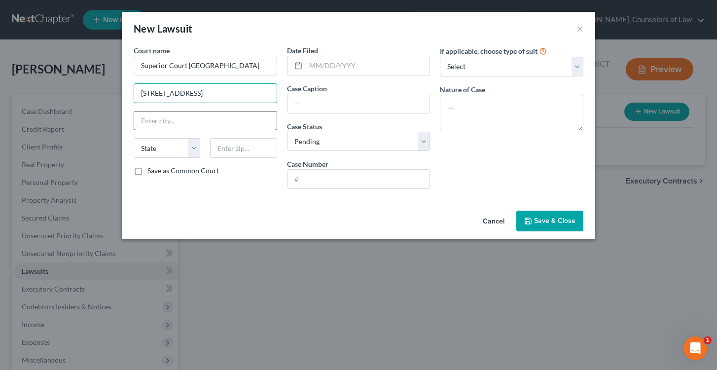
type input "2 Broad St."
type input "Elizabeth"
select select "33"
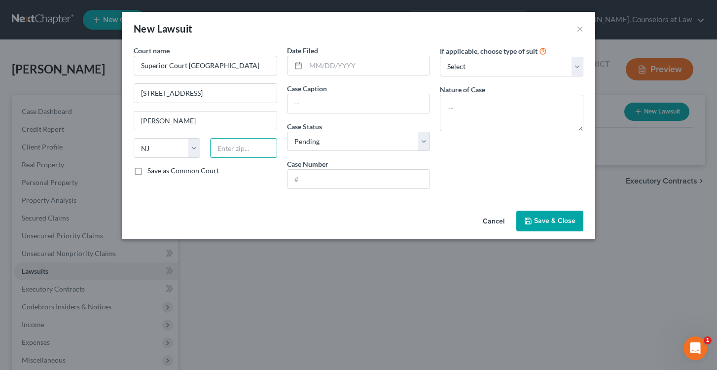
click at [235, 148] on input "text" at bounding box center [243, 148] width 67 height 20
type input "07201"
click at [326, 68] on input "text" at bounding box center [368, 65] width 124 height 19
click at [319, 68] on input "03./24/2025" at bounding box center [368, 65] width 124 height 19
type input "03/24/2025"
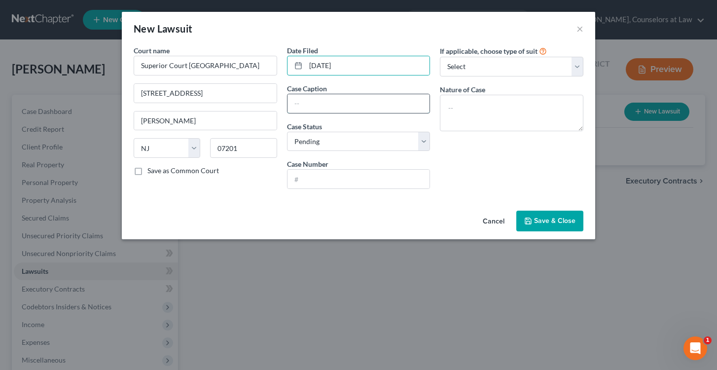
click at [347, 107] on input "text" at bounding box center [358, 103] width 142 height 19
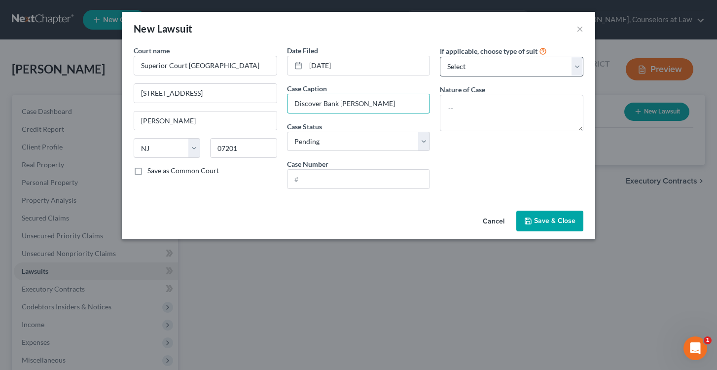
type input "Discover Bank v. Tabares"
select select "1"
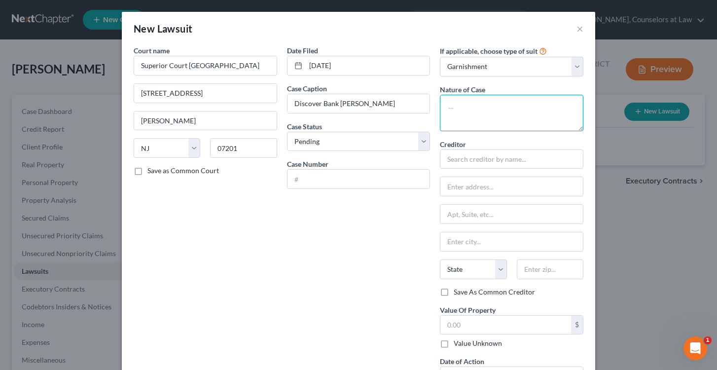
click at [472, 111] on textarea at bounding box center [511, 113] width 143 height 36
click at [334, 180] on input "text" at bounding box center [358, 179] width 142 height 19
select select "0"
click at [355, 181] on input "text" at bounding box center [358, 179] width 142 height 19
type input "UNN-DC-005727-25"
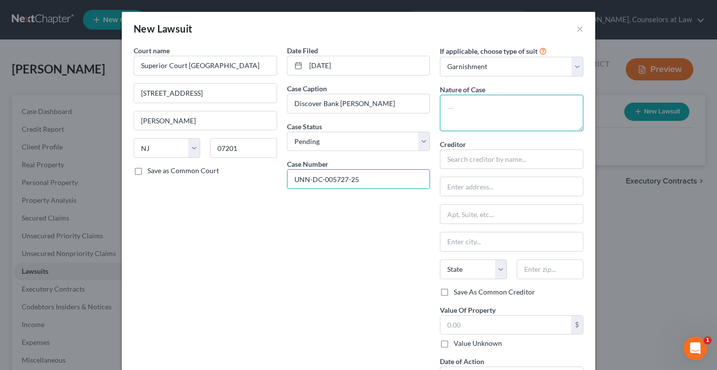
click at [490, 112] on textarea at bounding box center [511, 113] width 143 height 36
type textarea "c"
type textarea "Credit Card Collection"
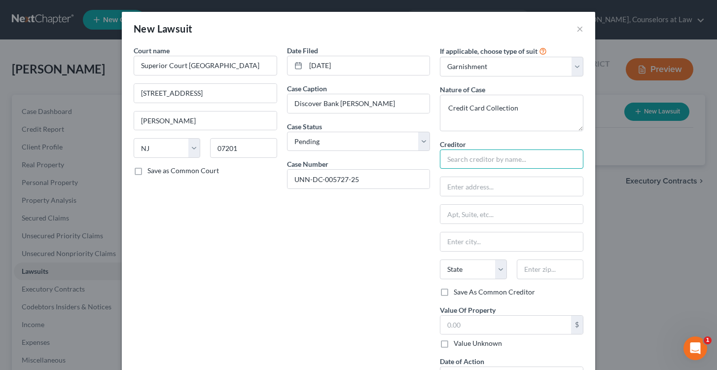
drag, startPoint x: 486, startPoint y: 126, endPoint x: 469, endPoint y: 158, distance: 36.8
click at [469, 158] on input "text" at bounding box center [511, 159] width 143 height 20
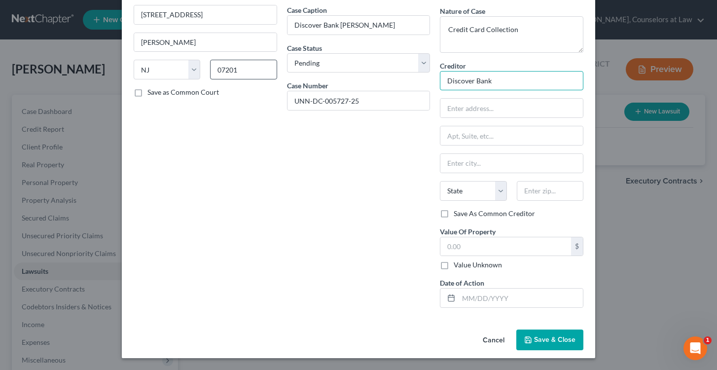
scroll to position [78, 0]
type input "Discover Bank"
click at [488, 298] on input "text" at bounding box center [520, 298] width 124 height 19
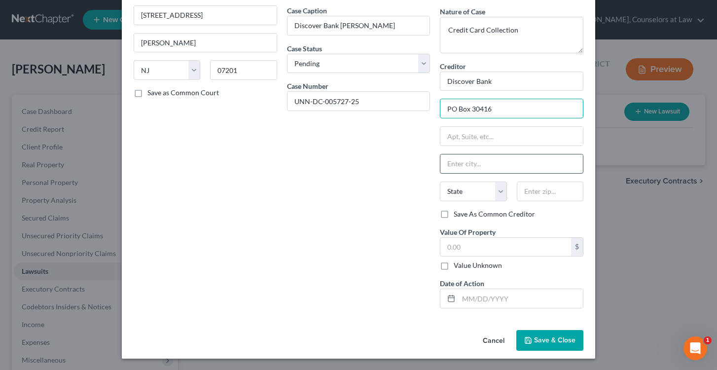
type input "PO Box 30416"
type input "Sal Lake City"
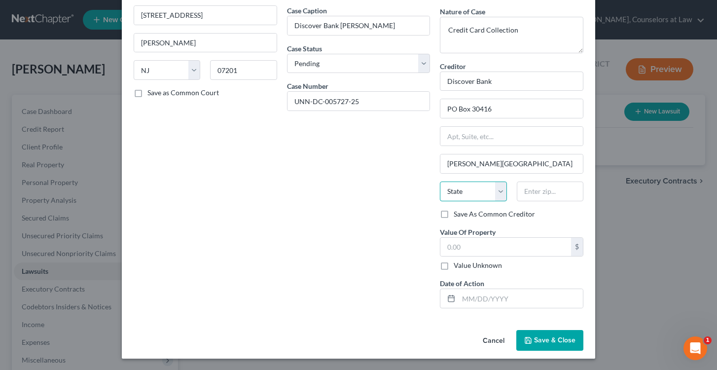
select select "46"
type input "84130"
click at [487, 302] on input "text" at bounding box center [520, 298] width 124 height 19
type input "Salt Lake City"
click at [474, 246] on input "text" at bounding box center [505, 247] width 131 height 19
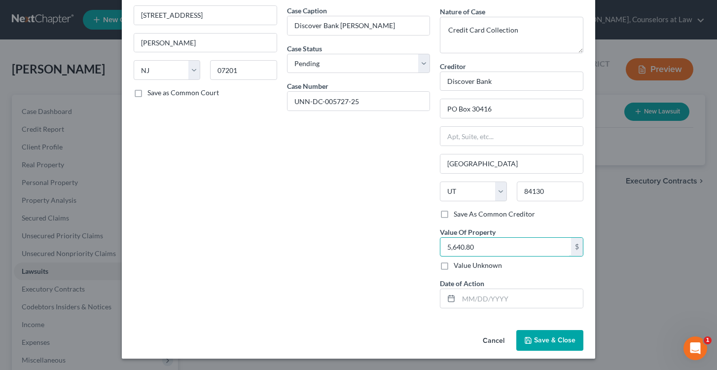
type input "5,640.80"
click at [481, 283] on label "Date of Action" at bounding box center [462, 283] width 44 height 10
click at [479, 295] on input "text" at bounding box center [520, 298] width 124 height 19
type input "09/22/2025"
click at [542, 341] on span "Save & Close" at bounding box center [554, 340] width 41 height 8
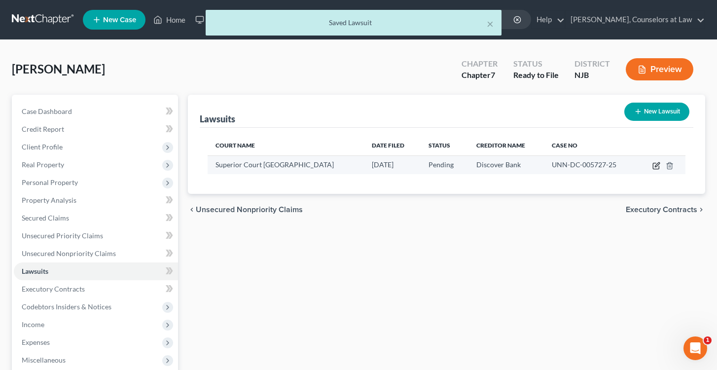
click at [654, 163] on icon "button" at bounding box center [655, 166] width 6 height 6
select select "33"
select select "0"
select select "1"
select select "46"
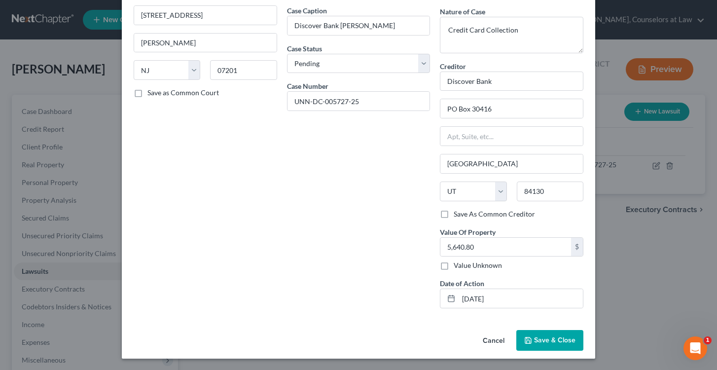
click at [499, 341] on button "Cancel" at bounding box center [493, 341] width 37 height 20
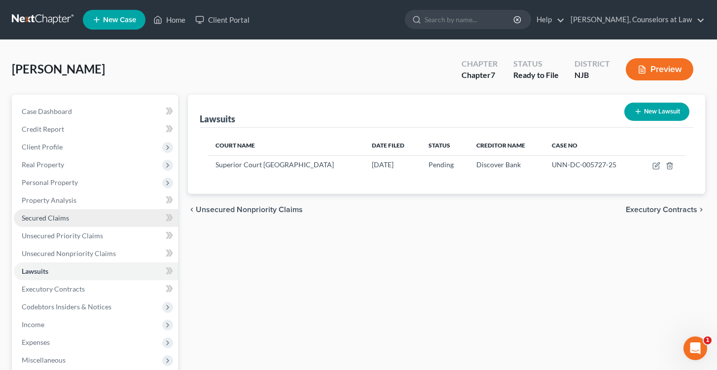
click at [61, 222] on link "Secured Claims" at bounding box center [96, 218] width 164 height 18
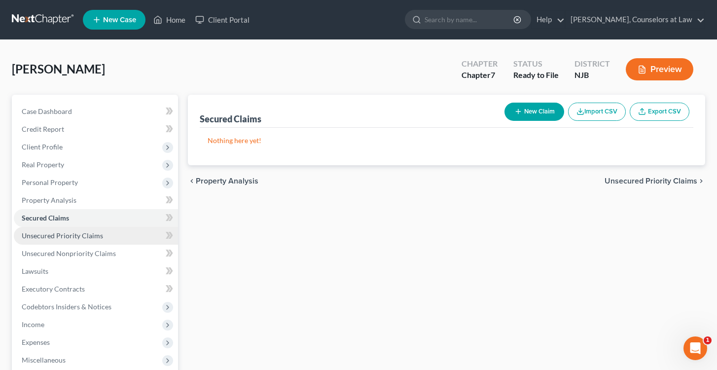
click at [74, 231] on span "Unsecured Priority Claims" at bounding box center [62, 235] width 81 height 8
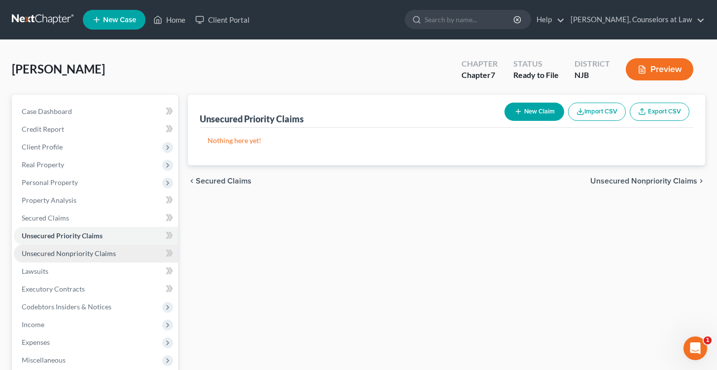
click at [90, 251] on span "Unsecured Nonpriority Claims" at bounding box center [69, 253] width 94 height 8
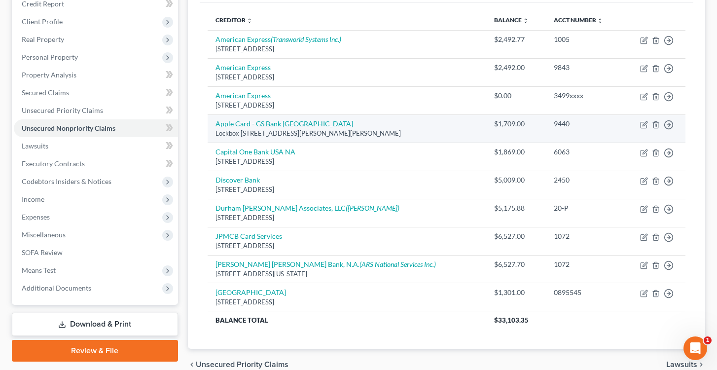
scroll to position [128, 0]
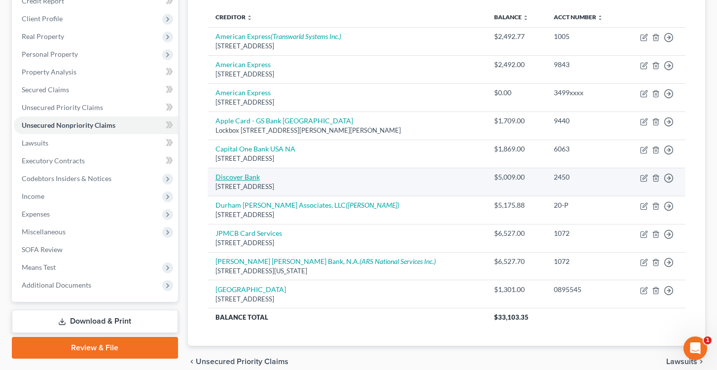
click at [245, 175] on link "Discover Bank" at bounding box center [237, 176] width 44 height 8
select select "46"
select select "2"
select select "0"
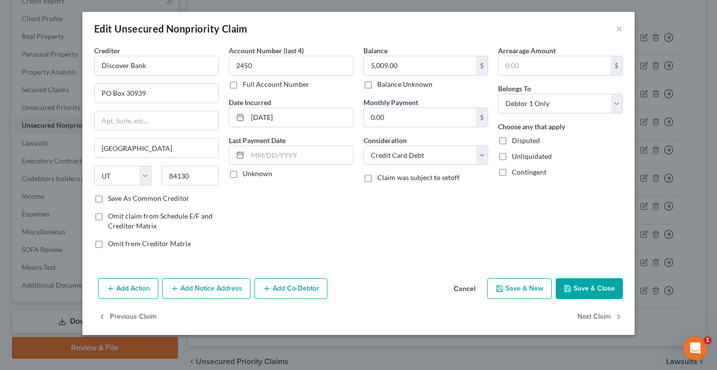
drag, startPoint x: 134, startPoint y: 290, endPoint x: 115, endPoint y: 286, distance: 19.5
click at [115, 286] on button "Add Action" at bounding box center [128, 288] width 60 height 21
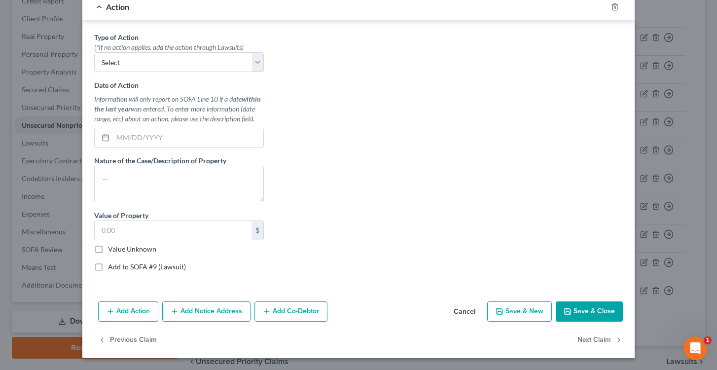
scroll to position [271, 0]
click at [214, 309] on button "Add Notice Address" at bounding box center [206, 312] width 88 height 21
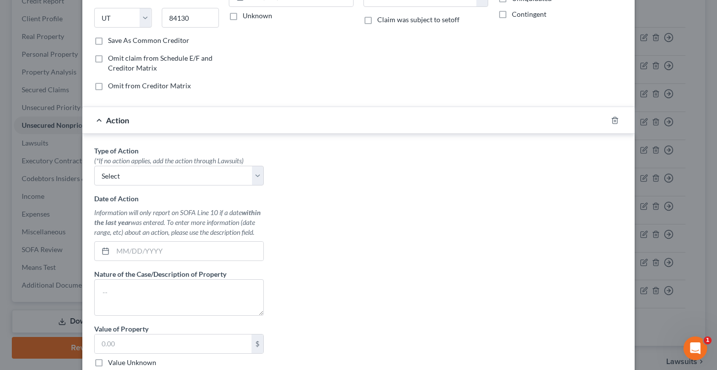
scroll to position [159, 0]
select select "1"
click at [176, 291] on textarea at bounding box center [179, 295] width 170 height 36
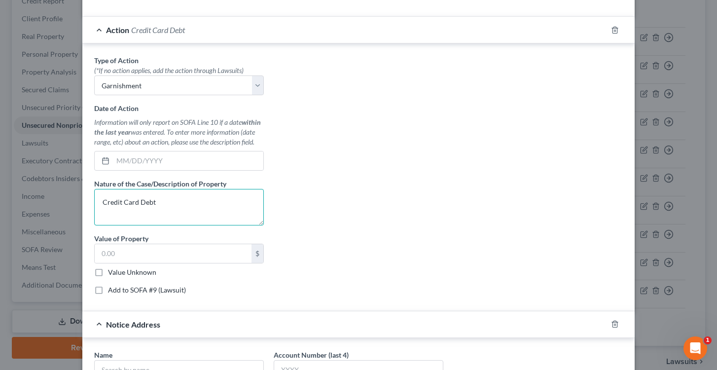
scroll to position [248, 0]
type textarea "Credit Card Debt"
click at [119, 248] on input "text" at bounding box center [173, 252] width 157 height 19
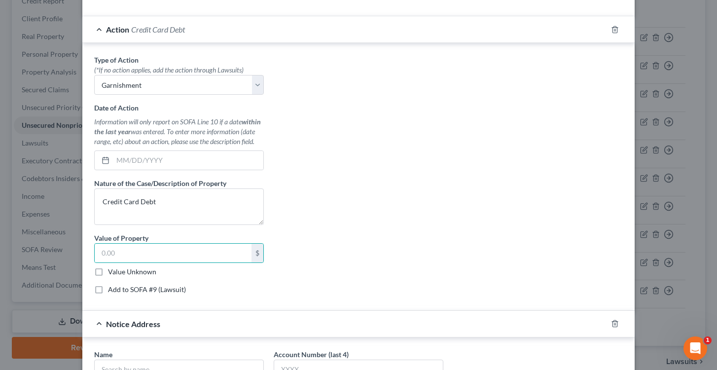
click at [108, 291] on label "Add to SOFA #9 (Lawsuit)" at bounding box center [147, 289] width 78 height 10
click at [112, 291] on input "Add to SOFA #9 (Lawsuit)" at bounding box center [115, 287] width 6 height 6
checkbox input "true"
select select "0"
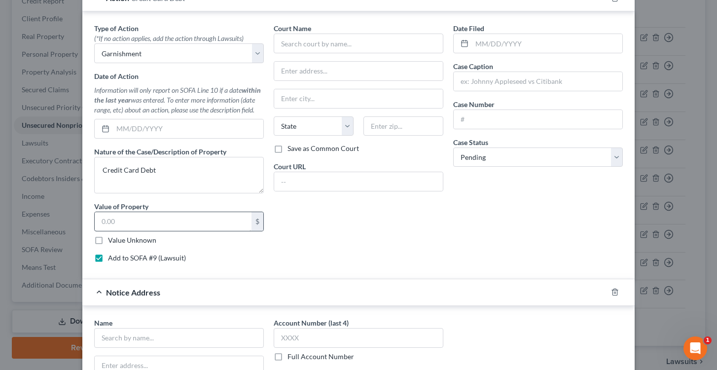
scroll to position [239, 0]
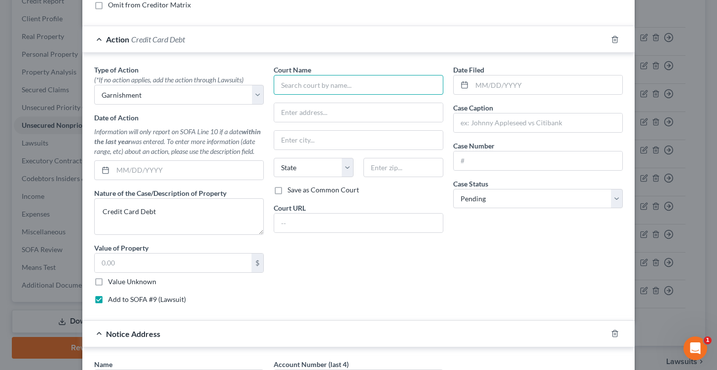
click at [293, 85] on input "text" at bounding box center [358, 85] width 170 height 20
type input "Union ounty Superior Court"
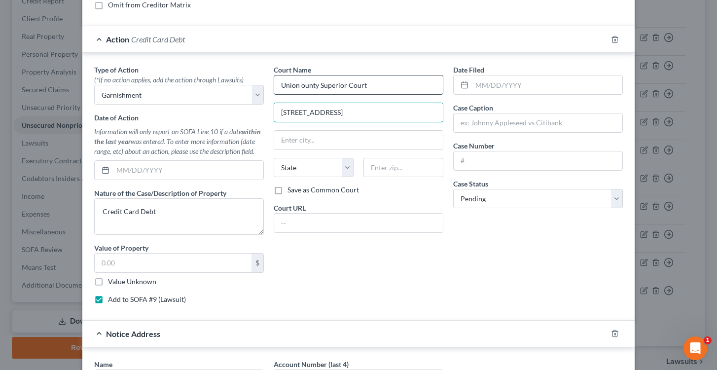
type input "2 Broad St."
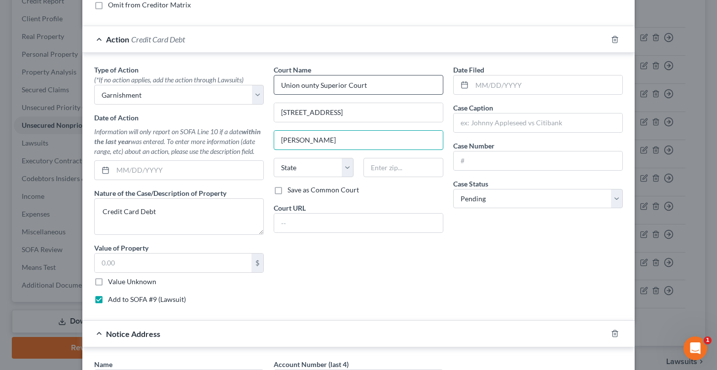
type input "Elizabeth"
select select "33"
click at [484, 85] on input "text" at bounding box center [547, 84] width 150 height 19
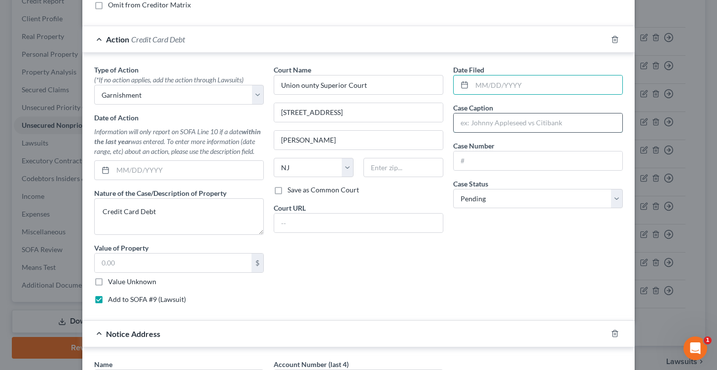
click at [472, 122] on input "text" at bounding box center [537, 122] width 169 height 19
click at [471, 160] on input "text" at bounding box center [537, 160] width 169 height 19
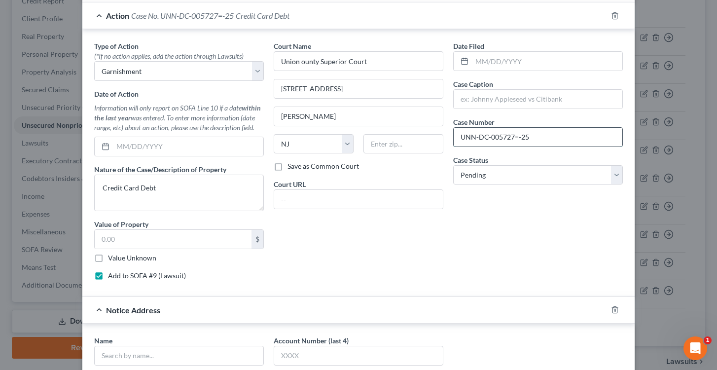
scroll to position [276, 0]
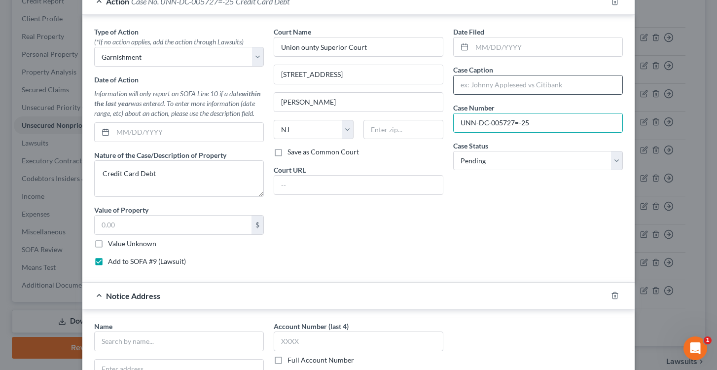
type input "UNN-DC-005727=-25"
click at [472, 86] on input "text" at bounding box center [537, 84] width 169 height 19
type input "Discover Bank v. Tabares"
click at [521, 122] on input "UNN-DC-005727=-25" at bounding box center [537, 122] width 169 height 19
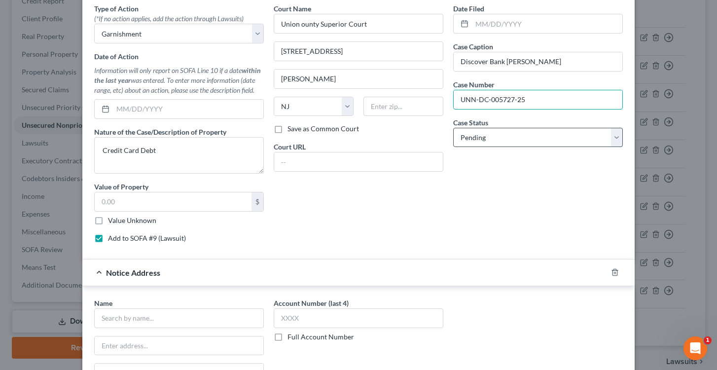
scroll to position [297, 0]
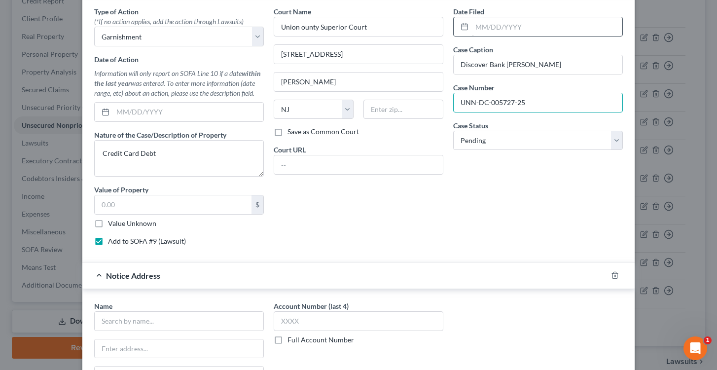
type input "UNN-DC-005727-25"
click at [486, 26] on input "text" at bounding box center [547, 26] width 150 height 19
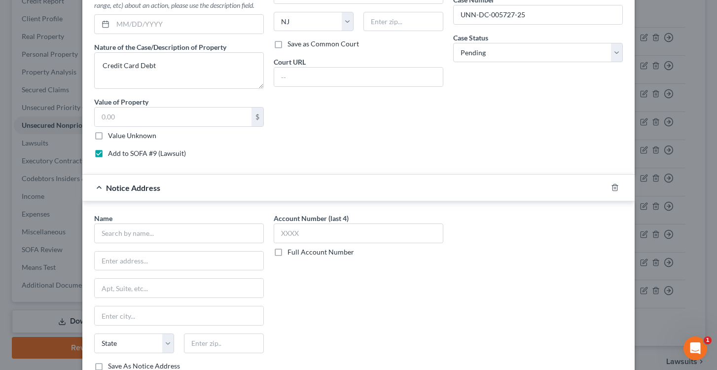
scroll to position [379, 0]
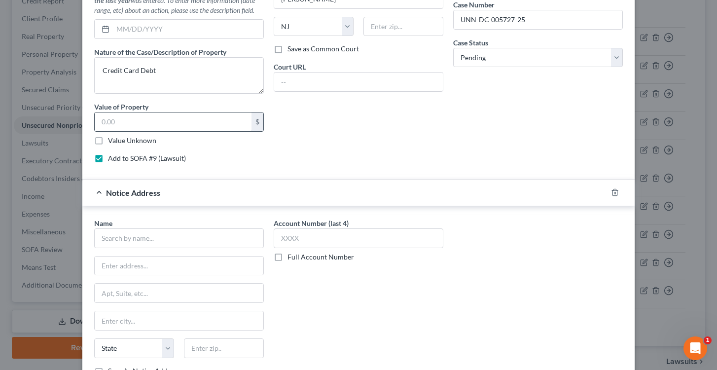
type input "03/25/2025"
click at [139, 119] on input "text" at bounding box center [173, 121] width 157 height 19
type input "5,640.80"
click at [341, 145] on div "Court Name * Union ounty Superior Court 2 Broad St. Elizabeth State AL AK AR AZ…" at bounding box center [358, 47] width 179 height 247
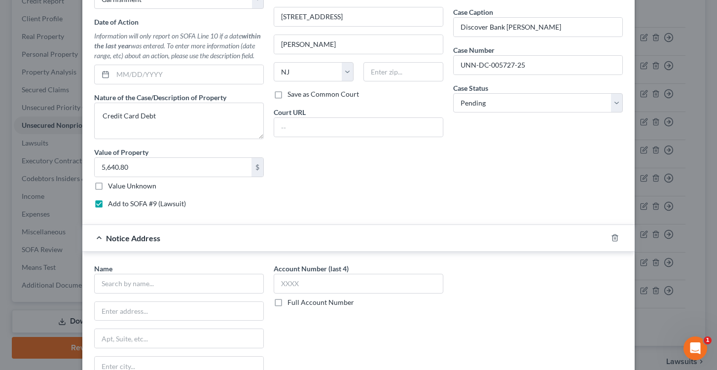
scroll to position [335, 0]
click at [287, 94] on label "Save as Common Court" at bounding box center [322, 94] width 71 height 10
click at [291, 94] on input "Save as Common Court" at bounding box center [294, 92] width 6 height 6
checkbox input "true"
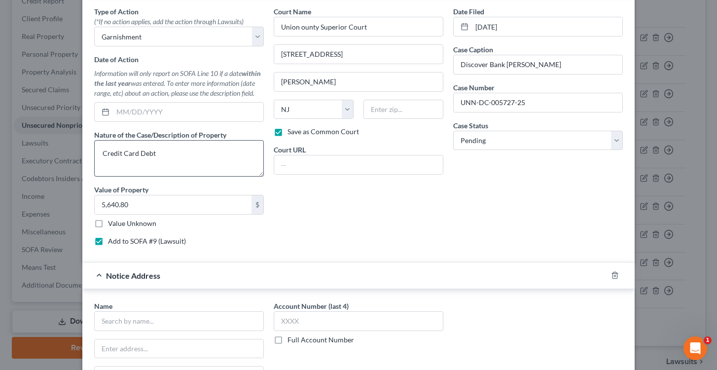
scroll to position [296, 0]
click at [141, 111] on input "text" at bounding box center [188, 112] width 150 height 19
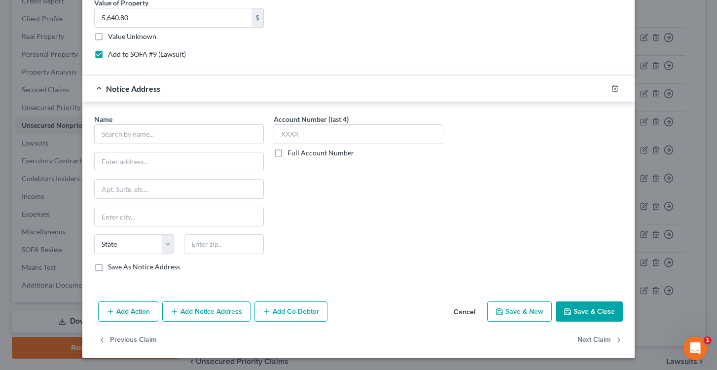
scroll to position [483, 0]
type input "09/22/2025"
click at [134, 131] on input "text" at bounding box center [179, 135] width 170 height 20
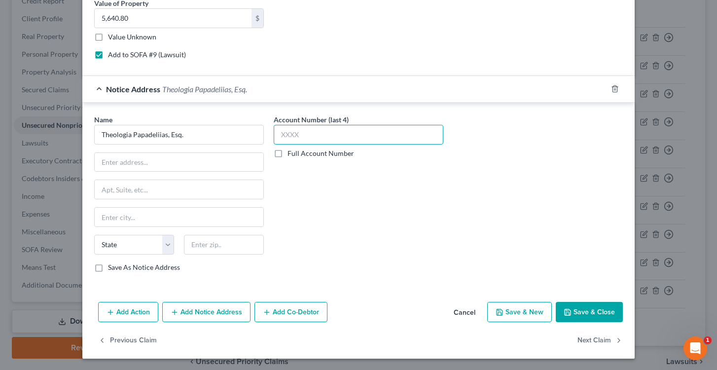
type input "Theologia Papadeliias, Esq."
type input "T157"
click at [287, 153] on label "Full Account Number" at bounding box center [320, 153] width 67 height 10
click at [291, 153] on input "Full Account Number" at bounding box center [294, 151] width 6 height 6
click at [302, 138] on input "T157" at bounding box center [358, 135] width 170 height 20
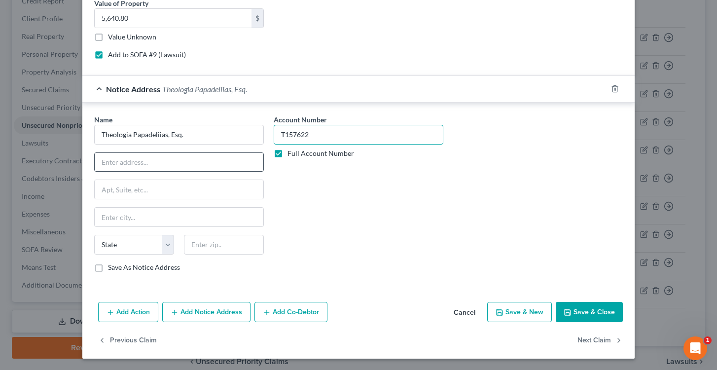
type input "T157622"
type input "O"
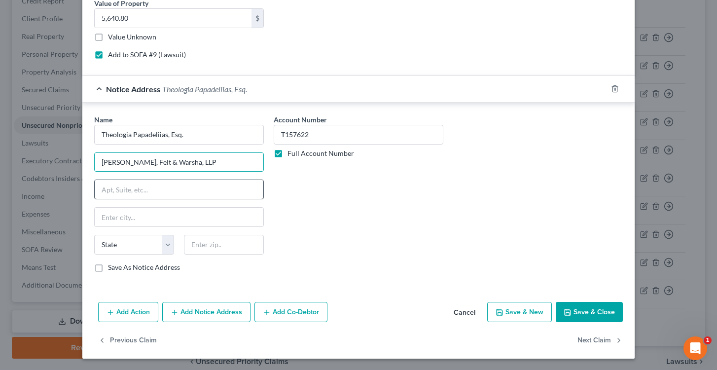
type input "Pressler, Felt & Warsha, LLP"
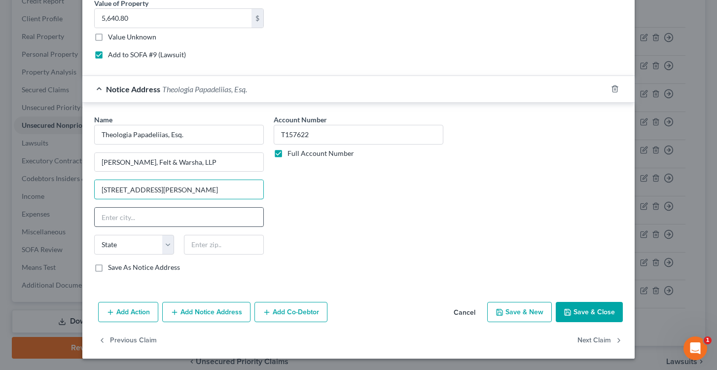
type input "7 Entin Rd."
type input "Parsippany"
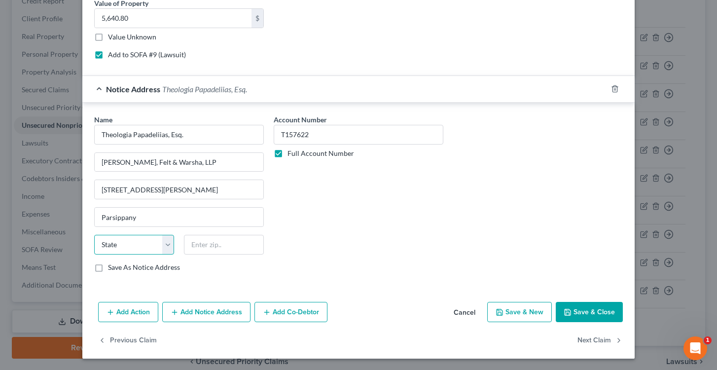
select select "33"
type input "07054"
click at [108, 270] on label "Save As Notice Address" at bounding box center [144, 267] width 72 height 10
click at [112, 269] on input "Save As Notice Address" at bounding box center [115, 265] width 6 height 6
click at [595, 308] on button "Save & Close" at bounding box center [588, 312] width 67 height 21
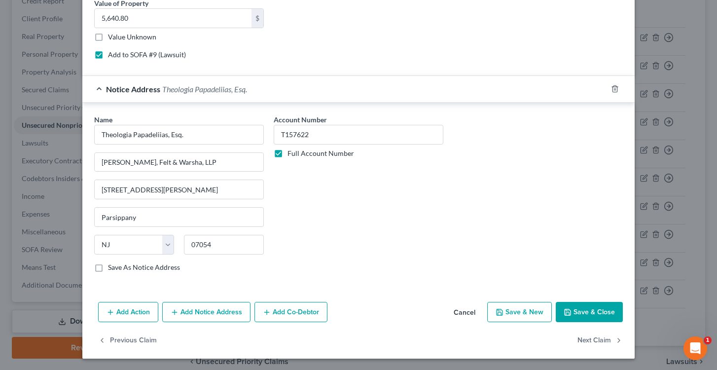
checkbox input "false"
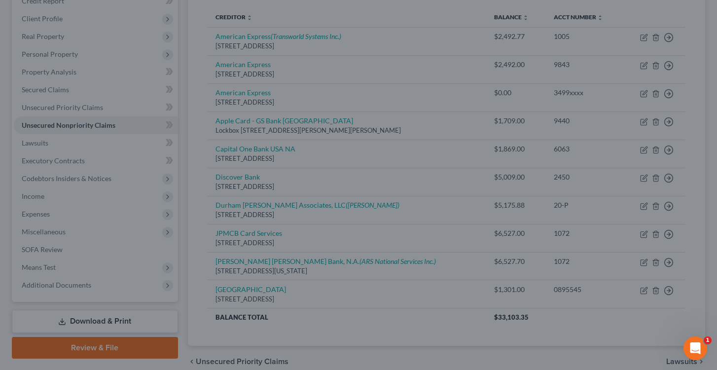
type input "0"
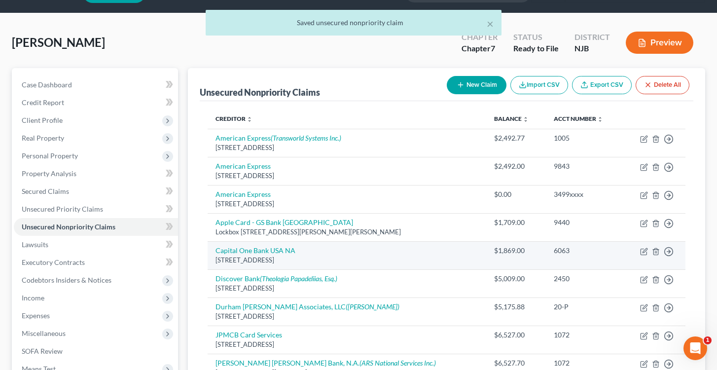
scroll to position [81, 0]
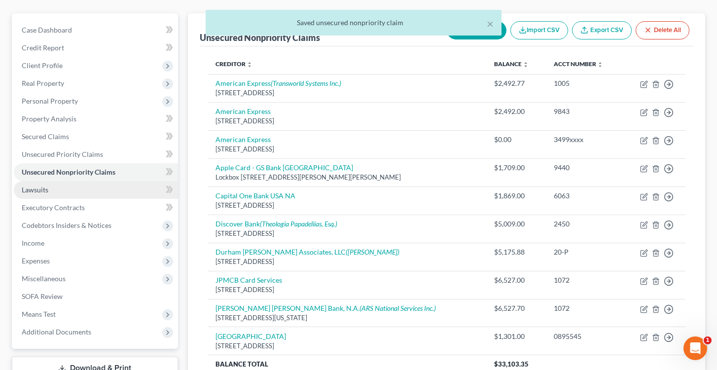
click at [71, 184] on link "Lawsuits" at bounding box center [96, 190] width 164 height 18
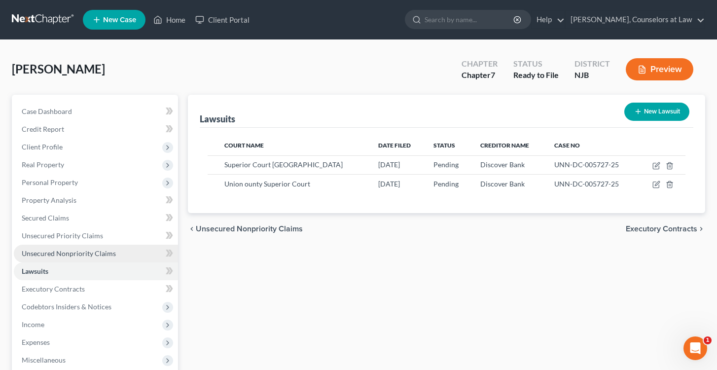
click at [49, 251] on span "Unsecured Nonpriority Claims" at bounding box center [69, 253] width 94 height 8
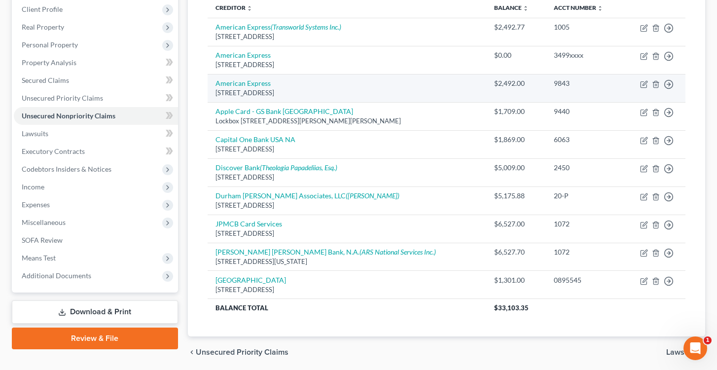
scroll to position [161, 0]
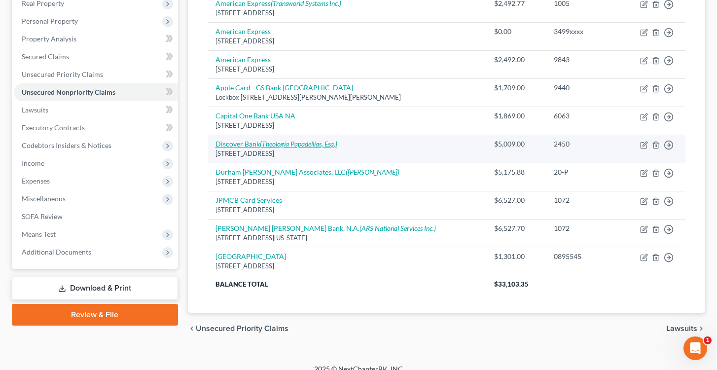
click at [270, 143] on icon "(Theologia Papadeliias, Esq.)" at bounding box center [298, 143] width 77 height 8
select select "46"
select select "2"
select select "0"
select select "1"
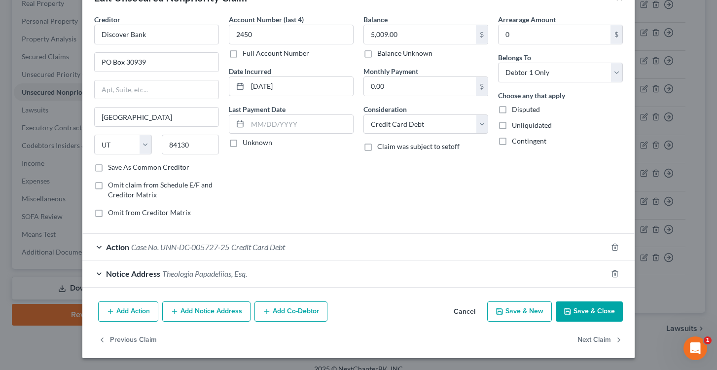
scroll to position [31, 0]
click at [149, 248] on span "Case No. UNN-DC-005727-25" at bounding box center [180, 246] width 98 height 9
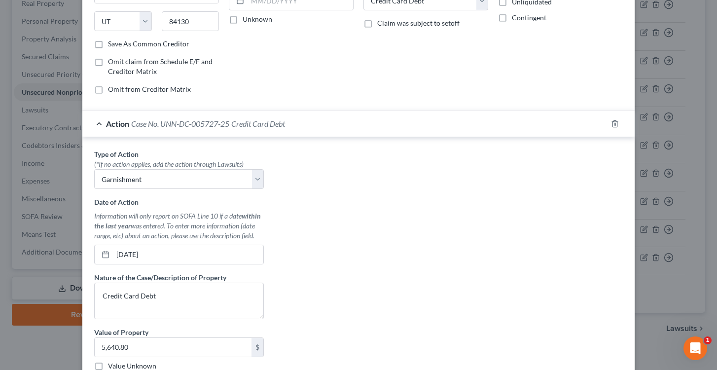
scroll to position [109, 0]
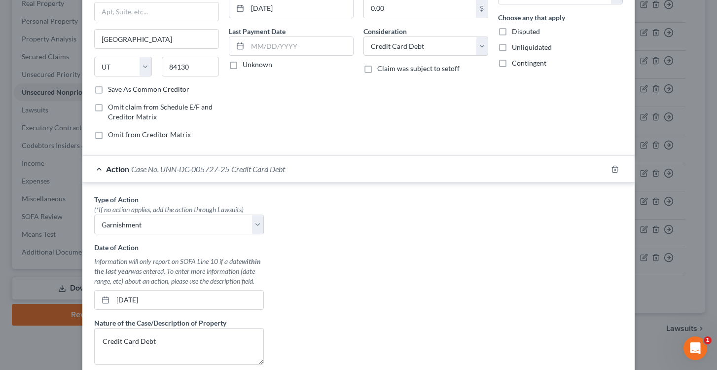
click at [259, 168] on span "Credit Card Debt" at bounding box center [258, 168] width 54 height 9
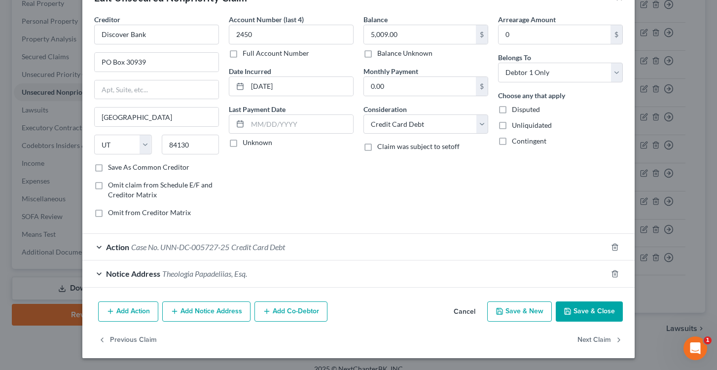
scroll to position [31, 0]
click at [120, 245] on span "Action" at bounding box center [117, 246] width 23 height 9
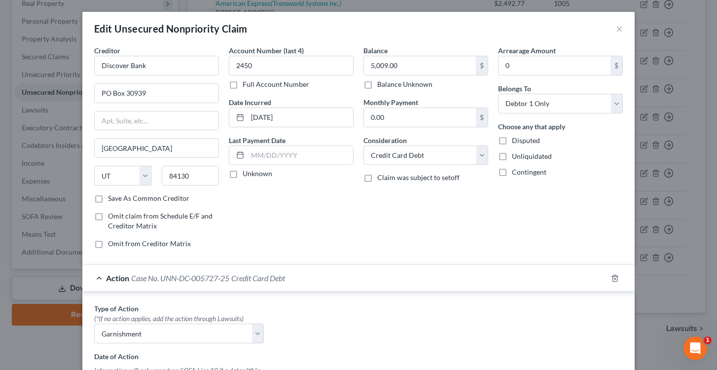
scroll to position [0, 0]
click at [620, 30] on button "×" at bounding box center [618, 29] width 7 height 12
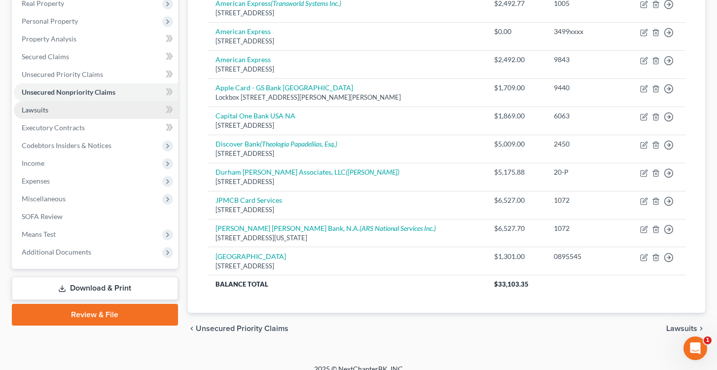
click at [48, 110] on link "Lawsuits" at bounding box center [96, 110] width 164 height 18
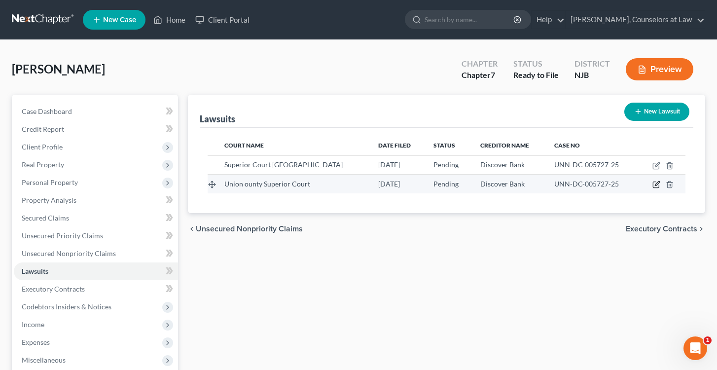
click at [656, 183] on icon "button" at bounding box center [656, 183] width 4 height 4
select select "33"
select select "0"
select select "1"
select select "46"
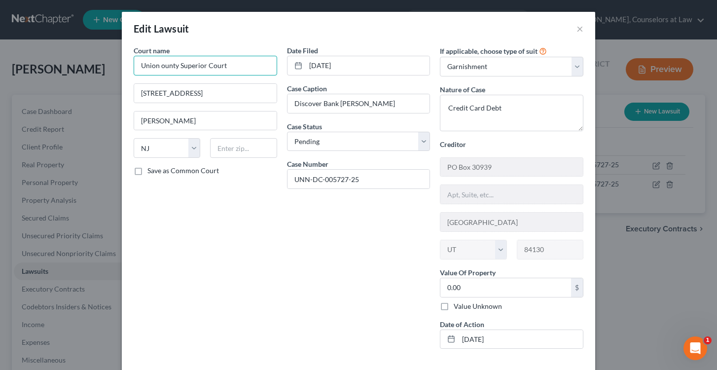
click at [161, 64] on input "Union ounty Superior Court" at bounding box center [205, 66] width 143 height 20
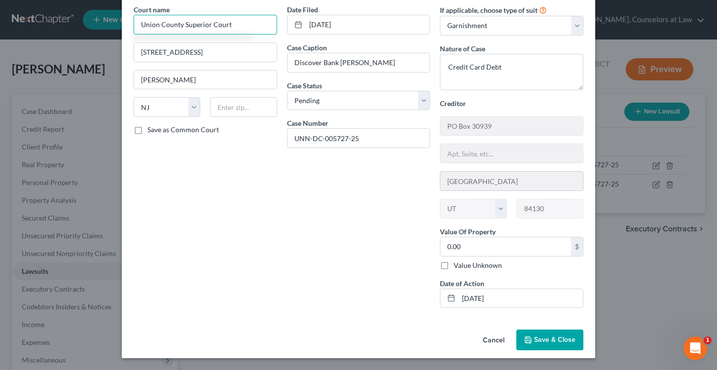
scroll to position [40, 0]
type input "Union County Superior Court"
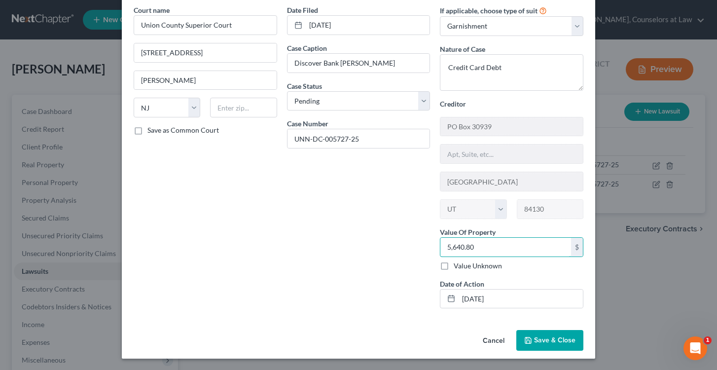
type input "5,640.80"
click at [539, 340] on span "Save & Close" at bounding box center [554, 340] width 41 height 8
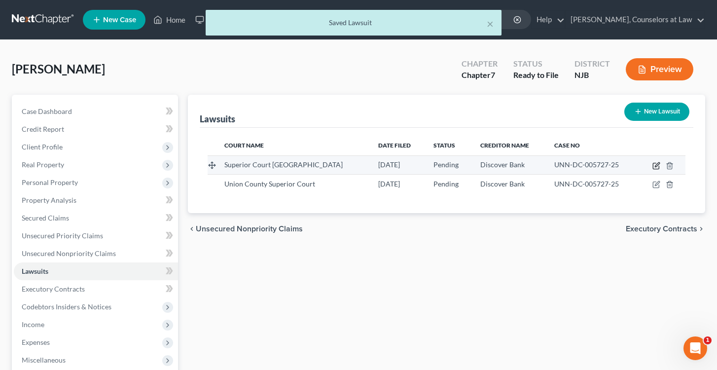
click at [656, 165] on icon "button" at bounding box center [656, 164] width 4 height 4
select select "33"
select select "0"
select select "1"
select select "46"
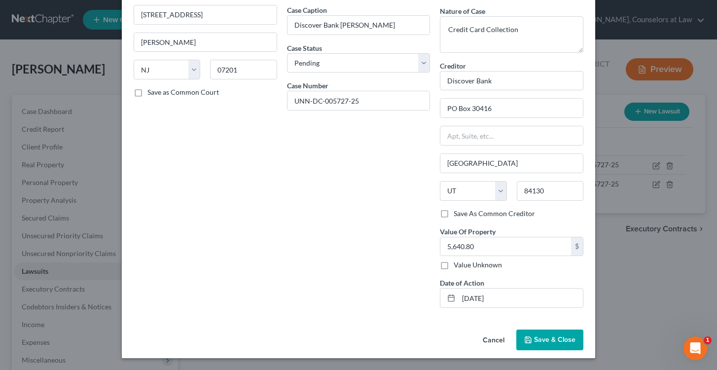
scroll to position [78, 0]
click at [551, 341] on span "Save & Close" at bounding box center [554, 340] width 41 height 8
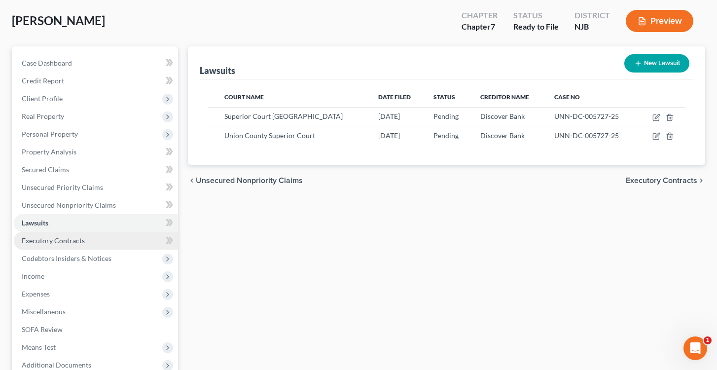
scroll to position [50, 0]
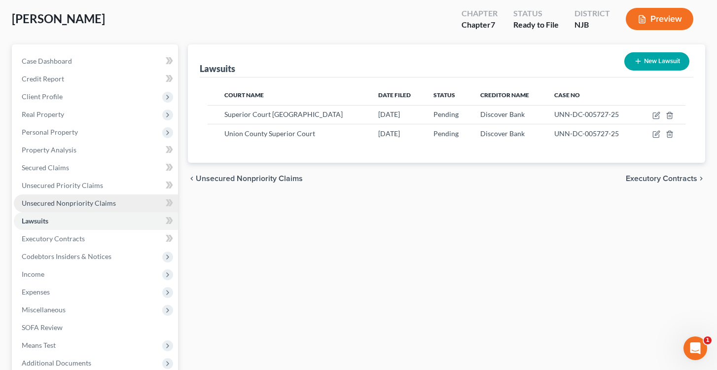
click at [65, 203] on span "Unsecured Nonpriority Claims" at bounding box center [69, 203] width 94 height 8
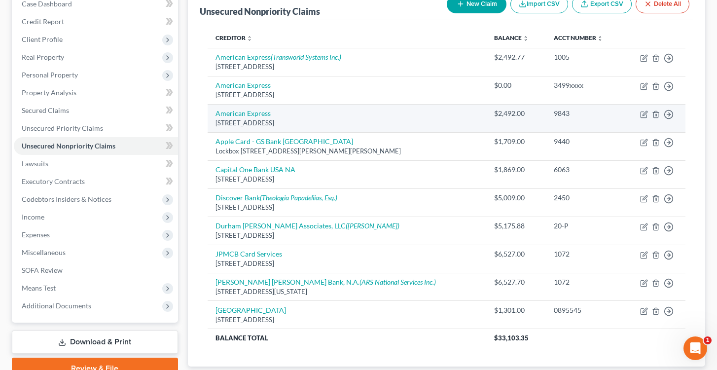
scroll to position [110, 0]
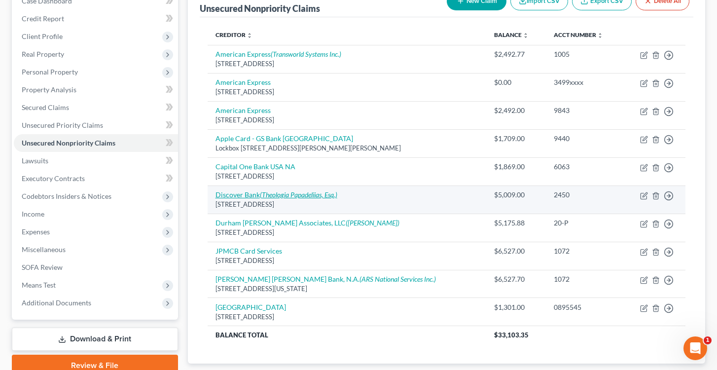
click at [271, 191] on icon "(Theologia Papadeliias, Esq.)" at bounding box center [298, 194] width 77 height 8
select select "46"
select select "2"
select select "0"
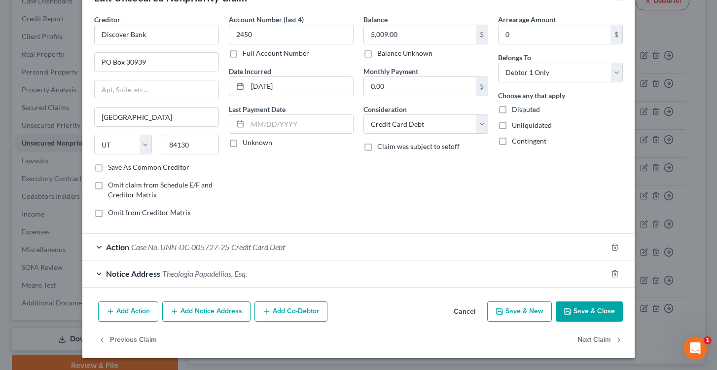
scroll to position [31, 0]
click at [178, 248] on span "Case No. UNN-DC-005727-25" at bounding box center [180, 246] width 98 height 9
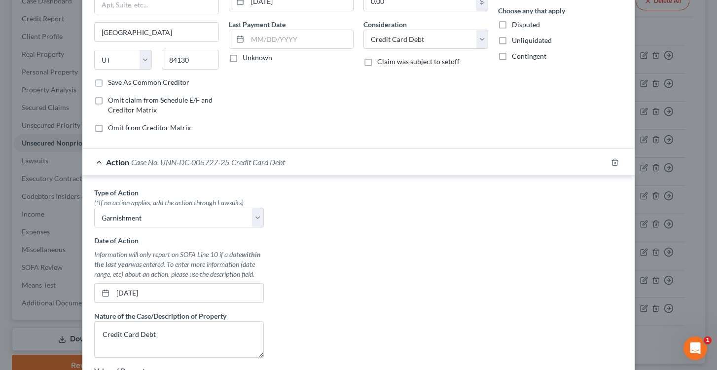
scroll to position [99, 0]
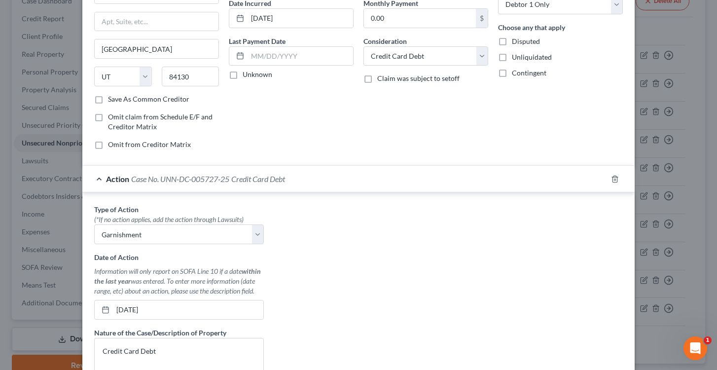
click at [100, 178] on div "Action Case No. UNN-DC-005727-25 Credit Card Debt" at bounding box center [344, 179] width 524 height 26
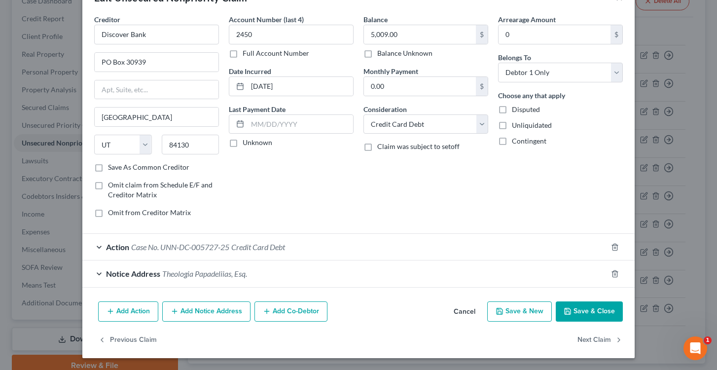
scroll to position [31, 0]
click at [100, 272] on div "Notice Address Theologia Papadeliias, Esq." at bounding box center [344, 274] width 524 height 26
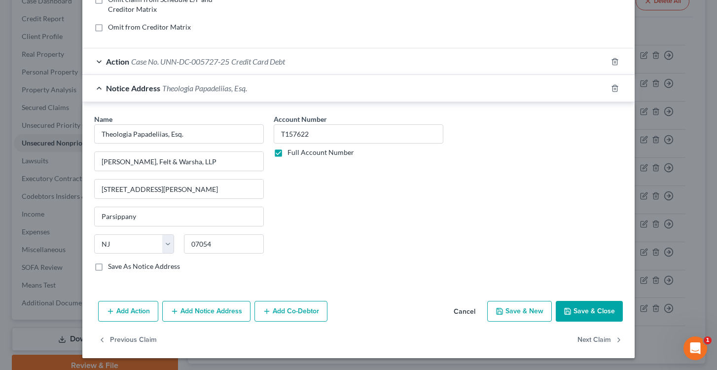
scroll to position [216, 0]
click at [101, 89] on div "Notice Address Theologia Papadeliias, Esq." at bounding box center [344, 88] width 524 height 26
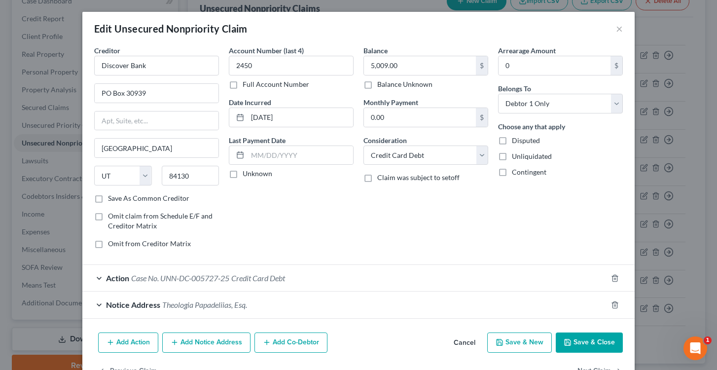
scroll to position [0, 0]
click at [620, 28] on button "×" at bounding box center [618, 29] width 7 height 12
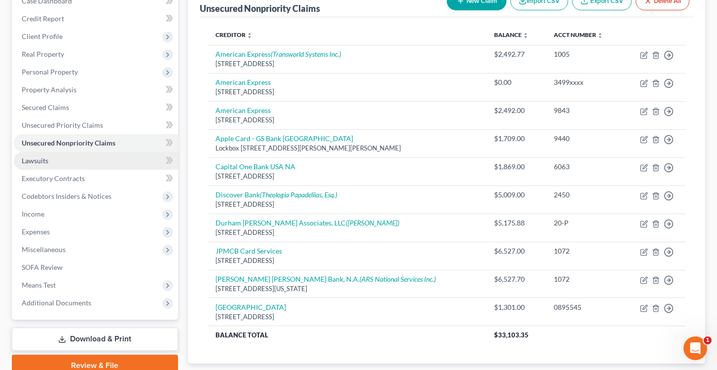
click at [50, 163] on link "Lawsuits" at bounding box center [96, 161] width 164 height 18
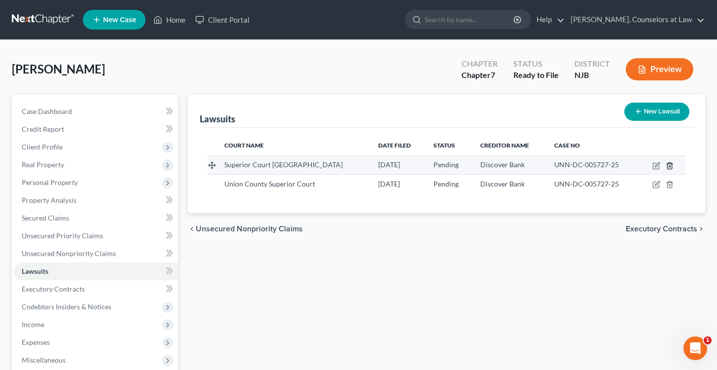
click at [671, 165] on icon "button" at bounding box center [669, 166] width 8 height 8
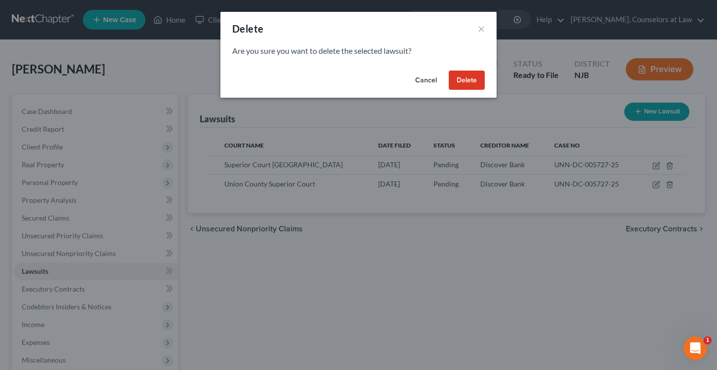
click at [465, 78] on button "Delete" at bounding box center [466, 80] width 36 height 20
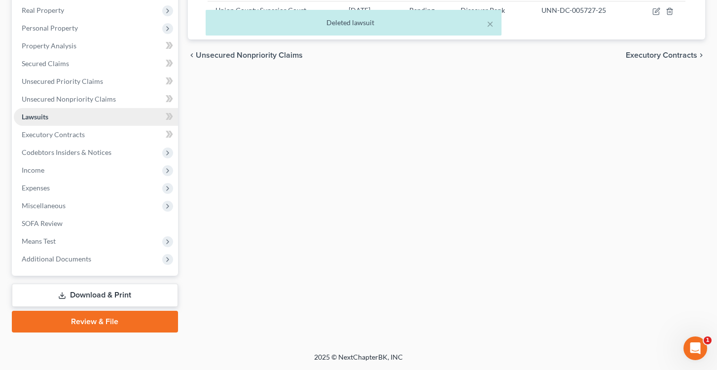
scroll to position [154, 0]
click at [55, 221] on span "SOFA Review" at bounding box center [42, 223] width 41 height 8
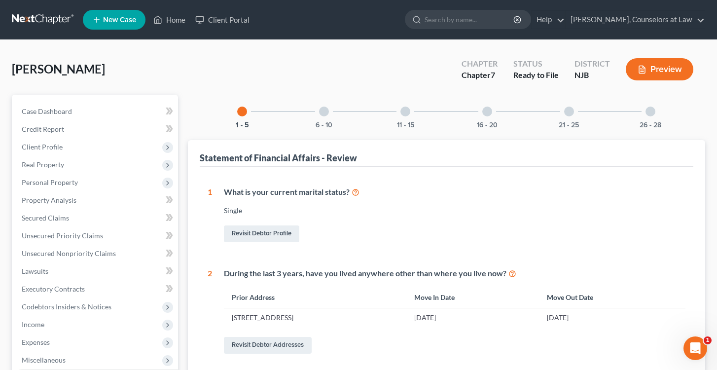
click at [323, 114] on div at bounding box center [324, 111] width 10 height 10
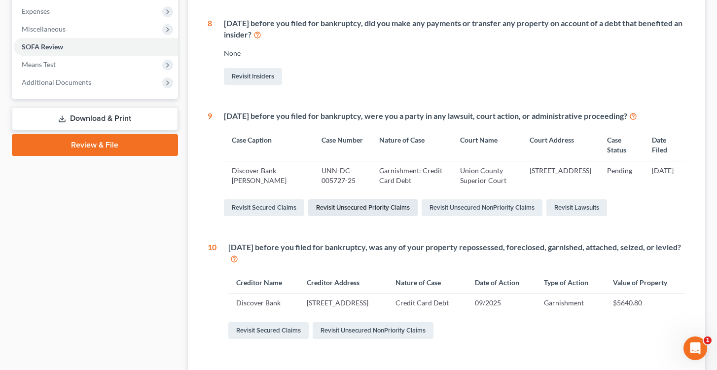
scroll to position [332, 0]
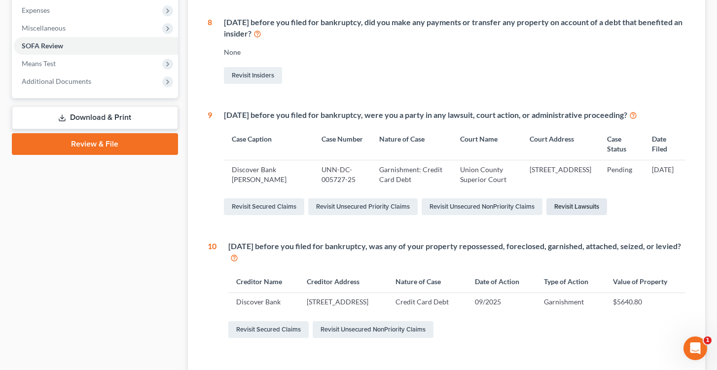
click at [577, 205] on link "Revisit Lawsuits" at bounding box center [576, 206] width 61 height 17
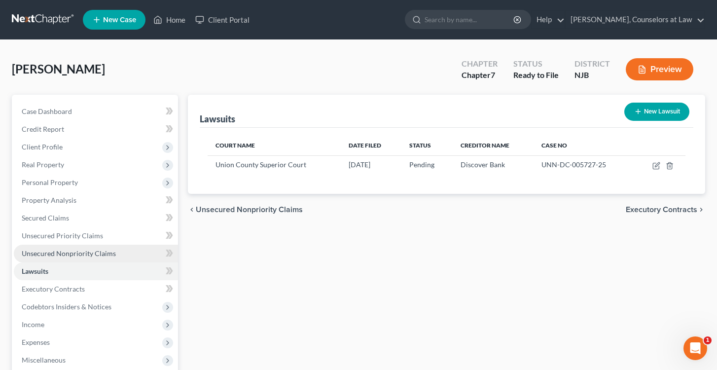
click at [48, 257] on link "Unsecured Nonpriority Claims" at bounding box center [96, 253] width 164 height 18
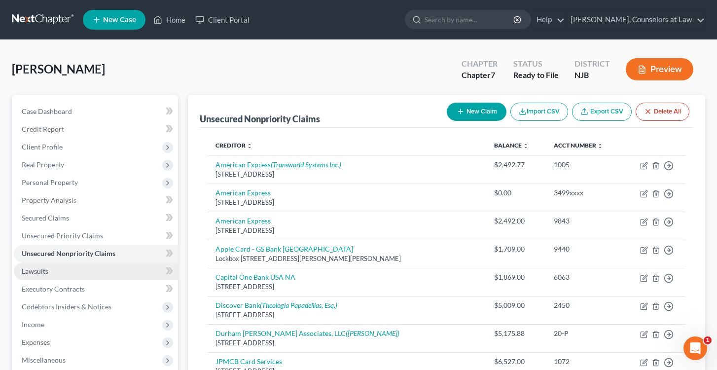
click at [48, 269] on span "Lawsuits" at bounding box center [35, 271] width 27 height 8
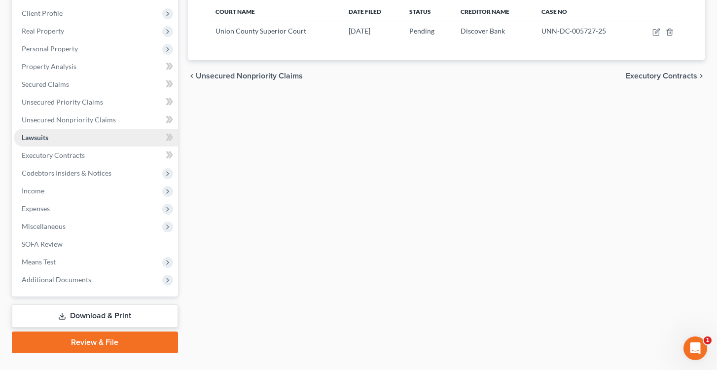
scroll to position [142, 0]
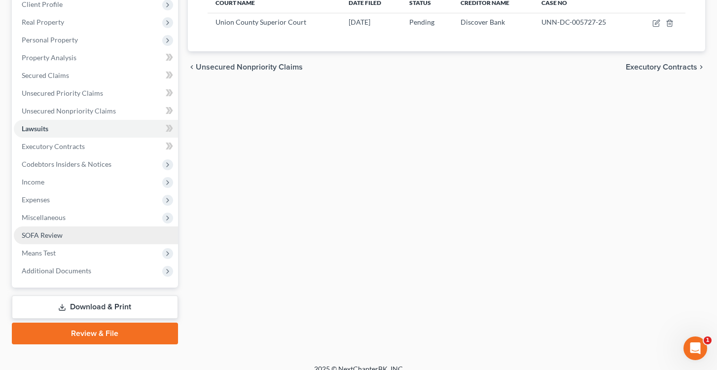
click at [53, 238] on span "SOFA Review" at bounding box center [42, 235] width 41 height 8
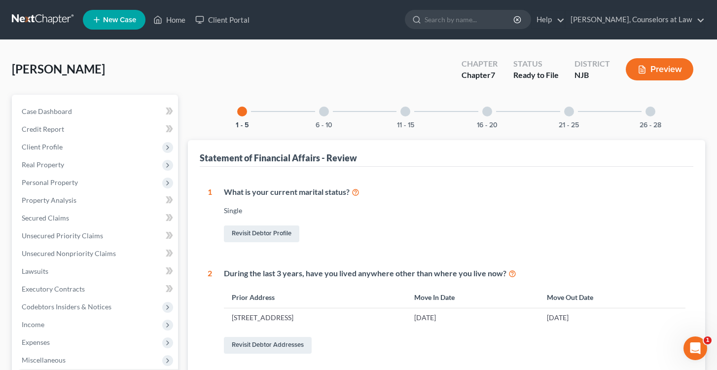
click at [322, 115] on div at bounding box center [324, 111] width 10 height 10
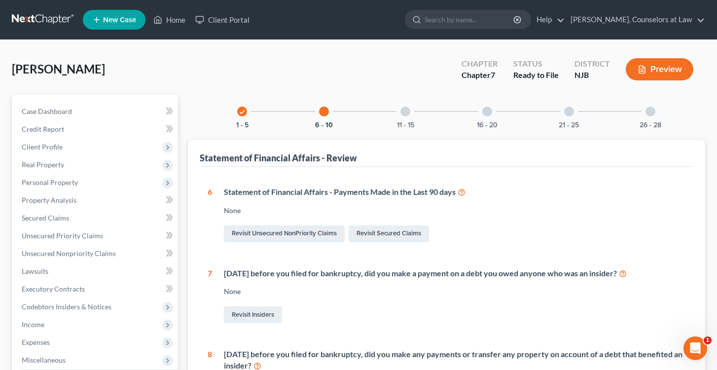
click at [648, 65] on button "Preview" at bounding box center [659, 69] width 68 height 22
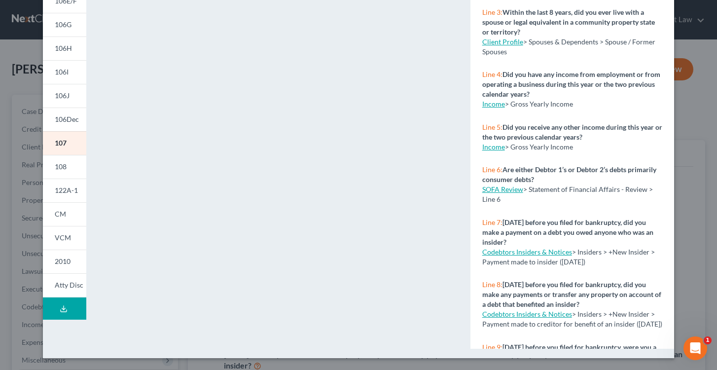
scroll to position [186, 0]
click at [68, 278] on link "Atty Disc" at bounding box center [64, 285] width 43 height 24
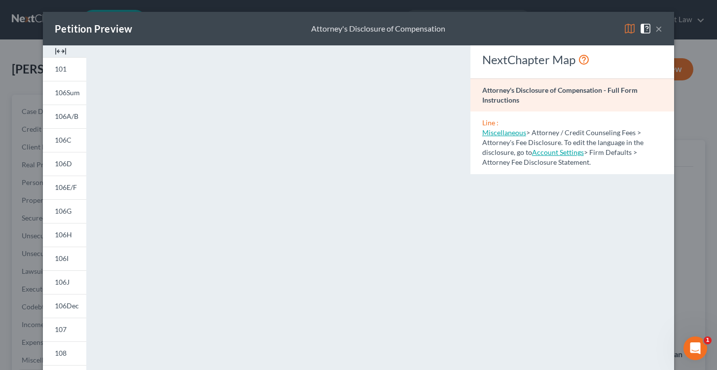
scroll to position [0, 0]
click at [658, 28] on button "×" at bounding box center [658, 29] width 7 height 12
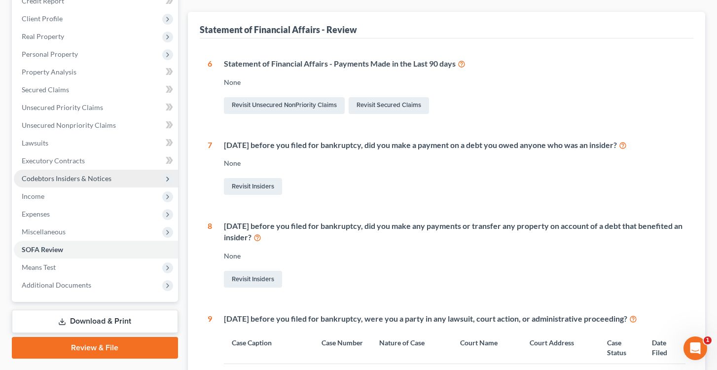
scroll to position [137, 0]
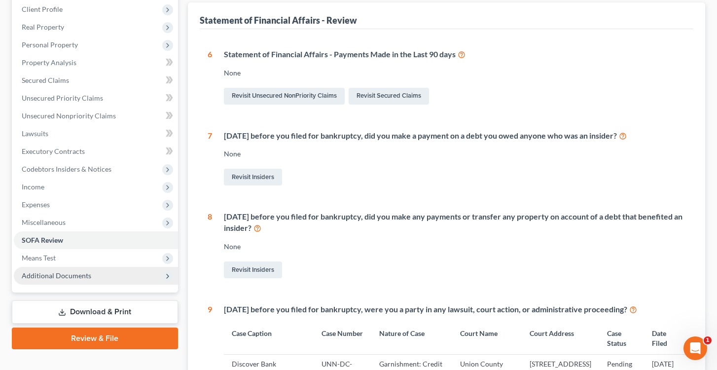
click at [54, 277] on span "Additional Documents" at bounding box center [56, 275] width 69 height 8
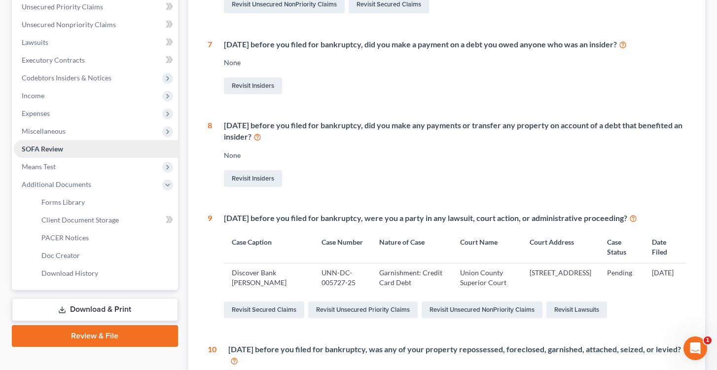
scroll to position [230, 0]
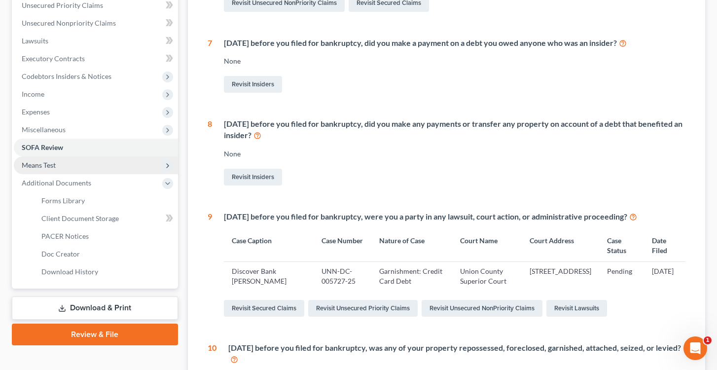
click at [40, 163] on span "Means Test" at bounding box center [39, 165] width 34 height 8
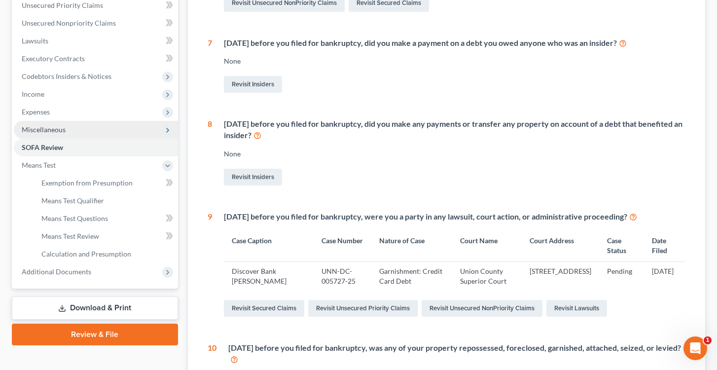
click at [42, 132] on span "Miscellaneous" at bounding box center [44, 129] width 44 height 8
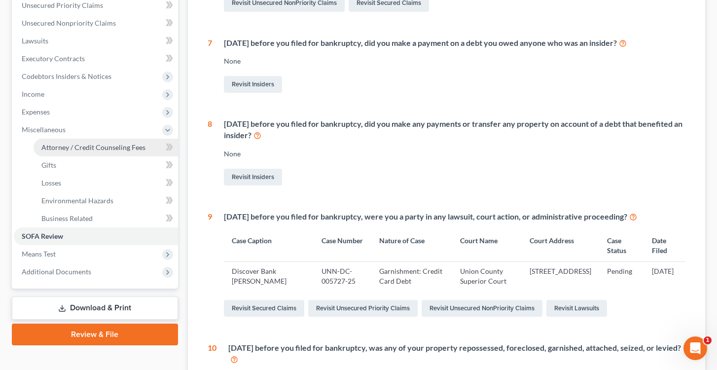
click at [75, 147] on span "Attorney / Credit Counseling Fees" at bounding box center [93, 147] width 104 height 8
select select "0"
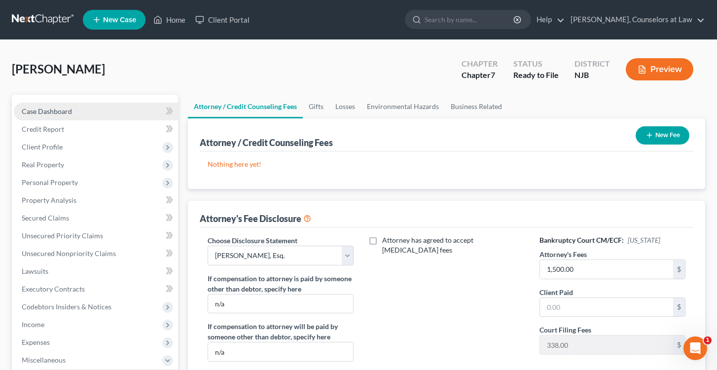
click at [54, 113] on span "Case Dashboard" at bounding box center [47, 111] width 50 height 8
select select "0"
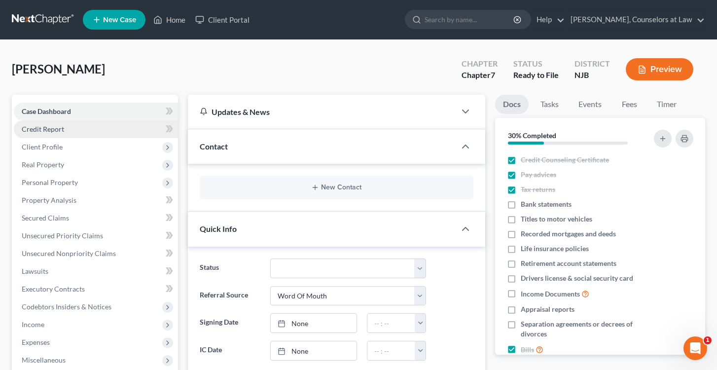
click at [53, 128] on span "Credit Report" at bounding box center [43, 129] width 42 height 8
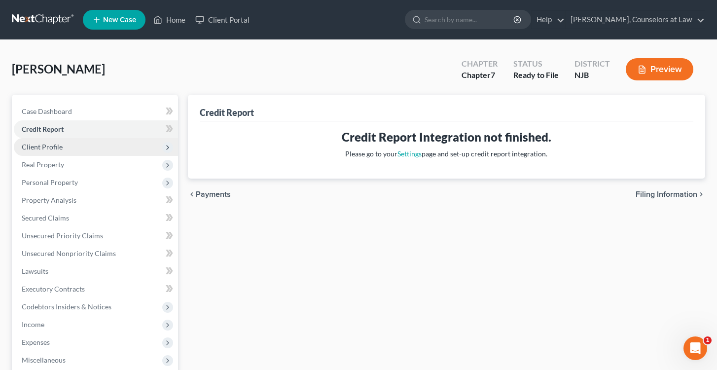
click at [50, 149] on span "Client Profile" at bounding box center [42, 146] width 41 height 8
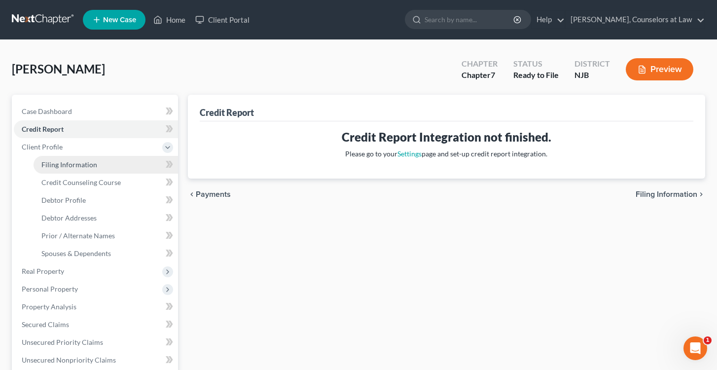
click at [66, 164] on span "Filing Information" at bounding box center [69, 164] width 56 height 8
select select "1"
select select "0"
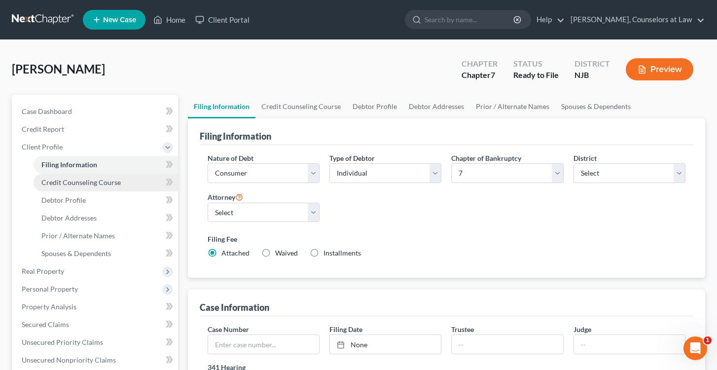
click at [64, 185] on span "Credit Counseling Course" at bounding box center [80, 182] width 79 height 8
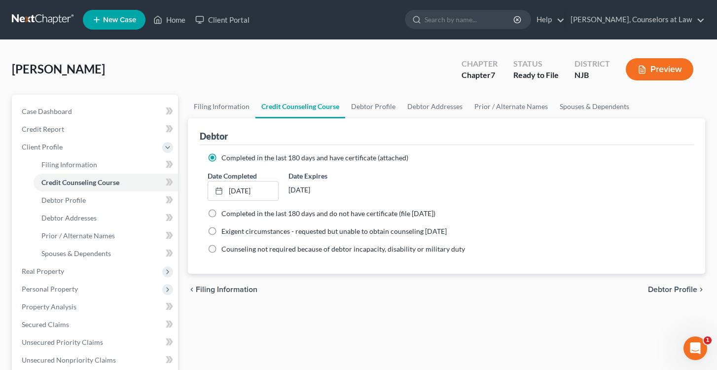
click at [56, 20] on link at bounding box center [43, 20] width 63 height 18
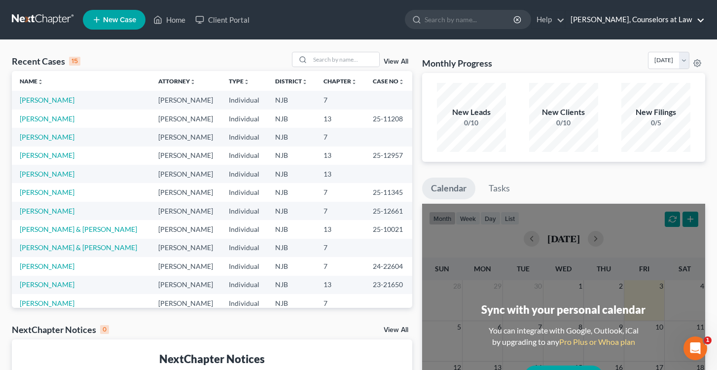
click at [629, 19] on link "Richard F. Fried, Counselors at Law" at bounding box center [634, 20] width 139 height 18
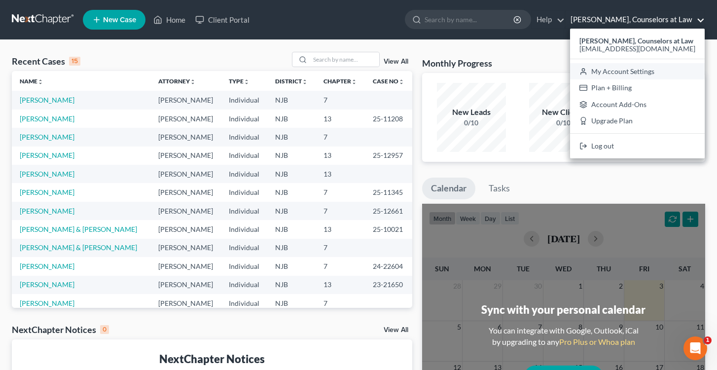
click at [636, 76] on link "My Account Settings" at bounding box center [637, 71] width 135 height 17
select select "24"
select select "33"
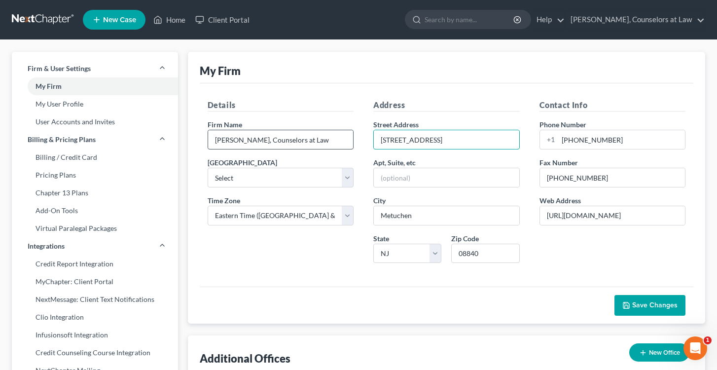
drag, startPoint x: 427, startPoint y: 138, endPoint x: 336, endPoint y: 136, distance: 91.2
type input "33 Wood Ave. South"
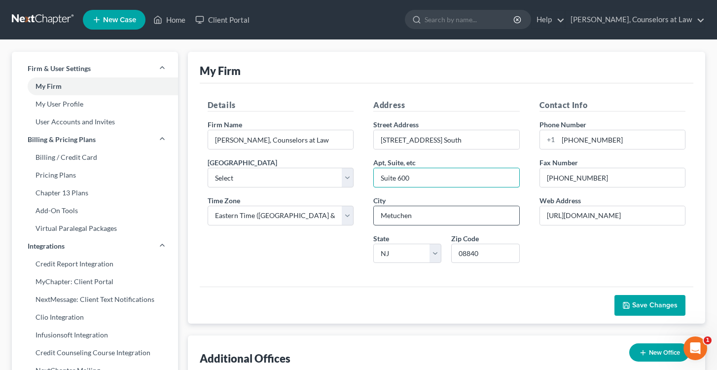
type input "Suite 600"
drag, startPoint x: 417, startPoint y: 218, endPoint x: 341, endPoint y: 212, distance: 77.1
type input "Iselin"
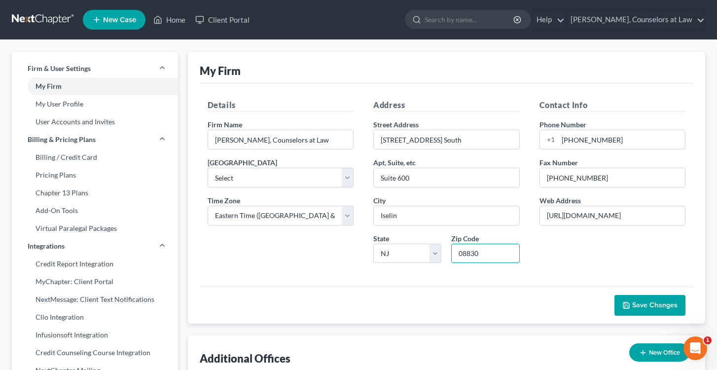
type input "08830"
click at [616, 258] on div "Contact Info Phone Number +1 732-603-1115 Fax Number 732-605-5012 Web Address h…" at bounding box center [612, 184] width 166 height 171
click at [643, 301] on span "Save Changes" at bounding box center [654, 305] width 45 height 8
click at [645, 305] on span "Save Changes" at bounding box center [654, 305] width 45 height 8
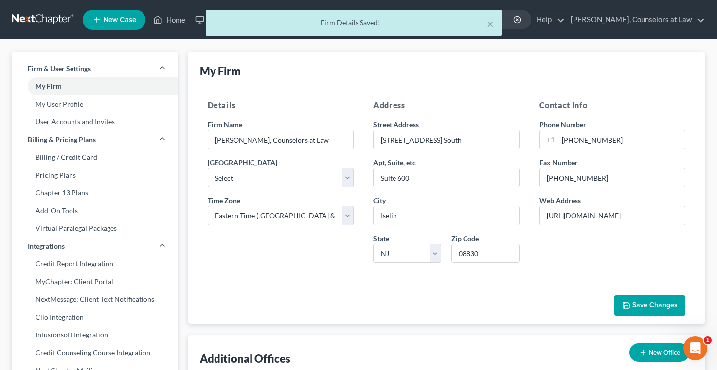
click at [38, 16] on div "× Firm Details Saved!" at bounding box center [353, 25] width 717 height 31
click at [44, 19] on div "× Firm Details Saved!" at bounding box center [353, 25] width 717 height 31
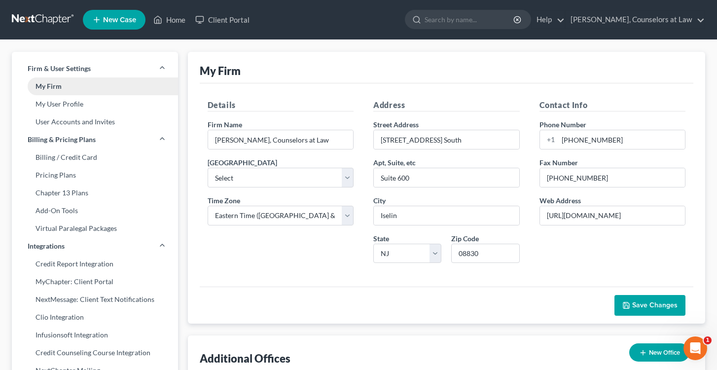
click at [51, 86] on link "My Firm" at bounding box center [95, 86] width 166 height 18
click at [171, 19] on link "Home" at bounding box center [169, 20] width 42 height 18
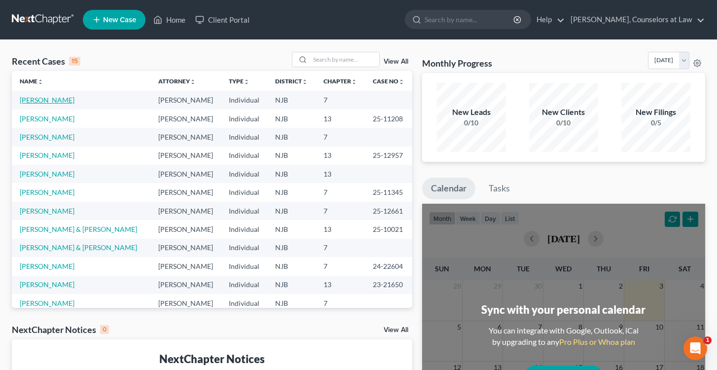
click at [48, 99] on link "[PERSON_NAME]" at bounding box center [47, 100] width 55 height 8
select select "0"
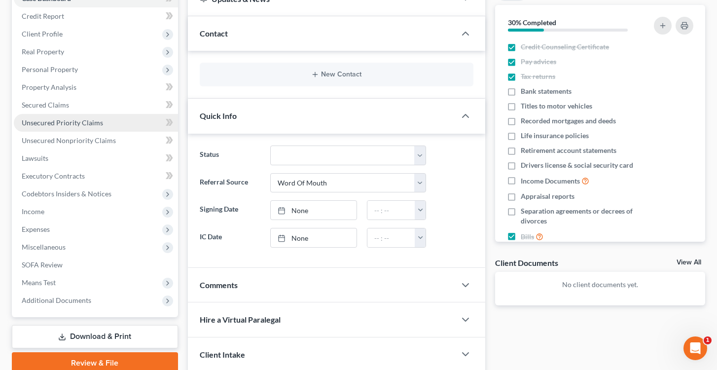
scroll to position [119, 0]
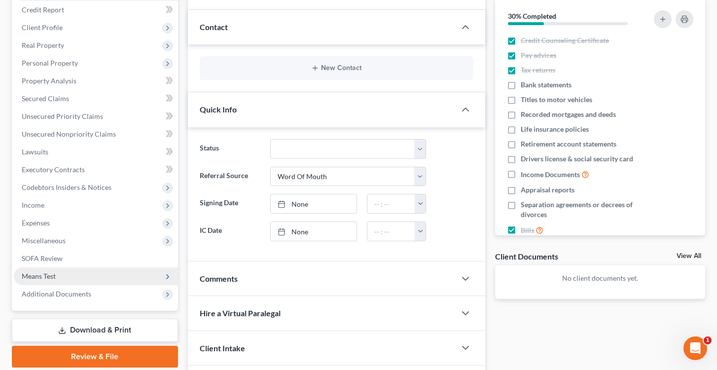
click at [51, 276] on span "Means Test" at bounding box center [39, 276] width 34 height 8
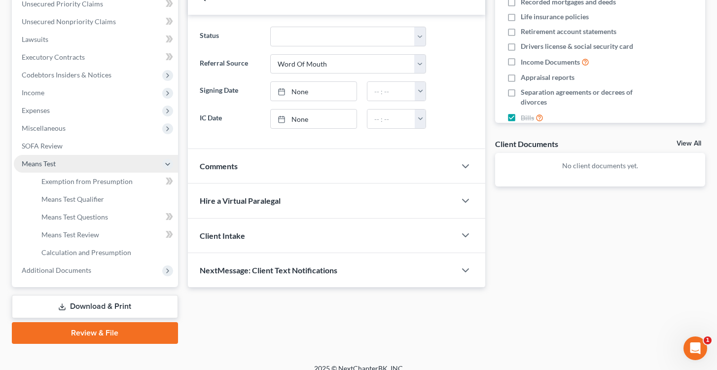
scroll to position [239, 0]
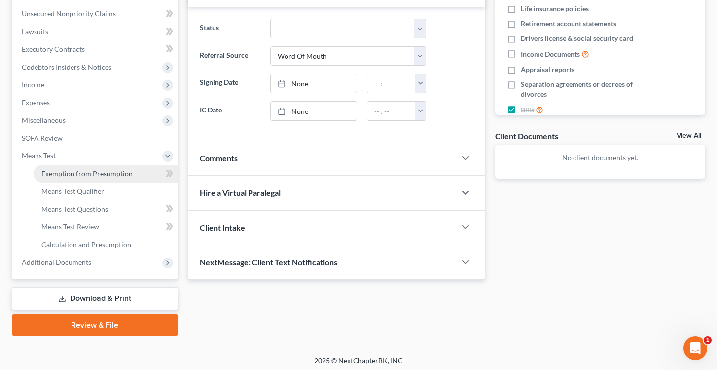
click at [83, 172] on span "Exemption from Presumption" at bounding box center [86, 173] width 91 height 8
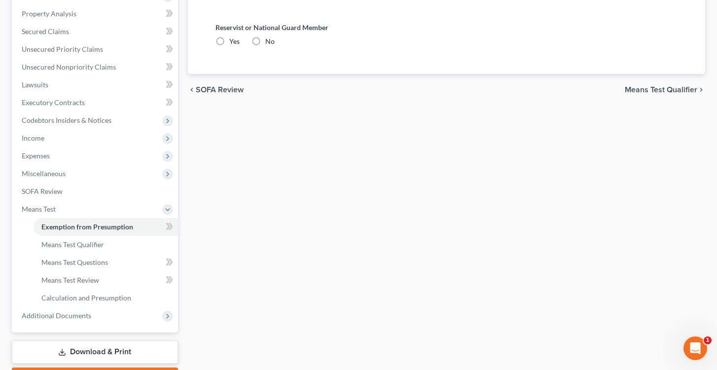
scroll to position [188, 0]
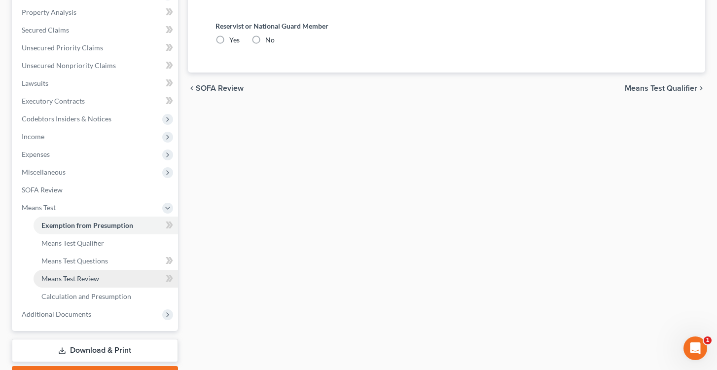
click at [79, 283] on link "Means Test Review" at bounding box center [106, 279] width 144 height 18
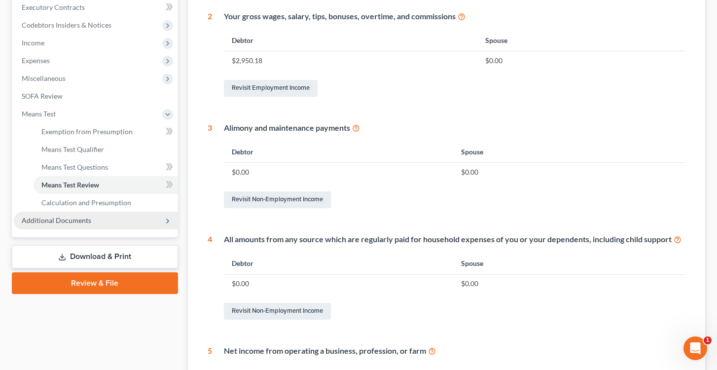
scroll to position [284, 0]
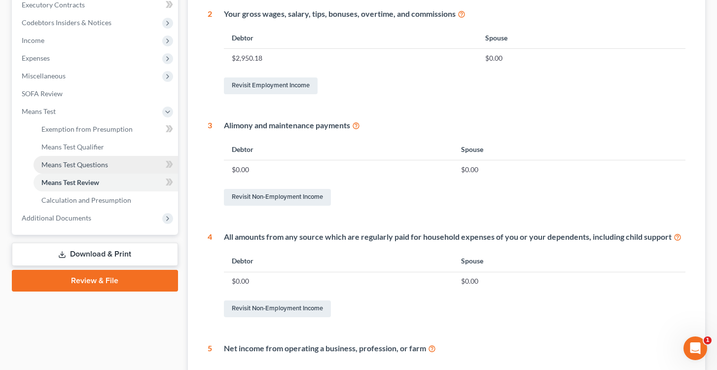
click at [79, 164] on span "Means Test Questions" at bounding box center [74, 164] width 67 height 8
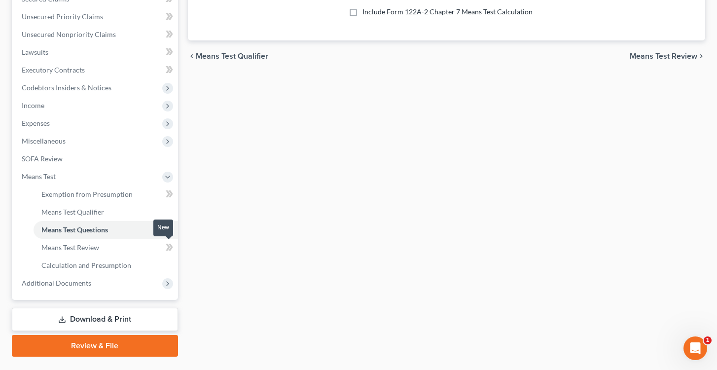
scroll to position [221, 0]
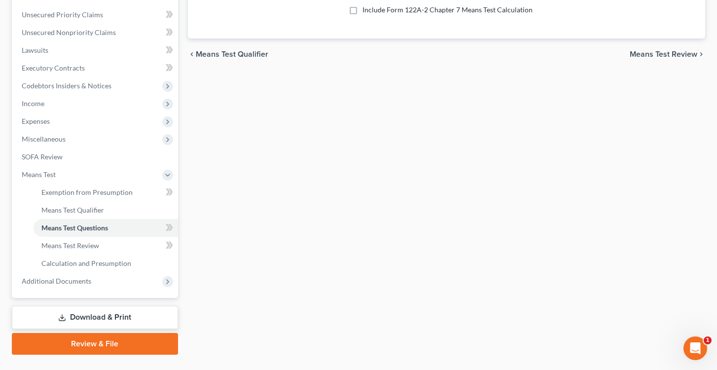
click at [114, 314] on link "Download & Print" at bounding box center [95, 317] width 166 height 23
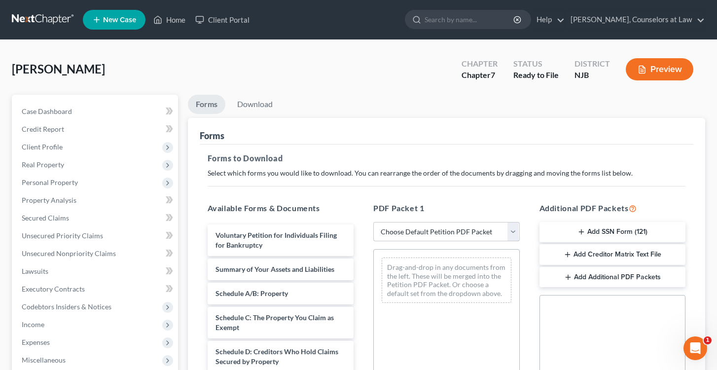
select select "0"
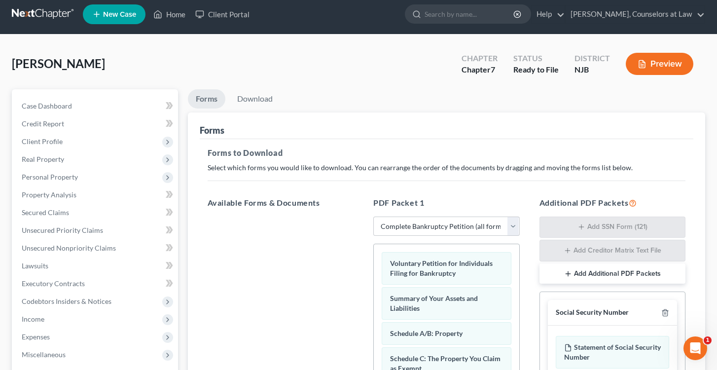
scroll to position [5, 0]
click at [260, 99] on link "Download" at bounding box center [254, 98] width 51 height 19
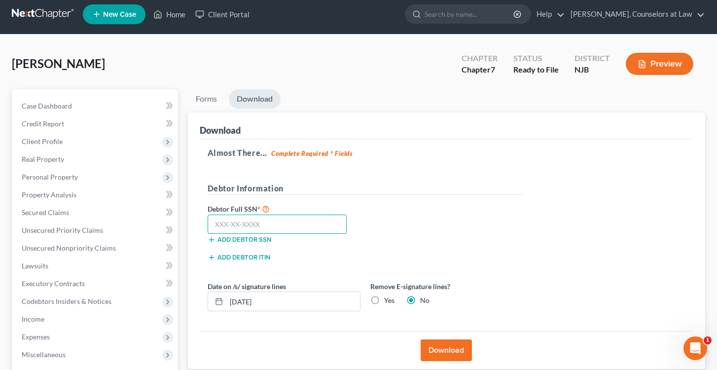
click at [225, 219] on input "text" at bounding box center [276, 224] width 139 height 20
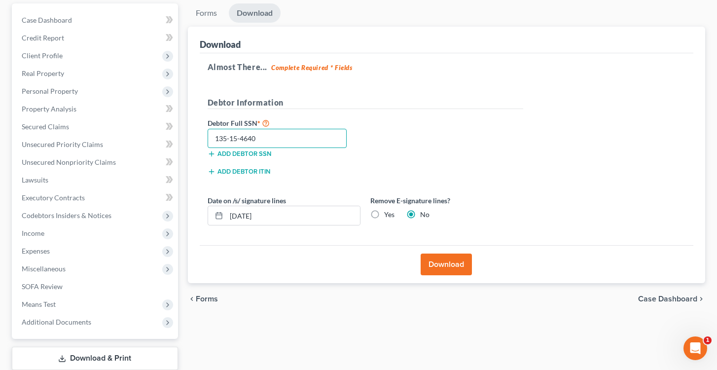
scroll to position [93, 0]
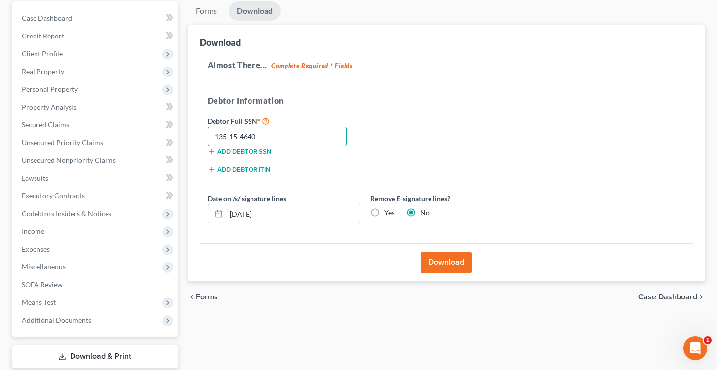
type input "135-15-4640"
click at [447, 264] on button "Download" at bounding box center [445, 262] width 51 height 22
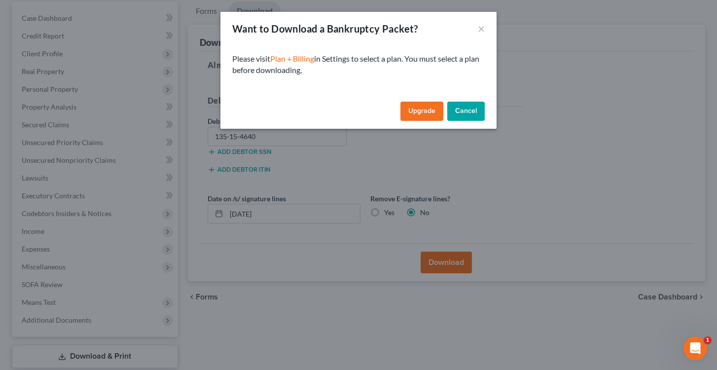
click at [423, 107] on link "Upgrade" at bounding box center [421, 112] width 43 height 20
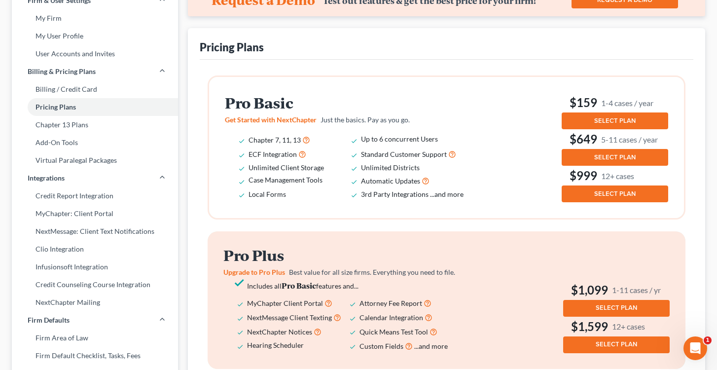
scroll to position [17, 0]
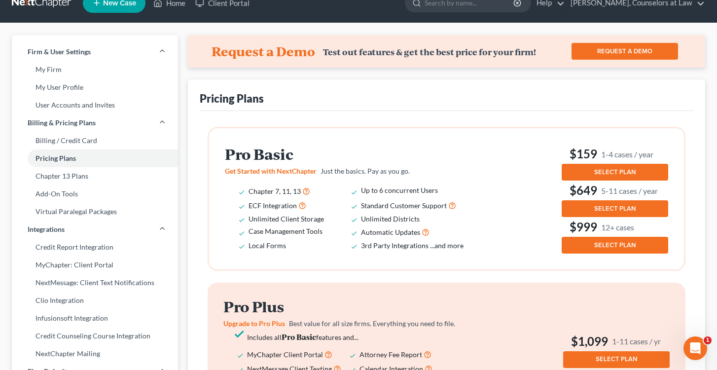
click at [608, 167] on button "SELECT PLAN" at bounding box center [614, 172] width 106 height 17
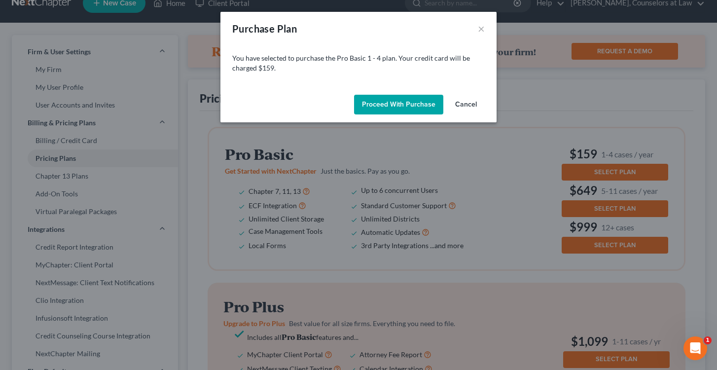
click at [393, 102] on button "Proceed with Purchase" at bounding box center [398, 105] width 89 height 20
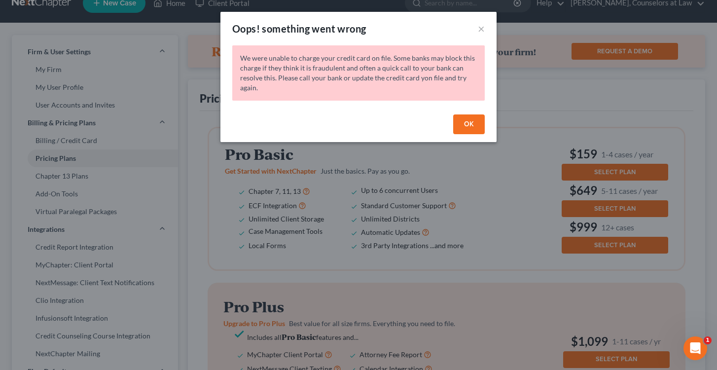
click at [463, 128] on button "OK" at bounding box center [469, 124] width 32 height 20
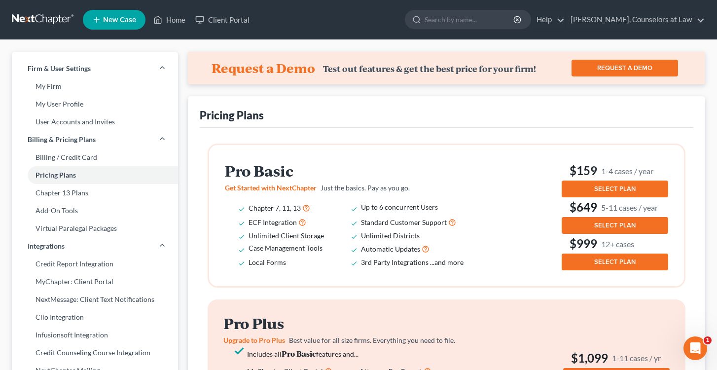
scroll to position [0, 0]
click at [656, 23] on link "[PERSON_NAME], Counselors at Law" at bounding box center [634, 20] width 139 height 18
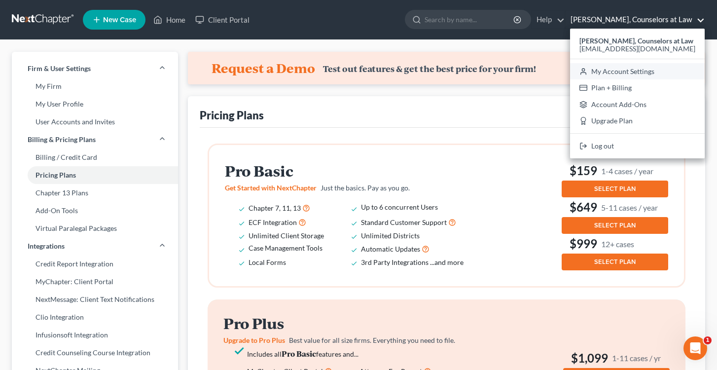
click at [632, 69] on link "My Account Settings" at bounding box center [637, 71] width 135 height 17
select select "51"
select select "24"
select select "33"
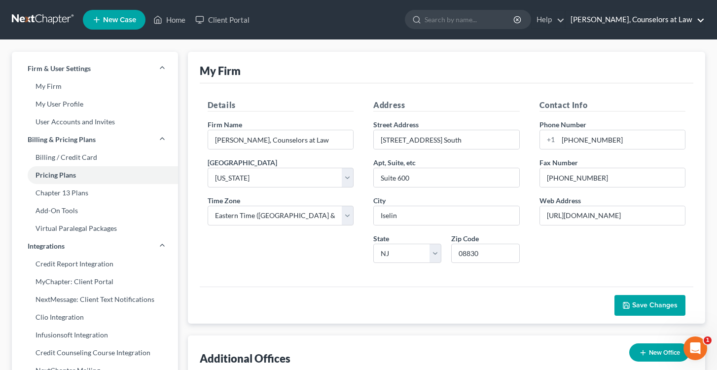
click at [629, 22] on link "[PERSON_NAME], Counselors at Law" at bounding box center [634, 20] width 139 height 18
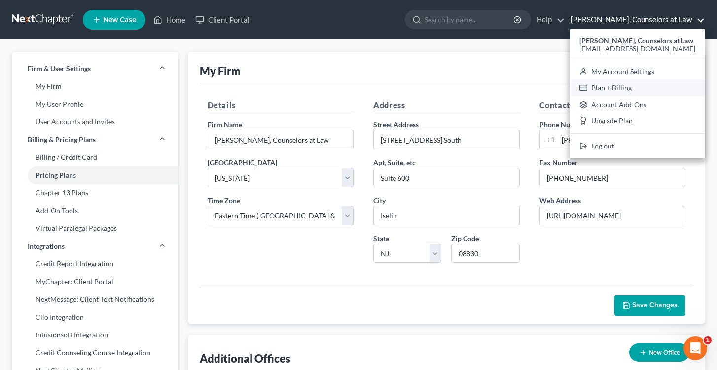
click at [623, 87] on link "Plan + Billing" at bounding box center [637, 87] width 135 height 17
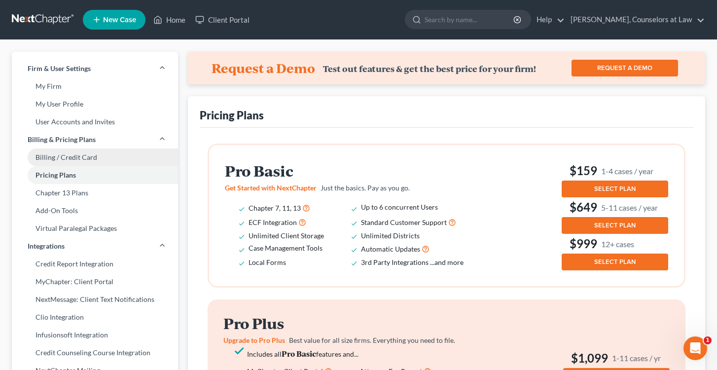
click at [68, 155] on link "Billing / Credit Card" at bounding box center [95, 157] width 166 height 18
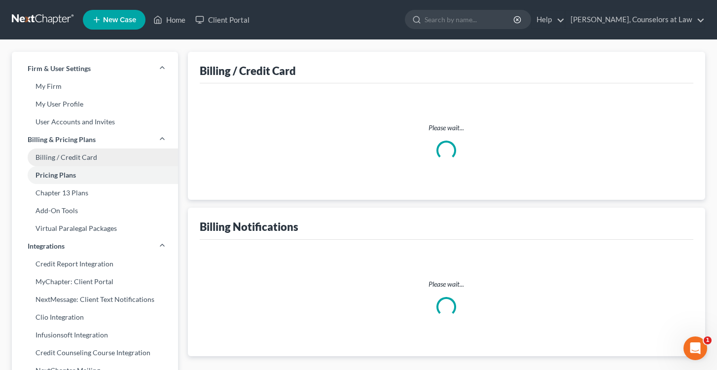
select select "33"
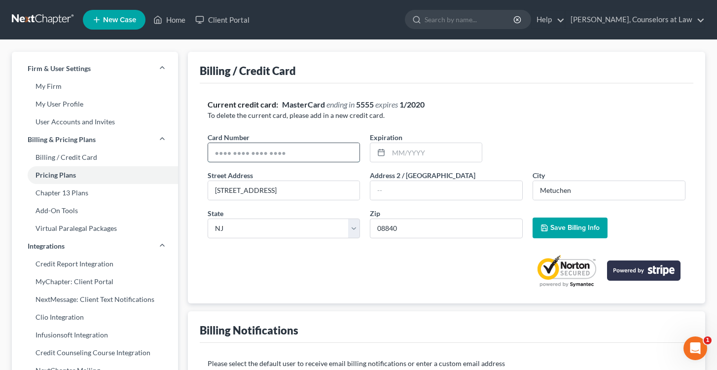
click at [295, 154] on input "text" at bounding box center [284, 152] width 152 height 19
type input "5343919647180062"
type input "12/2027"
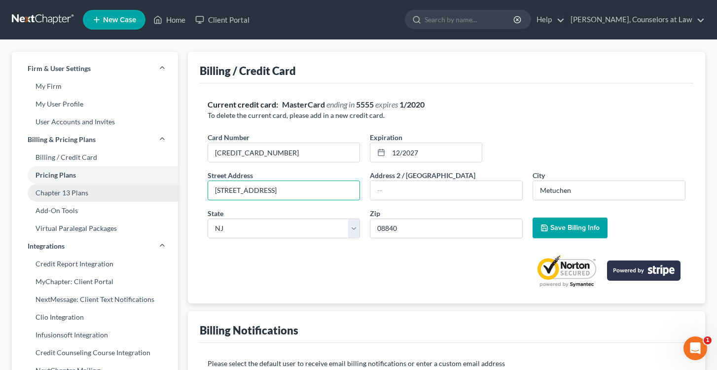
drag, startPoint x: 260, startPoint y: 188, endPoint x: 168, endPoint y: 197, distance: 92.0
type input "6"
type input "33 Wood Ave"
type input "33 Wood Ave. S."
type input "STE 600"
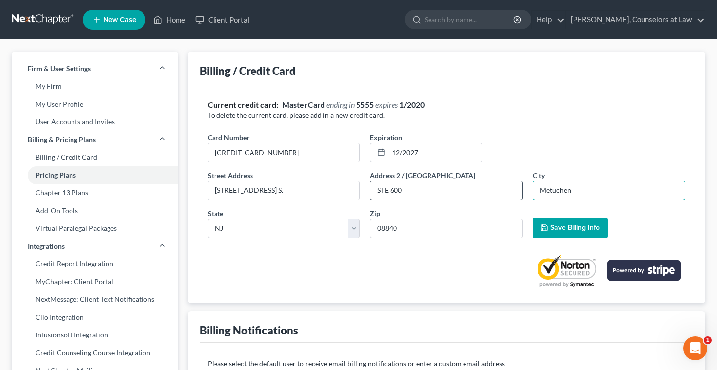
drag, startPoint x: 574, startPoint y: 190, endPoint x: 498, endPoint y: 191, distance: 75.9
type input "Iselin"
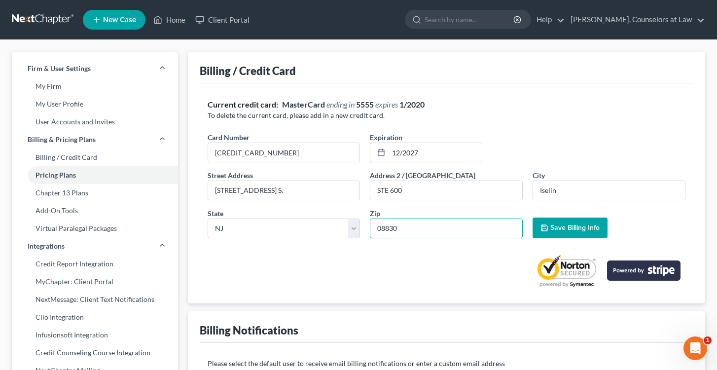
type input "08830"
click at [587, 230] on span "Save Billing Info" at bounding box center [574, 227] width 49 height 8
click at [59, 174] on link "Pricing Plans" at bounding box center [95, 175] width 166 height 18
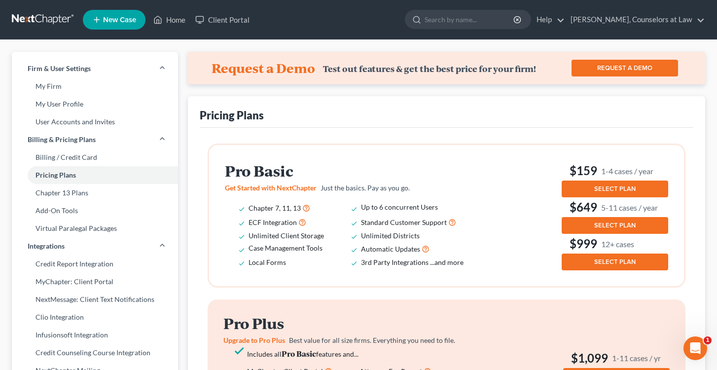
click at [610, 188] on span "SELECT PLAN" at bounding box center [614, 189] width 41 height 8
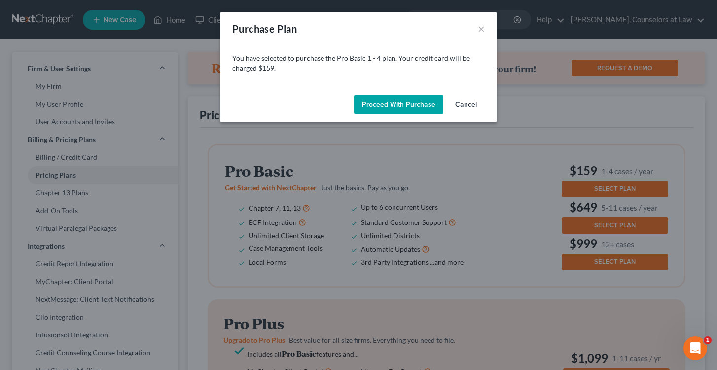
click at [399, 106] on button "Proceed with Purchase" at bounding box center [398, 105] width 89 height 20
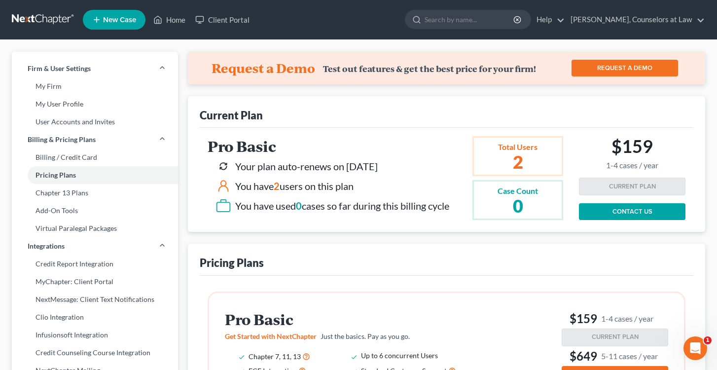
click at [52, 21] on link at bounding box center [43, 20] width 63 height 18
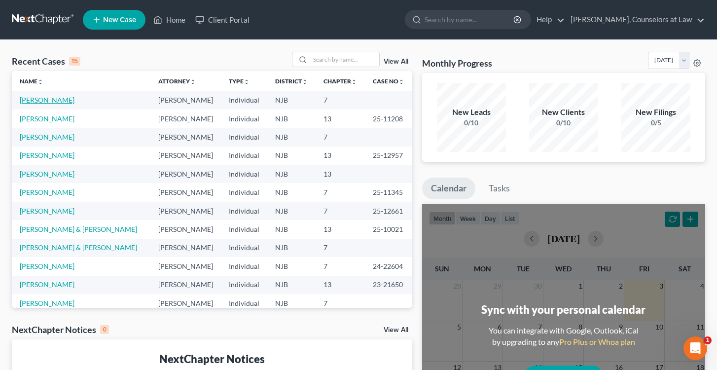
click at [55, 101] on link "[PERSON_NAME]" at bounding box center [47, 100] width 55 height 8
select select "0"
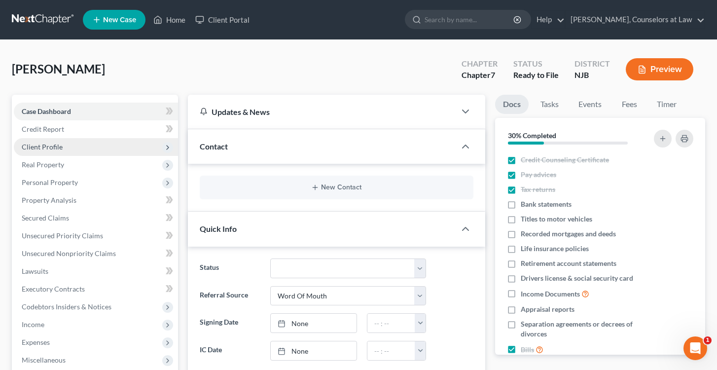
click at [52, 146] on span "Client Profile" at bounding box center [42, 146] width 41 height 8
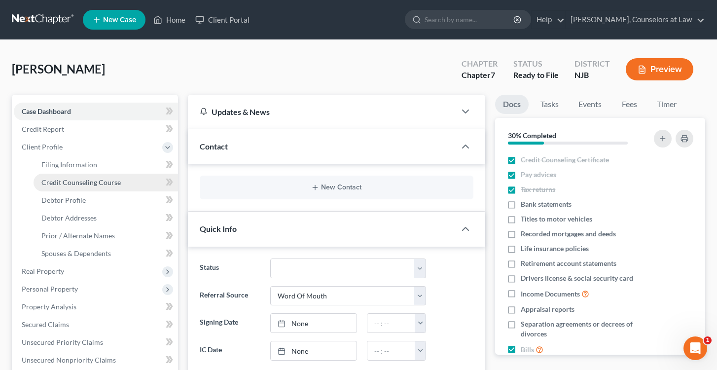
click at [64, 185] on span "Credit Counseling Course" at bounding box center [80, 182] width 79 height 8
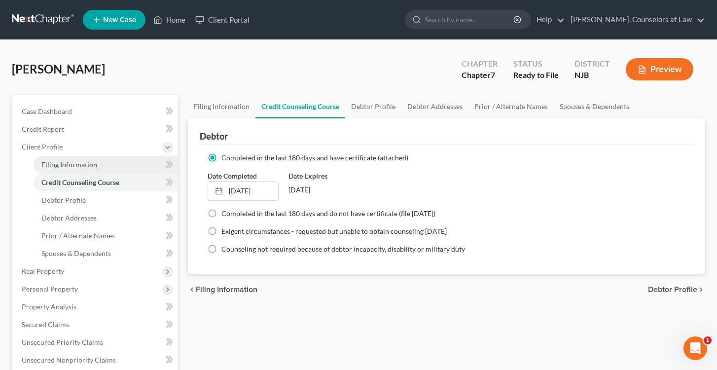
click at [63, 163] on span "Filing Information" at bounding box center [69, 164] width 56 height 8
select select "1"
select select "0"
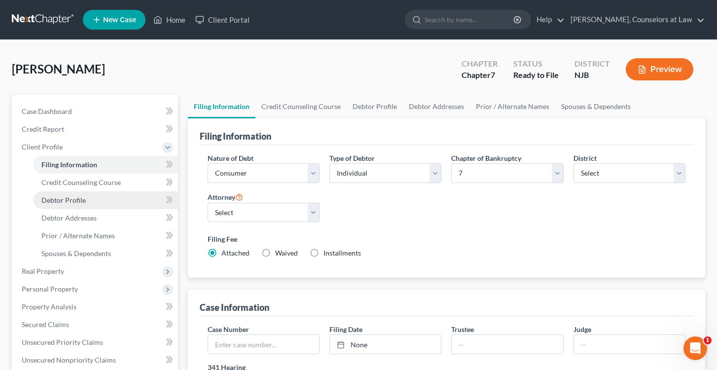
click at [69, 201] on span "Debtor Profile" at bounding box center [63, 200] width 44 height 8
select select "0"
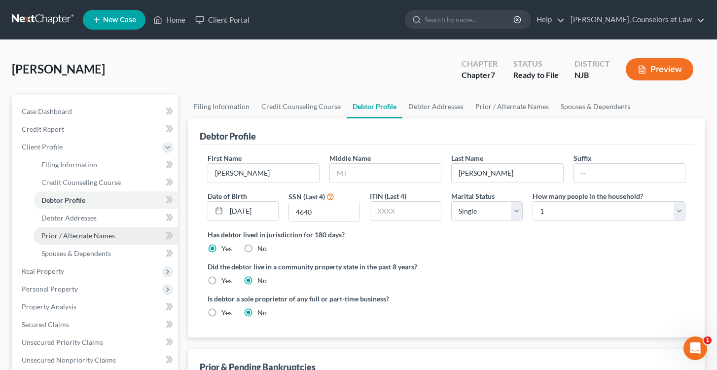
click at [69, 236] on span "Prior / Alternate Names" at bounding box center [77, 235] width 73 height 8
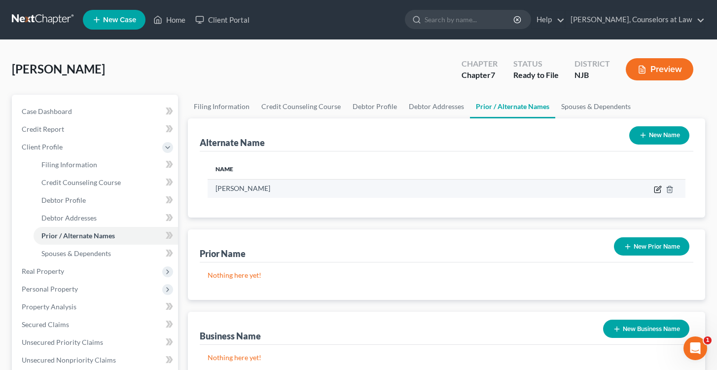
click at [657, 190] on icon at bounding box center [658, 188] width 4 height 4
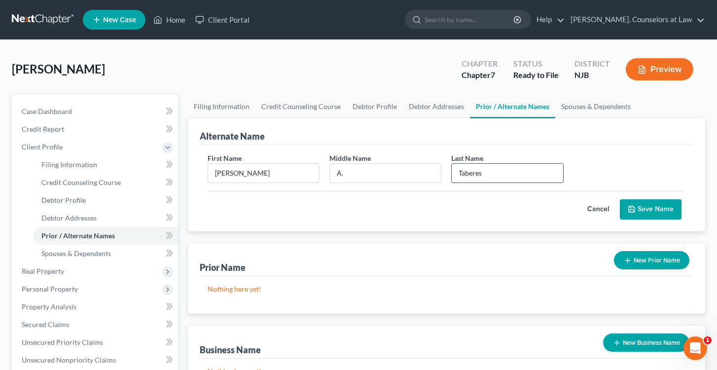
click at [473, 172] on input "Taberes" at bounding box center [506, 173] width 111 height 19
type input "[PERSON_NAME]"
click at [648, 212] on button "Save Name" at bounding box center [650, 209] width 62 height 21
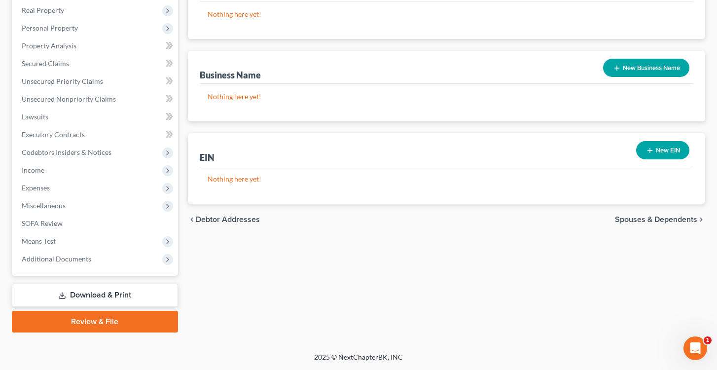
scroll to position [261, 0]
click at [84, 293] on link "Download & Print" at bounding box center [95, 294] width 166 height 23
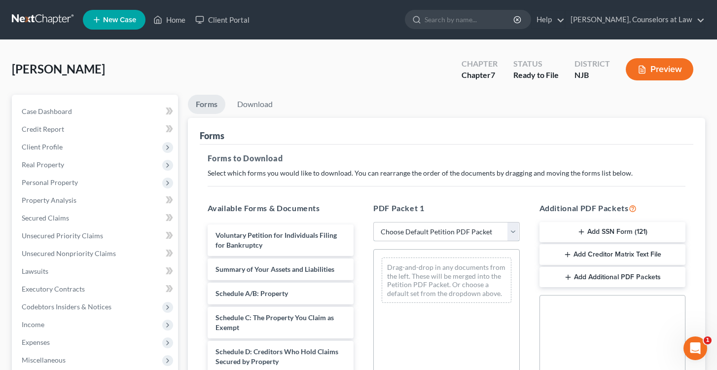
select select "0"
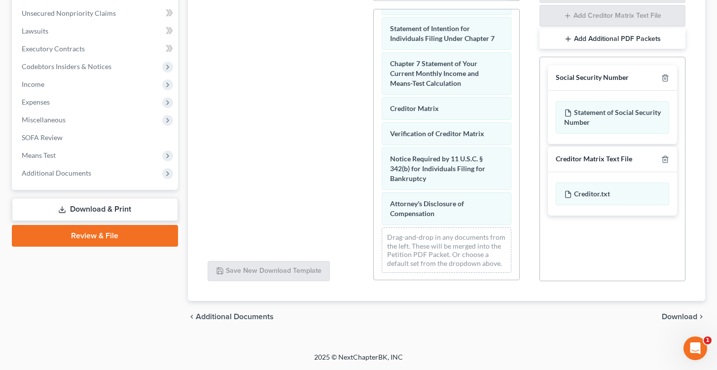
scroll to position [240, 0]
click at [93, 207] on link "Download & Print" at bounding box center [95, 209] width 166 height 23
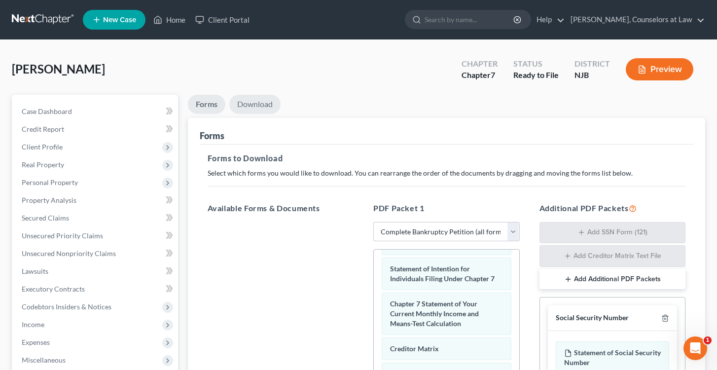
scroll to position [0, 0]
click at [250, 103] on link "Download" at bounding box center [254, 104] width 51 height 19
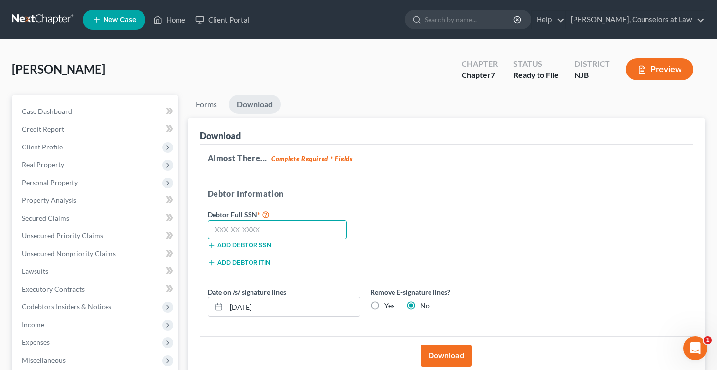
click at [214, 227] on input "text" at bounding box center [276, 230] width 139 height 20
type input "135-15-4640"
click at [440, 355] on button "Download" at bounding box center [445, 355] width 51 height 22
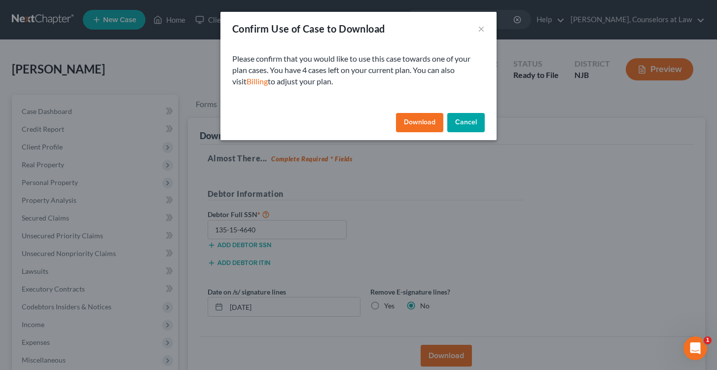
click at [415, 119] on button "Download" at bounding box center [419, 123] width 47 height 20
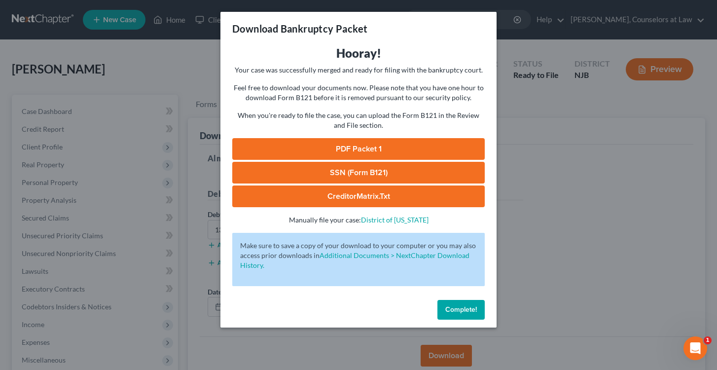
click at [385, 174] on link "SSN (Form B121)" at bounding box center [358, 173] width 252 height 22
click at [352, 201] on link "CreditorMatrix.txt" at bounding box center [358, 196] width 252 height 22
click at [347, 147] on link "PDF Packet 1" at bounding box center [358, 149] width 252 height 22
